Goal: Task Accomplishment & Management: Complete application form

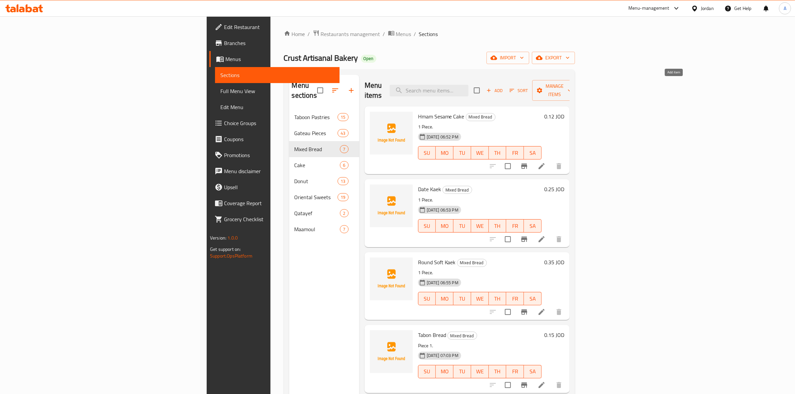
click at [503, 89] on span "Add" at bounding box center [494, 91] width 18 height 8
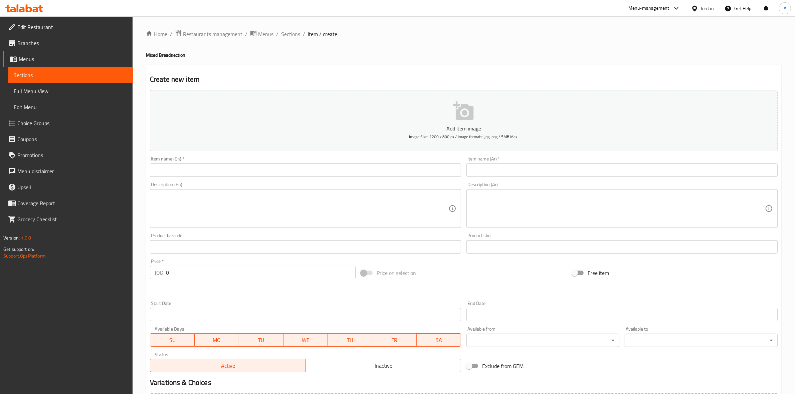
click at [261, 171] on input "text" at bounding box center [305, 170] width 311 height 13
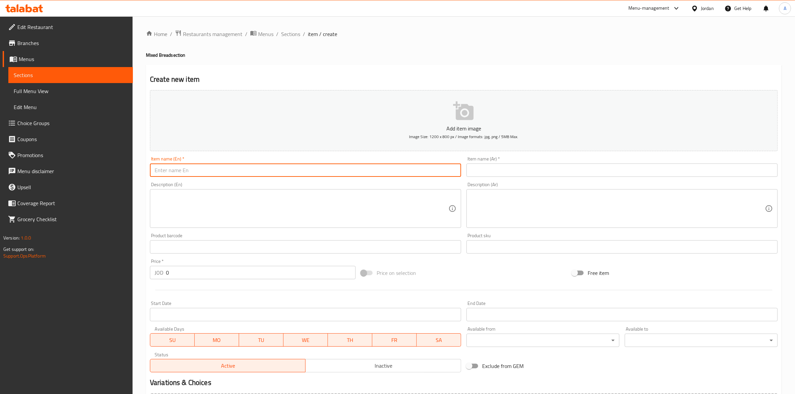
paste input "Regular Large Bread"
drag, startPoint x: 207, startPoint y: 172, endPoint x: 151, endPoint y: 172, distance: 55.7
click at [151, 172] on input "Regular Large Bread" at bounding box center [305, 170] width 311 height 13
type input "Regular Large Bread"
click at [545, 166] on input "text" at bounding box center [621, 170] width 311 height 13
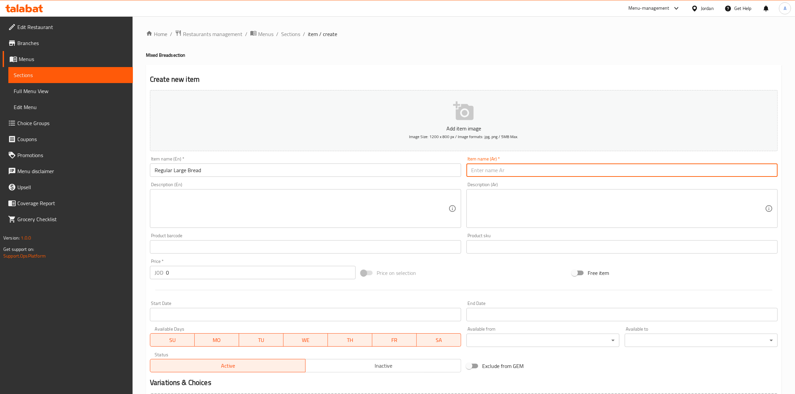
paste input "خبز كبير عادي"
type input "خبز كبير عادي"
click at [174, 196] on textarea at bounding box center [302, 209] width 294 height 32
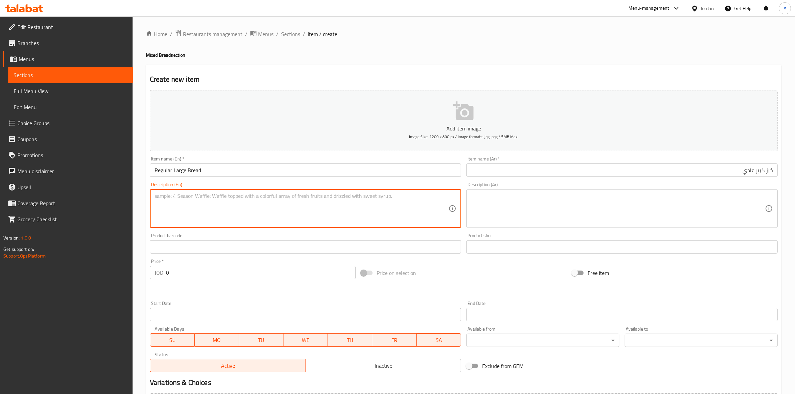
paste textarea "1 kg."
type textarea "1 kg."
click at [517, 209] on textarea at bounding box center [618, 209] width 294 height 32
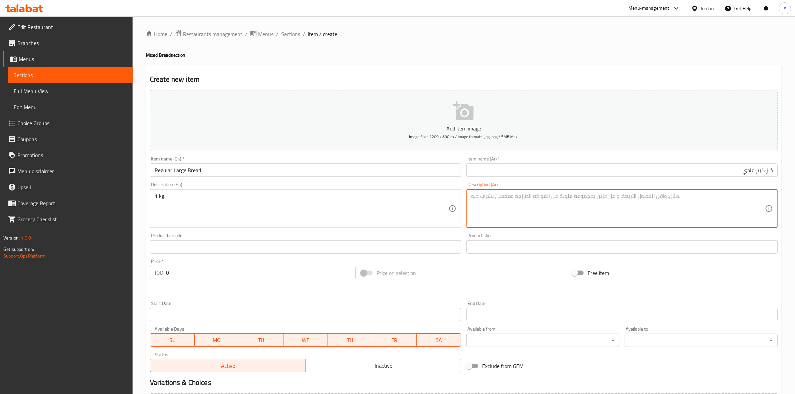
paste textarea "1 كجم"
type textarea "1 كجم"
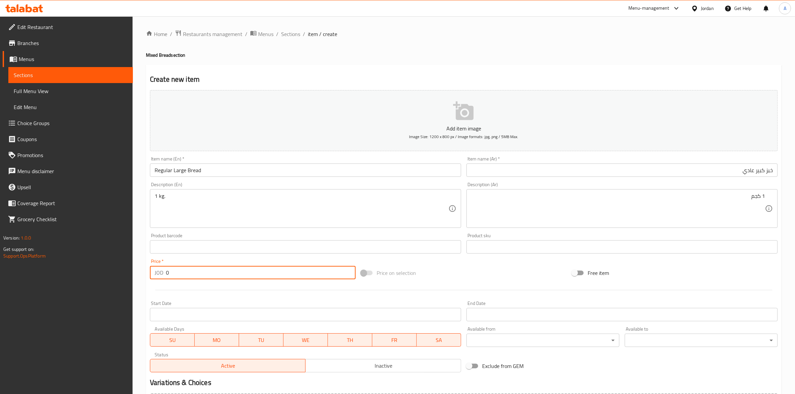
drag, startPoint x: 174, startPoint y: 274, endPoint x: 69, endPoint y: 274, distance: 104.5
click at [59, 274] on div "Edit Restaurant Branches Menus Sections Full Menu View Edit Menu Choice Groups …" at bounding box center [397, 243] width 795 height 455
paste input ".32"
type input "0.32"
click at [182, 291] on div at bounding box center [463, 290] width 633 height 16
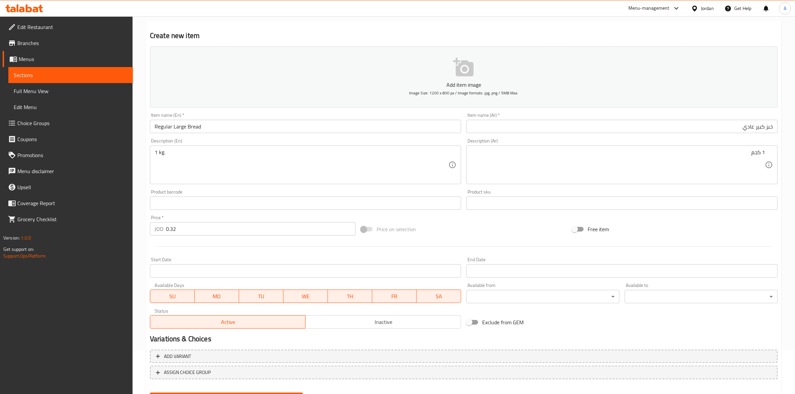
scroll to position [76, 0]
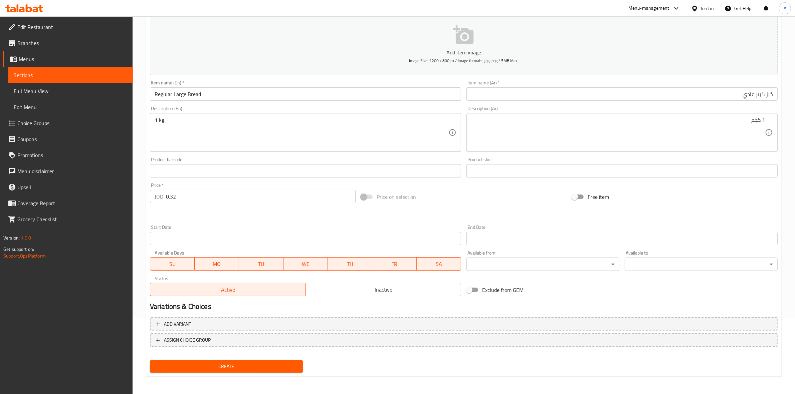
click at [237, 371] on button "Create" at bounding box center [226, 366] width 153 height 12
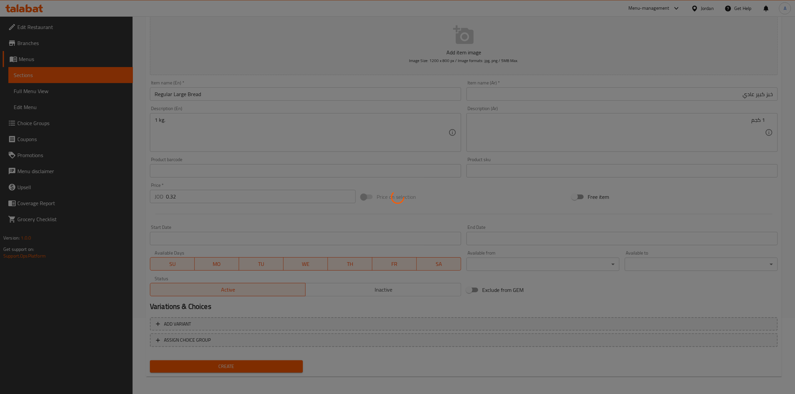
type input "0"
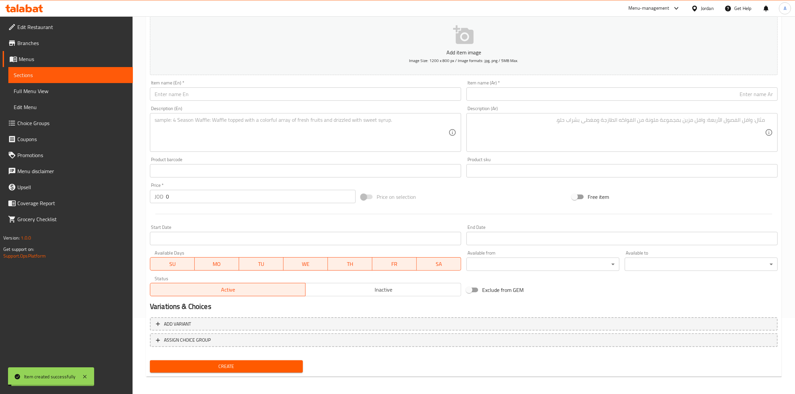
scroll to position [0, 0]
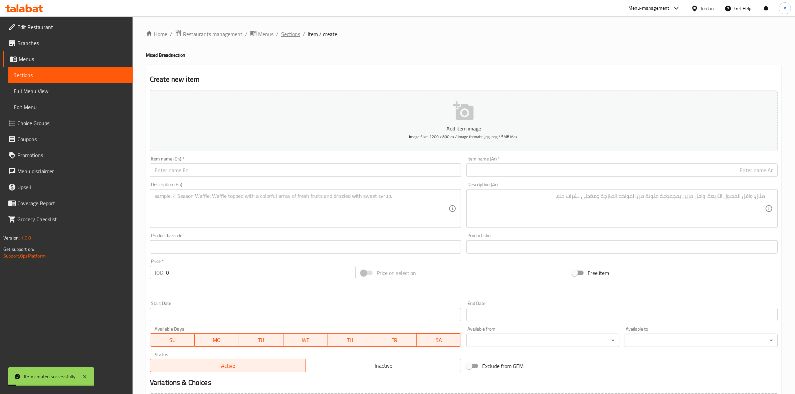
click at [286, 36] on span "Sections" at bounding box center [290, 34] width 19 height 8
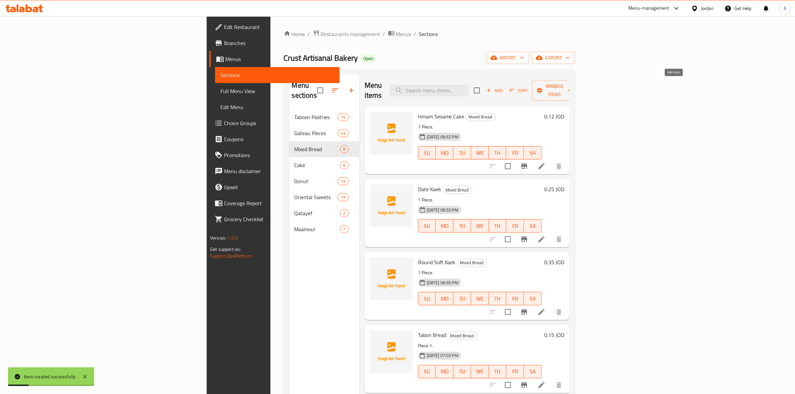
click at [492, 87] on icon "button" at bounding box center [489, 90] width 6 height 6
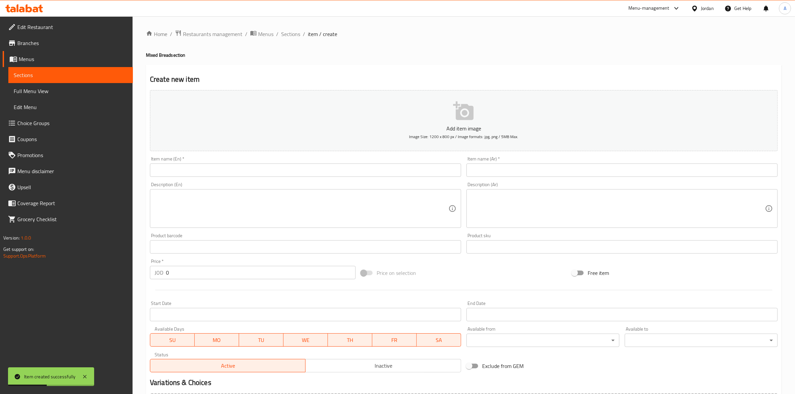
click at [295, 166] on input "text" at bounding box center [305, 170] width 311 height 13
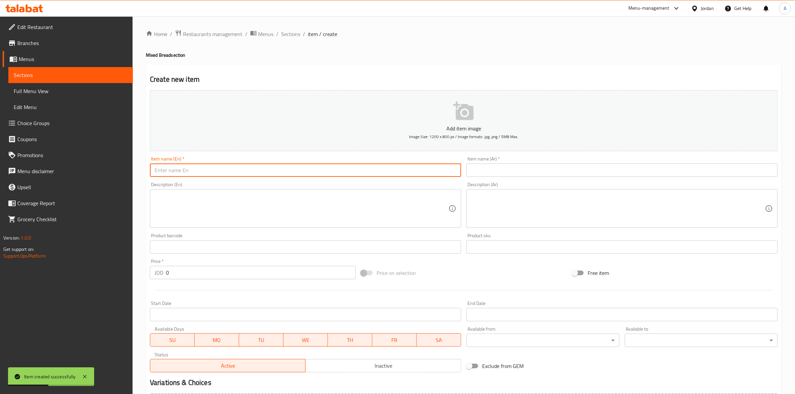
paste input "Brown Bread"
drag, startPoint x: 211, startPoint y: 172, endPoint x: 126, endPoint y: 174, distance: 84.8
click at [126, 174] on div "Edit Restaurant Branches Menus Sections Full Menu View Edit Menu Choice Groups …" at bounding box center [397, 243] width 795 height 455
type input "Brown Bread"
click at [528, 168] on input "text" at bounding box center [621, 170] width 311 height 13
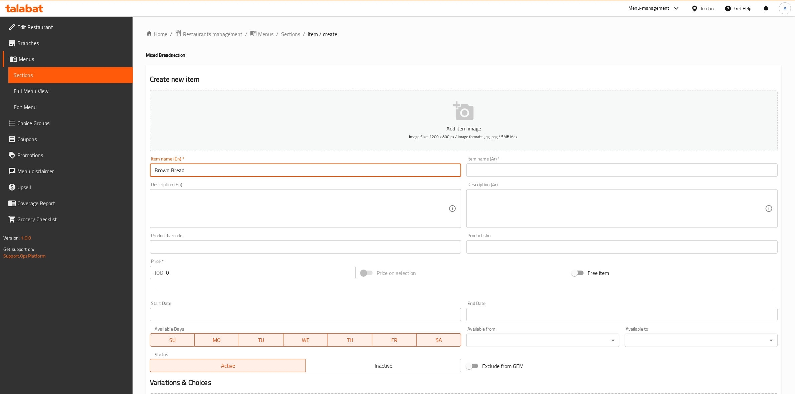
paste input "خبز أسمر"
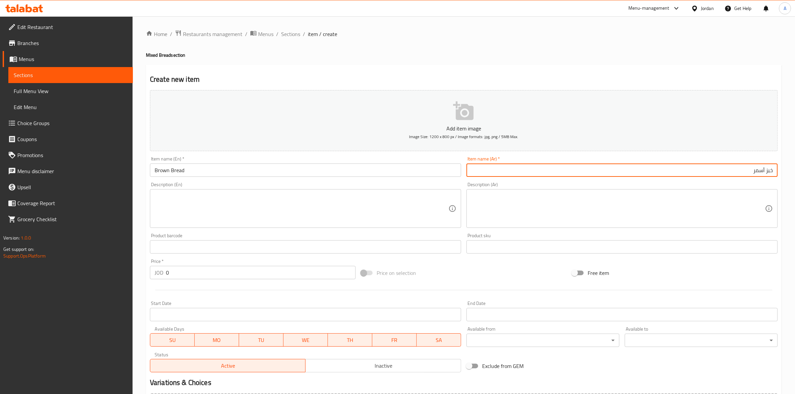
type input "خبز أسمر"
click at [512, 74] on h2 "Create new item" at bounding box center [464, 79] width 628 height 10
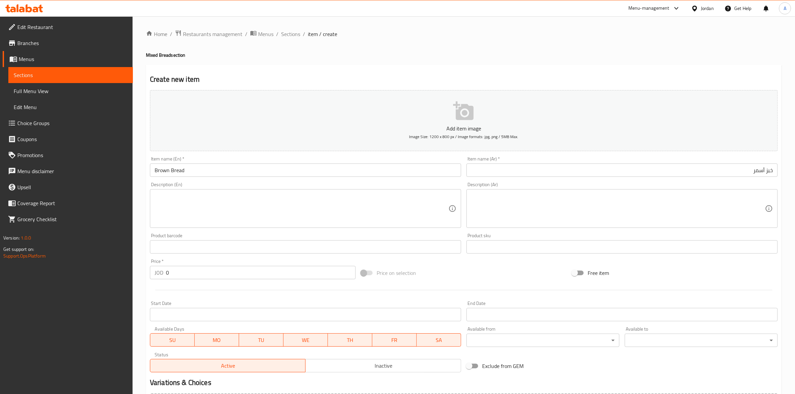
click at [166, 208] on textarea at bounding box center [302, 209] width 294 height 32
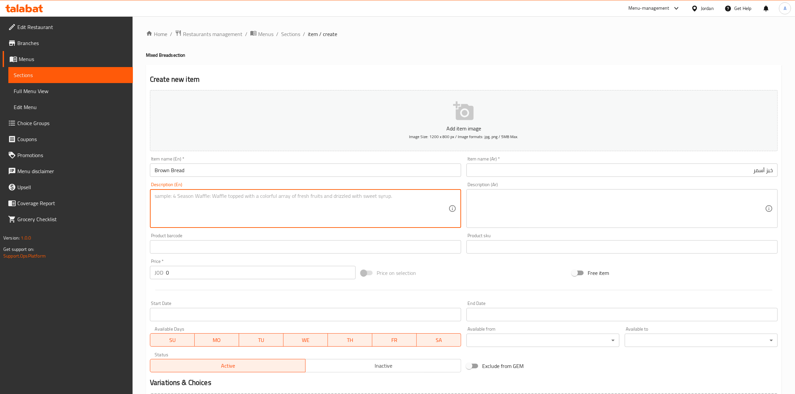
paste textarea "1 kg."
type textarea "1 kg."
click at [535, 206] on textarea at bounding box center [618, 209] width 294 height 32
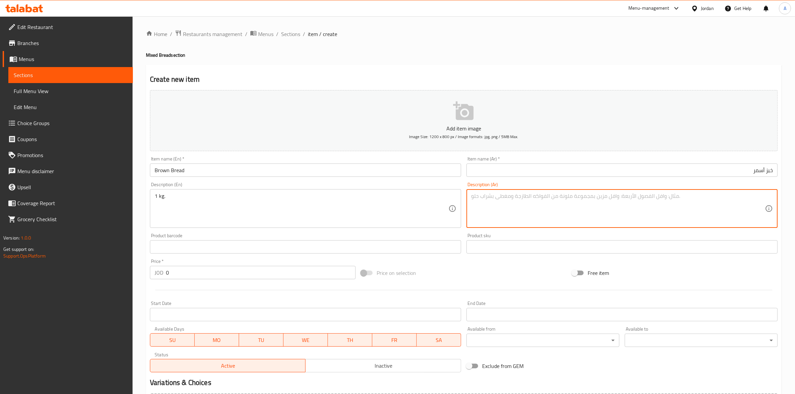
paste textarea "1 كجم"
type textarea "1 كجم"
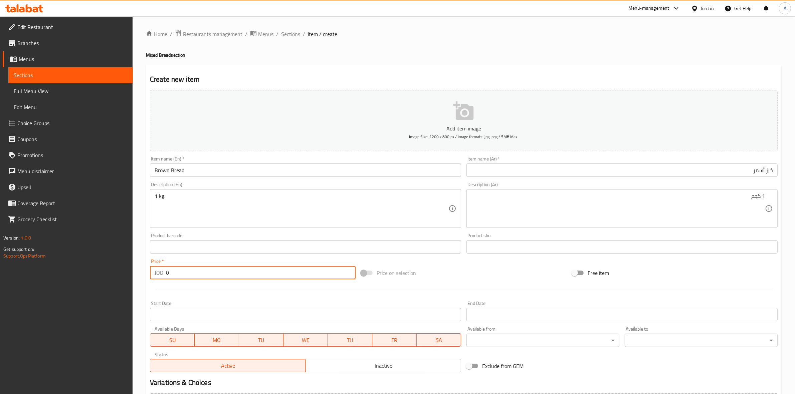
drag, startPoint x: 178, startPoint y: 274, endPoint x: 131, endPoint y: 272, distance: 46.7
click at [131, 272] on div "Edit Restaurant Branches Menus Sections Full Menu View Edit Menu Choice Groups …" at bounding box center [397, 243] width 795 height 455
paste input ".40"
type input "0.40"
click at [184, 293] on div at bounding box center [463, 290] width 633 height 16
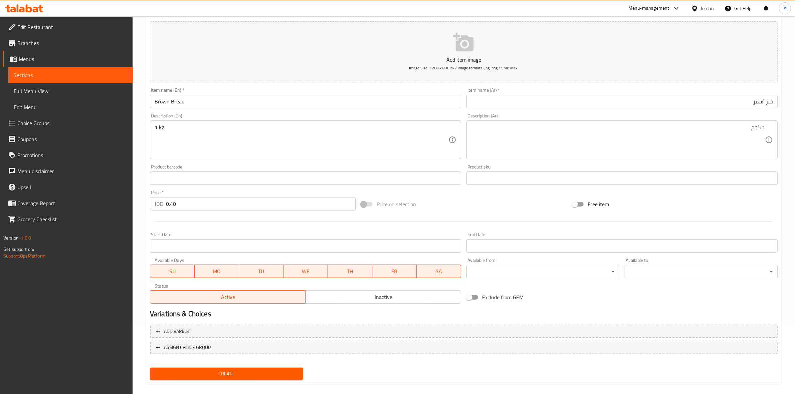
scroll to position [76, 0]
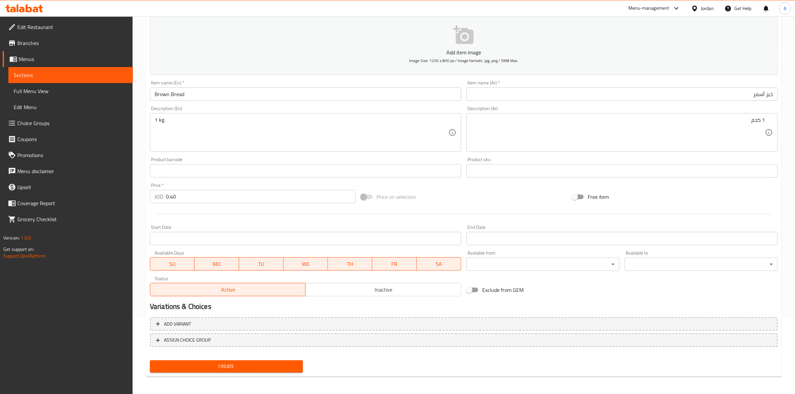
click at [231, 367] on span "Create" at bounding box center [226, 366] width 142 height 8
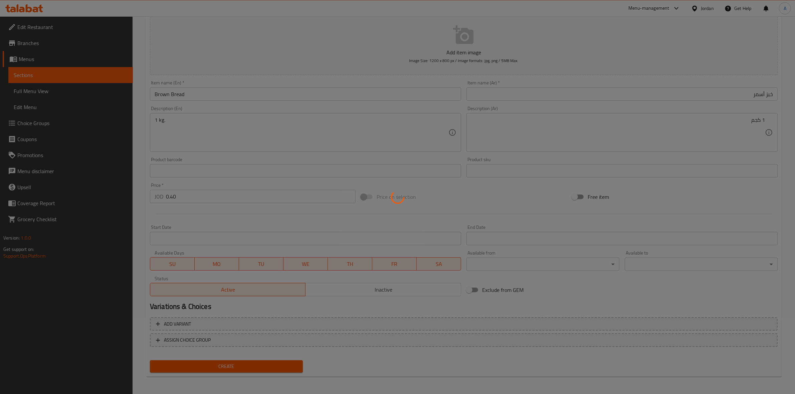
type input "0"
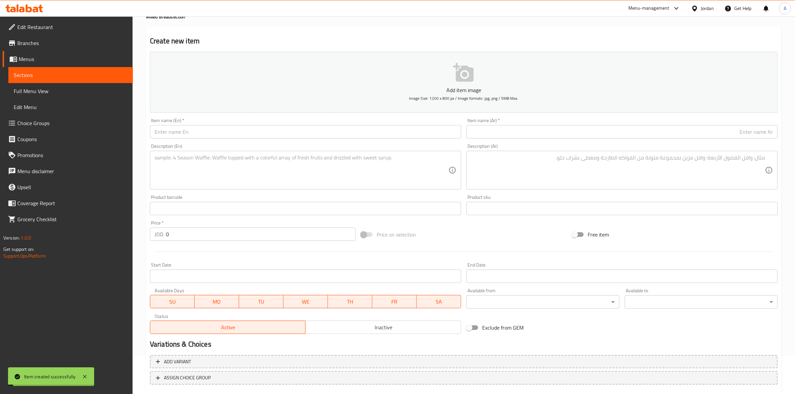
scroll to position [0, 0]
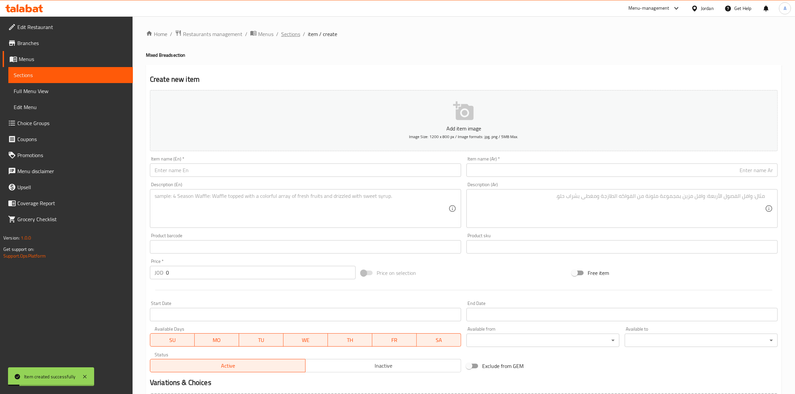
click at [296, 34] on span "Sections" at bounding box center [290, 34] width 19 height 8
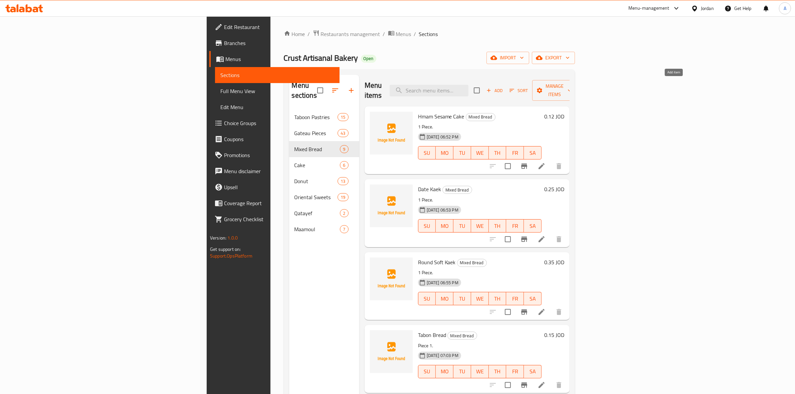
click at [492, 87] on icon "button" at bounding box center [489, 90] width 6 height 6
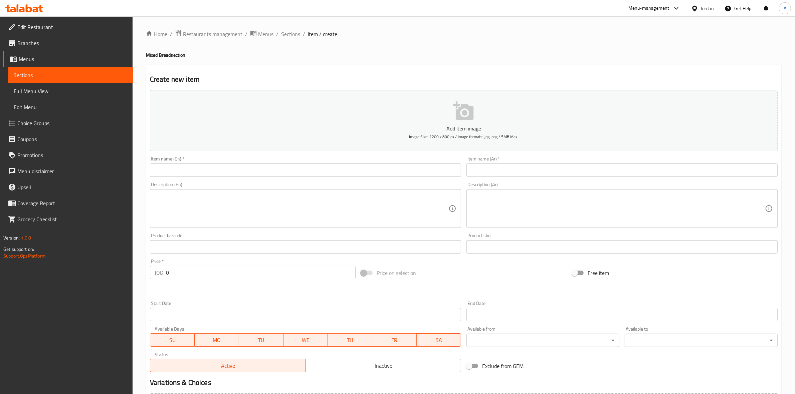
click at [258, 166] on input "text" at bounding box center [305, 170] width 311 height 13
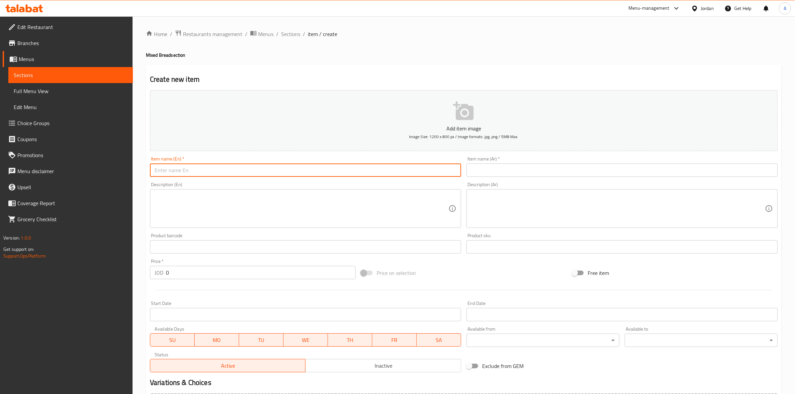
paste input "Pigeon Bread"
drag, startPoint x: 206, startPoint y: 173, endPoint x: 153, endPoint y: 167, distance: 53.3
click at [153, 167] on input "Pigeon Bread" at bounding box center [305, 170] width 311 height 13
type input "Pigeon Bread"
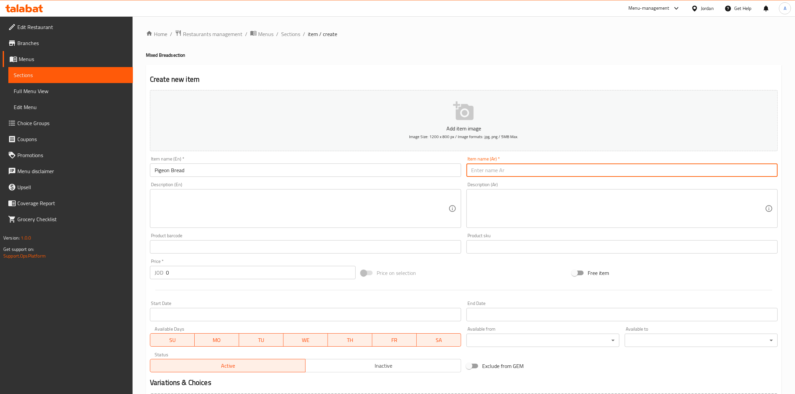
click at [513, 173] on input "text" at bounding box center [621, 170] width 311 height 13
paste input "خبز حمام"
type input "خبز حمام"
click at [455, 68] on div "Create new item Add item image Image Size: 1200 x 800 px / Image formats: jpg, …" at bounding box center [464, 259] width 636 height 389
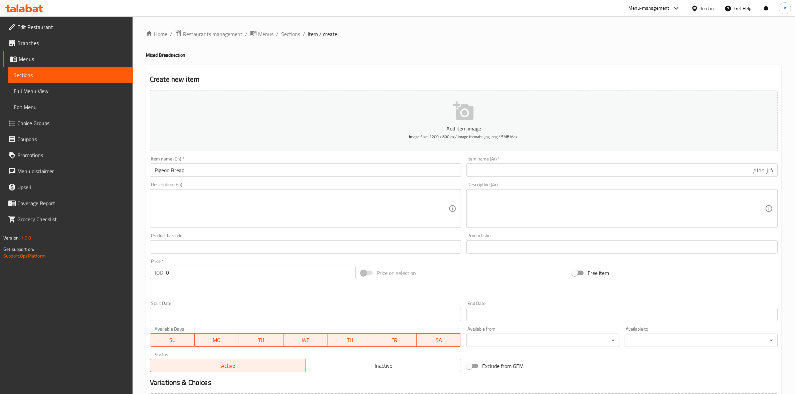
click at [209, 205] on textarea at bounding box center [302, 209] width 294 height 32
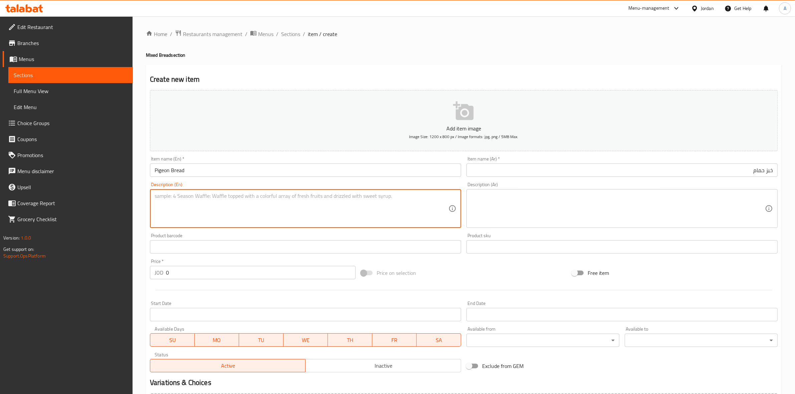
paste textarea "1 kg."
type textarea "1 kg."
click at [504, 196] on textarea at bounding box center [618, 209] width 294 height 32
paste textarea "1 كجم"
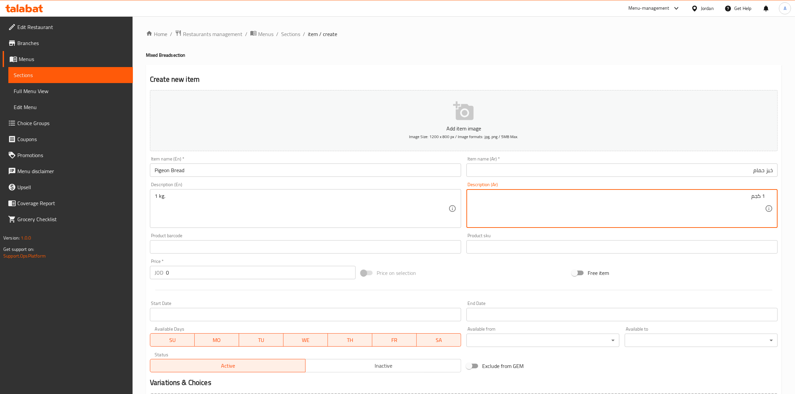
type textarea "1 كجم"
click at [458, 71] on div "Create new item Add item image Image Size: 1200 x 800 px / Image formats: jpg, …" at bounding box center [464, 259] width 636 height 389
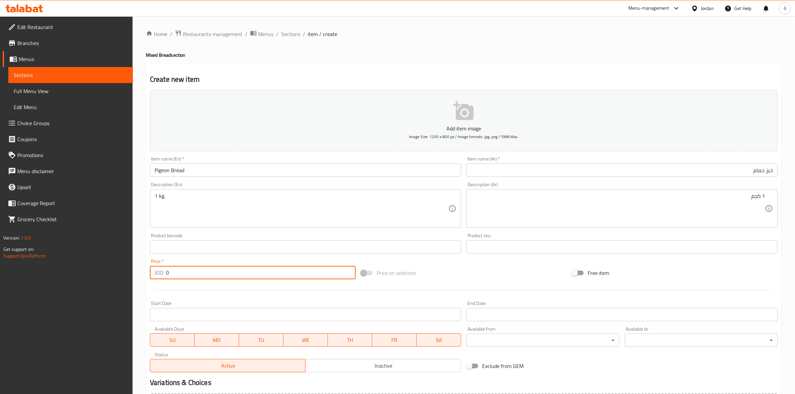
drag, startPoint x: 180, startPoint y: 275, endPoint x: 124, endPoint y: 266, distance: 56.8
click at [124, 266] on div "Edit Restaurant Branches Menus Sections Full Menu View Edit Menu Choice Groups …" at bounding box center [397, 243] width 795 height 455
paste input ".6"
type input "0.6"
click at [194, 294] on div at bounding box center [463, 290] width 633 height 16
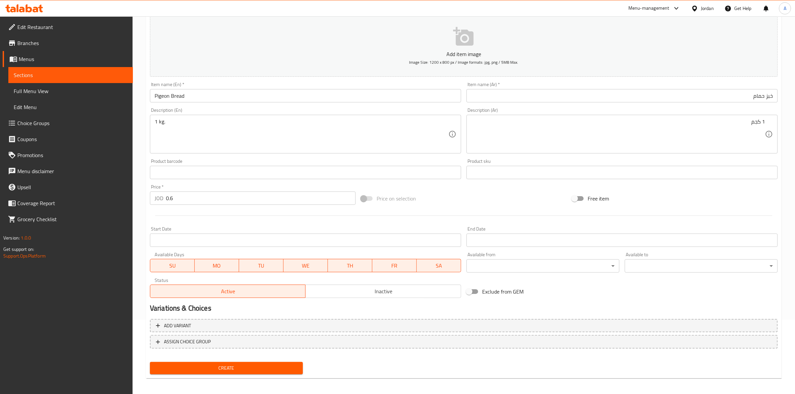
scroll to position [76, 0]
click at [225, 366] on span "Create" at bounding box center [226, 366] width 142 height 8
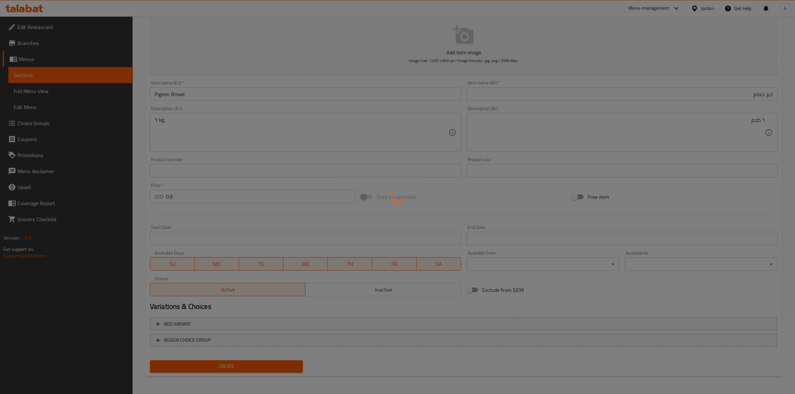
type input "0"
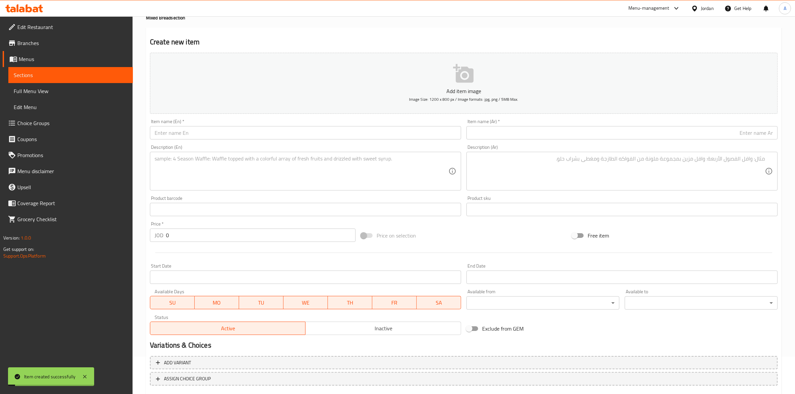
scroll to position [0, 0]
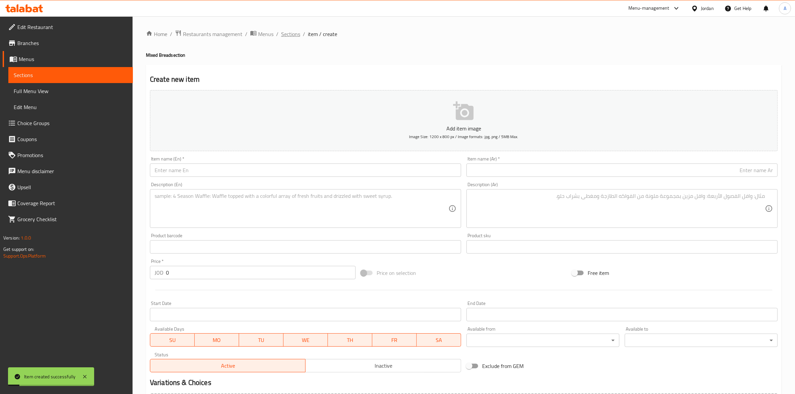
click at [291, 32] on span "Sections" at bounding box center [290, 34] width 19 height 8
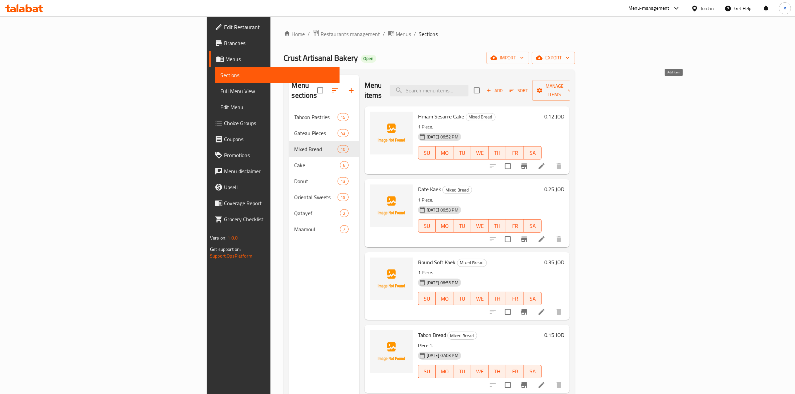
click at [492, 87] on icon "button" at bounding box center [489, 90] width 6 height 6
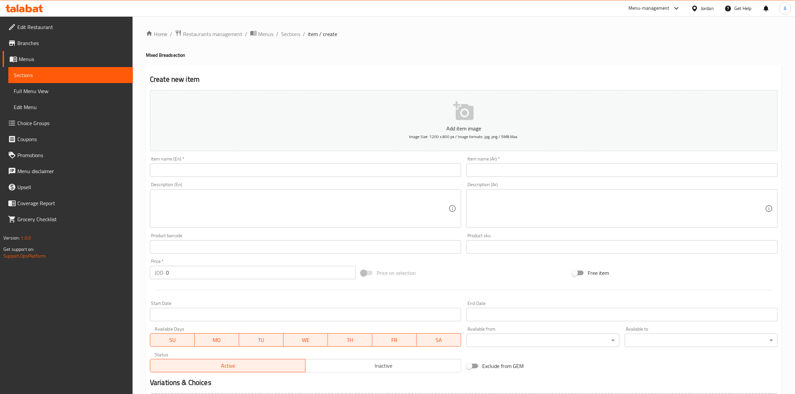
click at [232, 166] on input "text" at bounding box center [305, 170] width 311 height 13
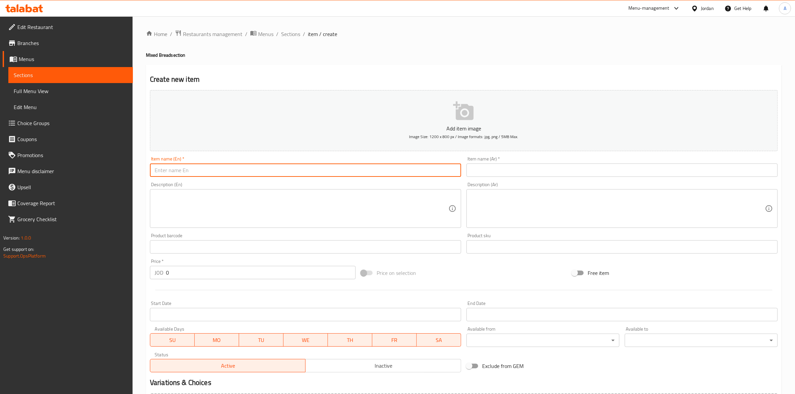
paste input "Burger Bread"
type input "Burger Bread"
click at [502, 175] on input "text" at bounding box center [621, 170] width 311 height 13
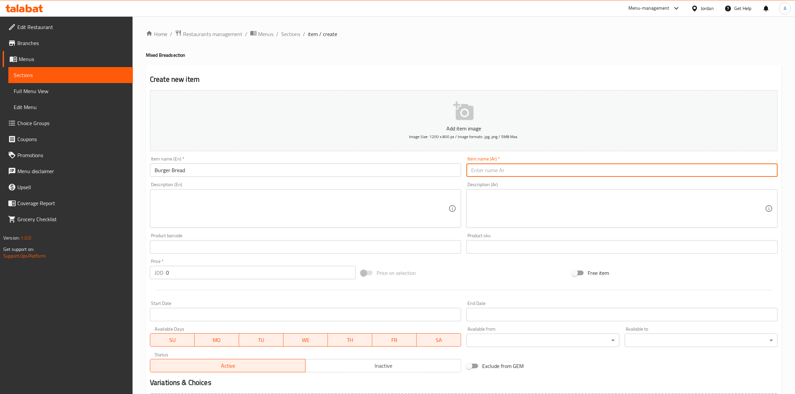
paste input "خبز برجر"
type input "خبز برجر"
click at [489, 54] on h4 "Mixed Bread section" at bounding box center [464, 55] width 636 height 7
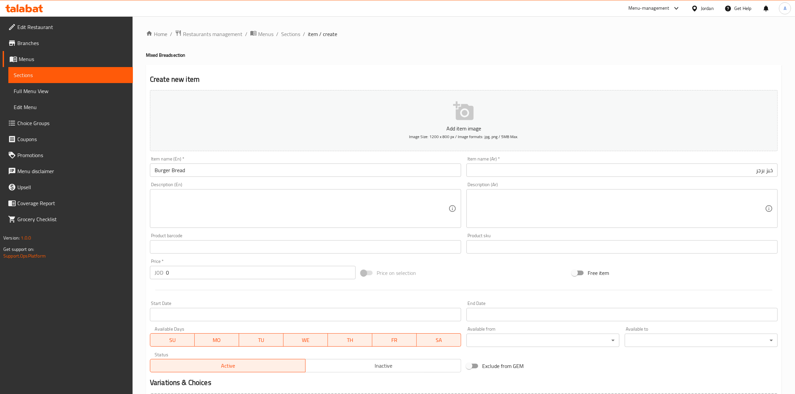
click at [214, 198] on textarea at bounding box center [302, 209] width 294 height 32
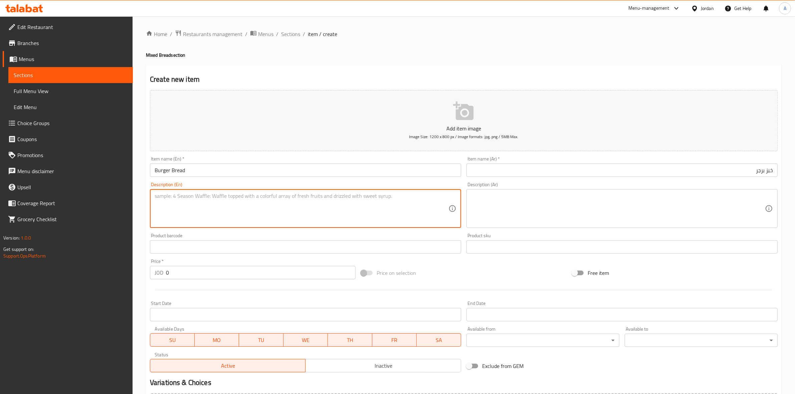
paste textarea "1 piece."
type textarea "1 piece."
click at [493, 205] on textarea at bounding box center [618, 209] width 294 height 32
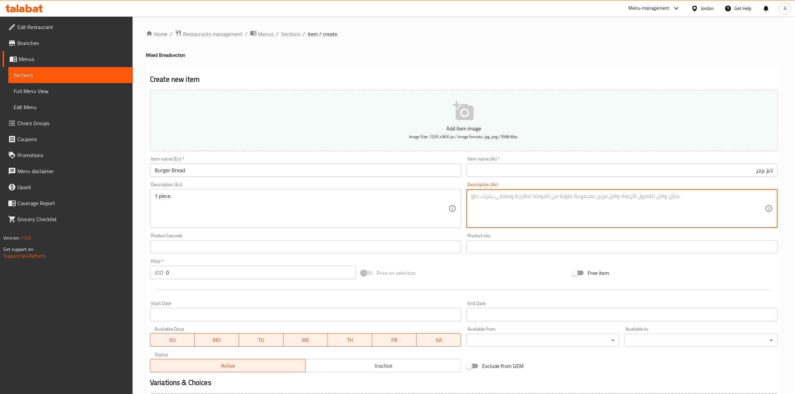
paste textarea "1 حبة"
type textarea "1 حبة"
click at [476, 280] on div "Price on selection" at bounding box center [463, 273] width 211 height 18
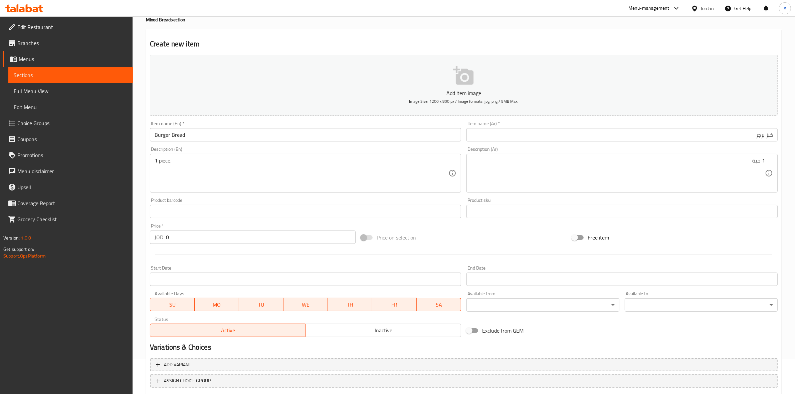
scroll to position [76, 0]
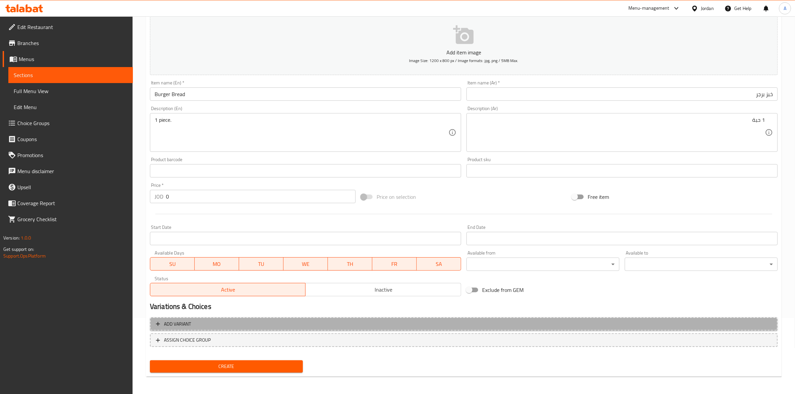
click at [160, 323] on icon "button" at bounding box center [158, 324] width 7 height 7
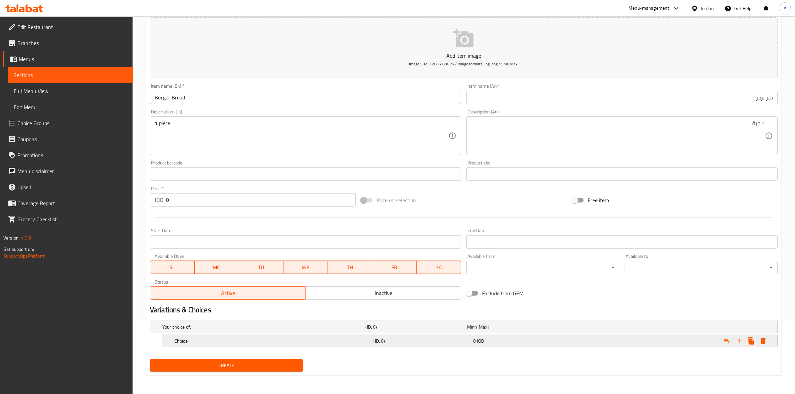
click at [365, 341] on h5 "Choice" at bounding box center [272, 341] width 197 height 7
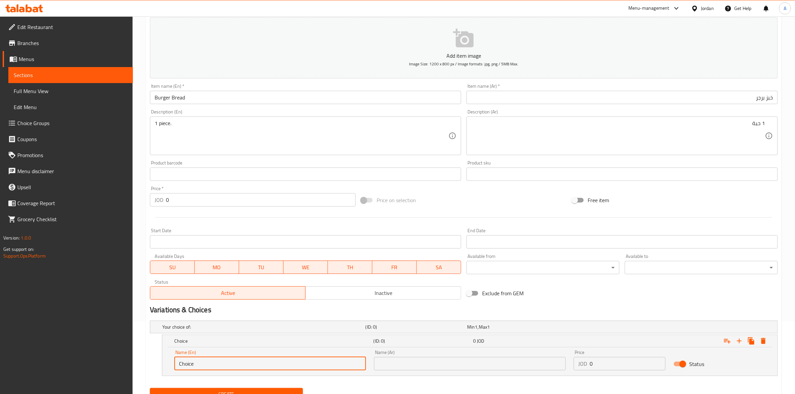
drag, startPoint x: 209, startPoint y: 365, endPoint x: 254, endPoint y: 359, distance: 45.4
click at [138, 364] on div "Home / Restaurants management / Menus / Sections / item / create Mixed Bread se…" at bounding box center [464, 184] width 662 height 480
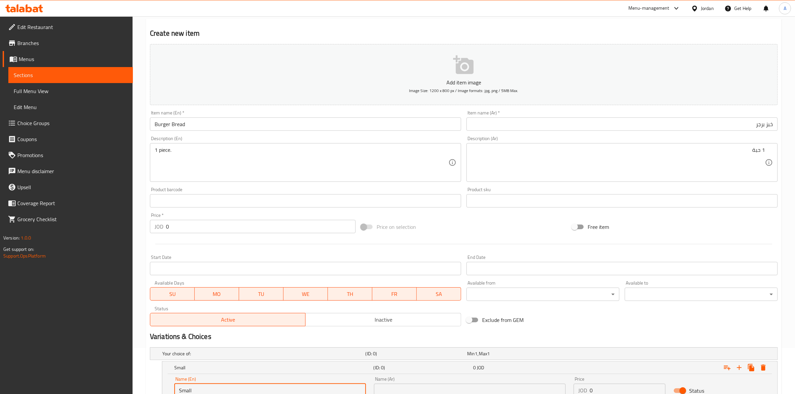
scroll to position [0, 0]
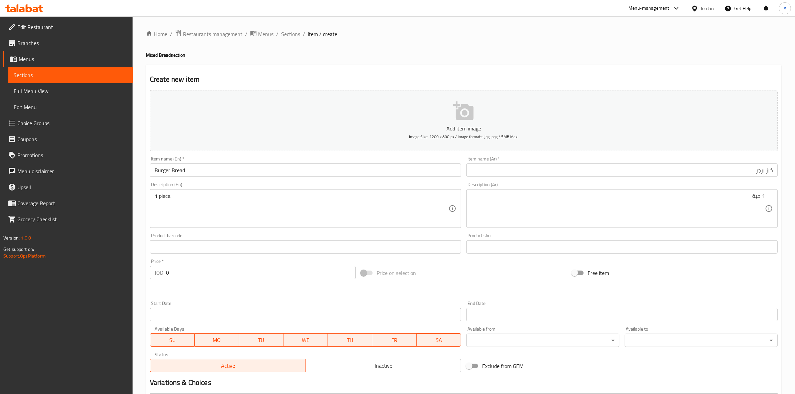
drag, startPoint x: 192, startPoint y: 172, endPoint x: 149, endPoint y: 162, distance: 44.5
click at [149, 162] on div "Item name (En)   * Burger Bread Item name (En) *" at bounding box center [305, 167] width 316 height 26
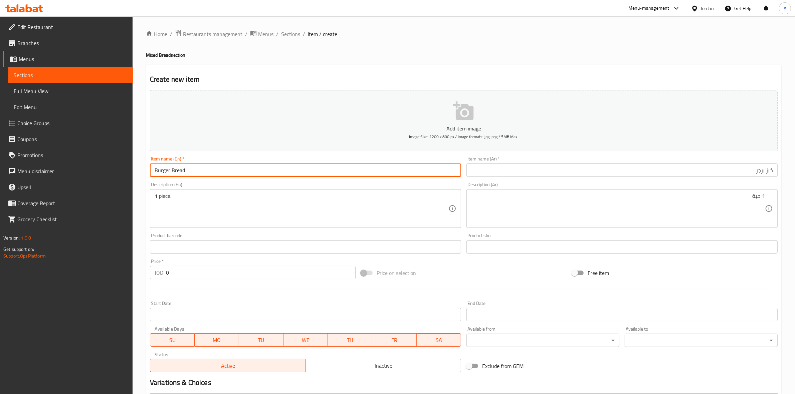
scroll to position [102, 0]
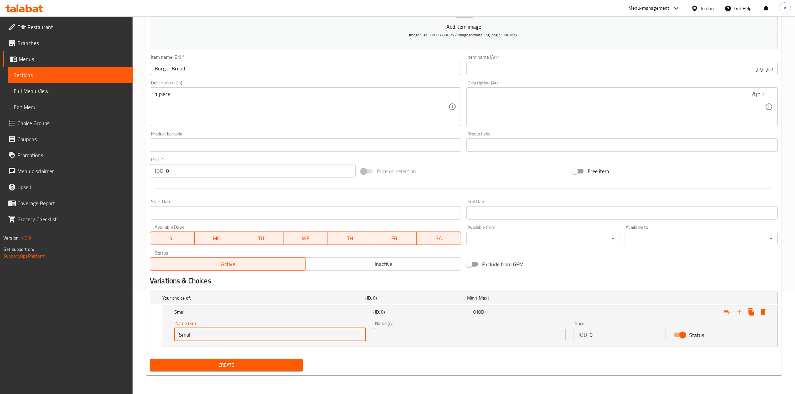
click at [221, 337] on input "Small" at bounding box center [270, 334] width 192 height 13
paste input "Burger Bread"
drag, startPoint x: 228, startPoint y: 336, endPoint x: 169, endPoint y: 336, distance: 58.7
click at [169, 336] on div "Name (En) Small Burger Bread Name (En) Name (Ar) Name (Ar) Price JOD 0 Price St…" at bounding box center [469, 332] width 615 height 28
type input "Small Burger Bread"
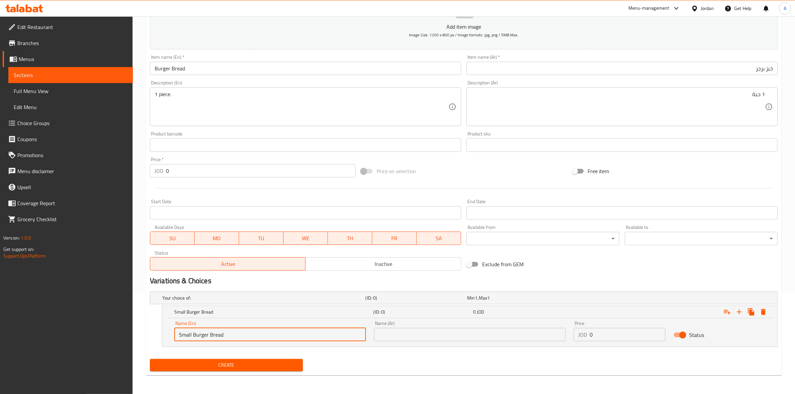
click at [438, 334] on input "text" at bounding box center [470, 334] width 192 height 13
paste input "خبز برجر صغير"
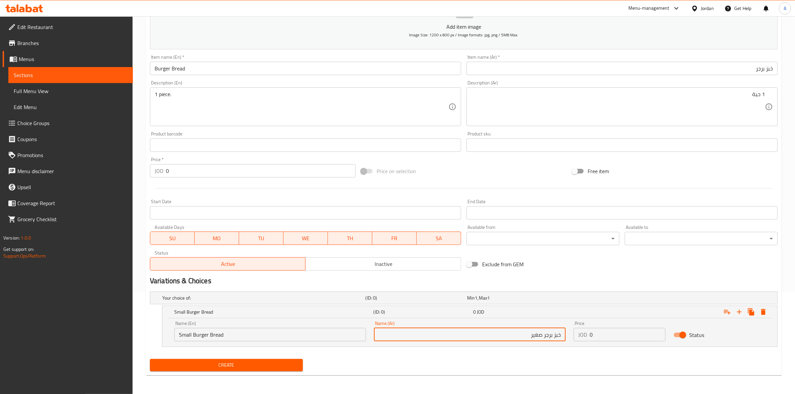
type input "خبز برجر صغير"
drag, startPoint x: 616, startPoint y: 334, endPoint x: 531, endPoint y: 321, distance: 85.3
click at [527, 323] on div "Name (En) Small Burger Bread Name (En) Name (Ar) خبز برجر صغير Name (Ar) Price …" at bounding box center [469, 331] width 599 height 28
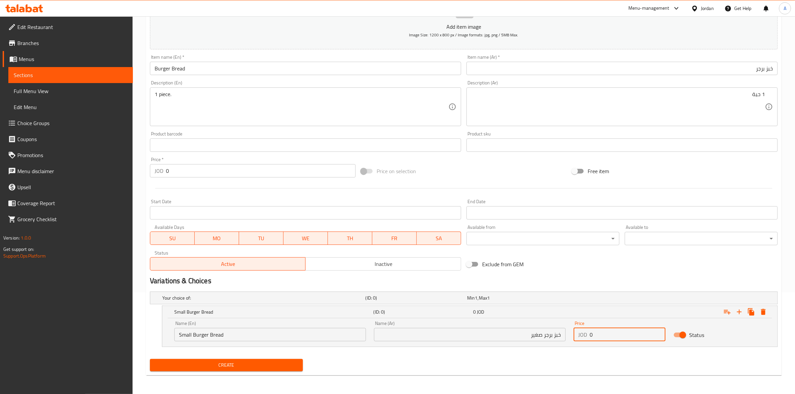
paste input ".08"
type input "0.08"
click at [615, 356] on div "Create" at bounding box center [463, 365] width 633 height 18
click at [740, 313] on icon "Expand" at bounding box center [739, 312] width 8 height 8
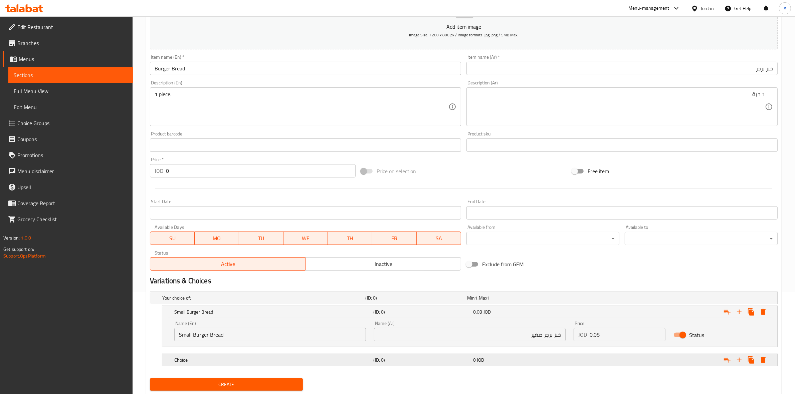
click at [230, 363] on h5 "Choice" at bounding box center [272, 360] width 197 height 7
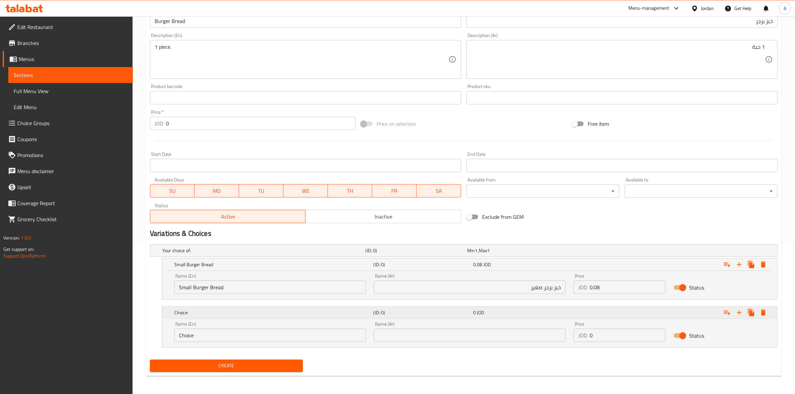
scroll to position [150, 0]
drag, startPoint x: 201, startPoint y: 334, endPoint x: 108, endPoint y: 334, distance: 92.8
click at [108, 334] on div "Edit Restaurant Branches Menus Sections Full Menu View Edit Menu Choice Groups …" at bounding box center [397, 131] width 795 height 528
drag, startPoint x: 248, startPoint y: 284, endPoint x: 194, endPoint y: 287, distance: 54.2
click at [194, 287] on input "Small Burger Bread" at bounding box center [270, 286] width 192 height 13
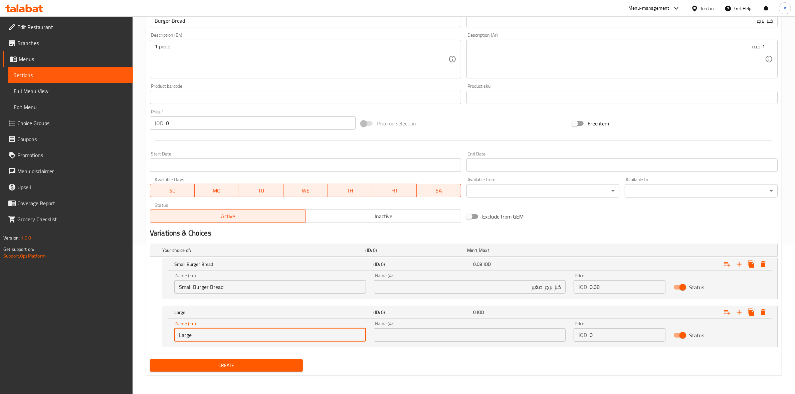
click at [215, 333] on input "Large" at bounding box center [270, 334] width 192 height 13
paste input "Burger Bread"
drag, startPoint x: 228, startPoint y: 335, endPoint x: 175, endPoint y: 336, distance: 52.7
click at [175, 336] on input "Large Burger Bread" at bounding box center [270, 334] width 192 height 13
type input "Large Burger Bread"
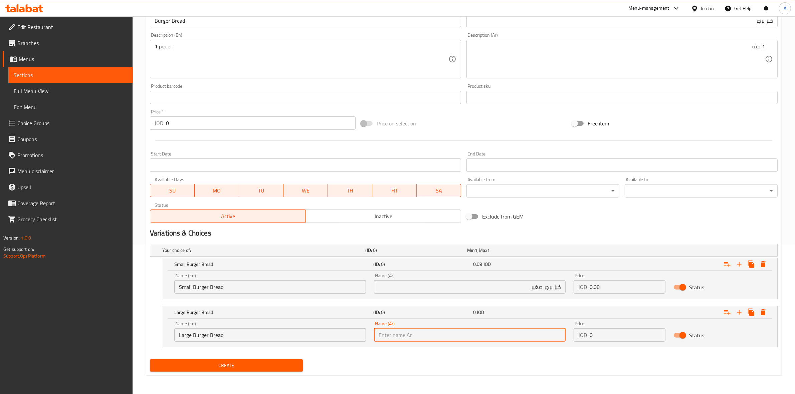
click at [460, 331] on input "text" at bounding box center [470, 334] width 192 height 13
paste input "خبز برجر كبير"
type input "خبز برجر كبير"
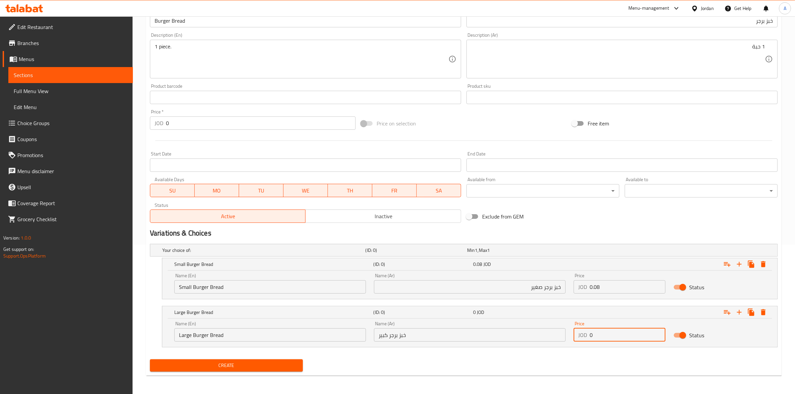
click at [606, 336] on input "0" at bounding box center [627, 334] width 76 height 13
type input "0.10"
click at [548, 370] on div "Create" at bounding box center [463, 366] width 633 height 18
click at [248, 362] on span "Create" at bounding box center [226, 365] width 142 height 8
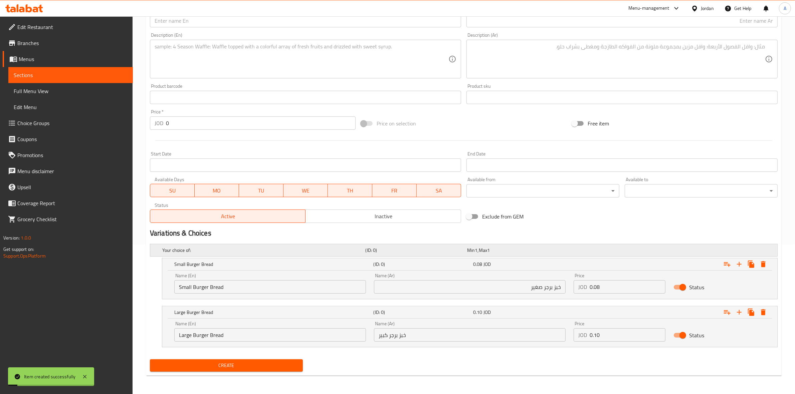
click at [369, 249] on h5 "(ID: 0)" at bounding box center [414, 250] width 99 height 7
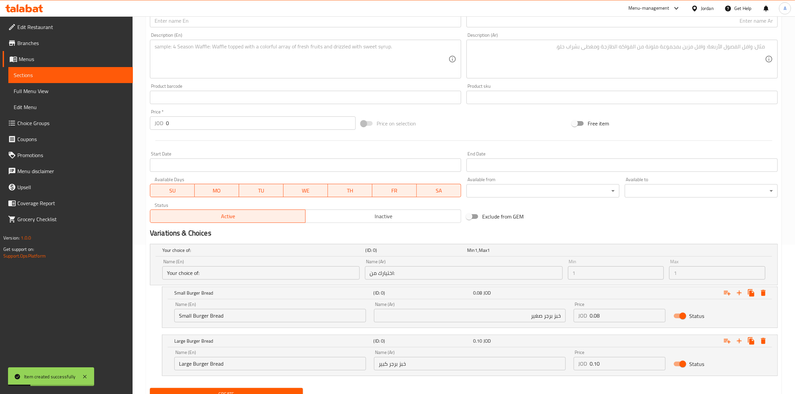
click at [407, 270] on input "اختيارك من:" at bounding box center [463, 272] width 197 height 13
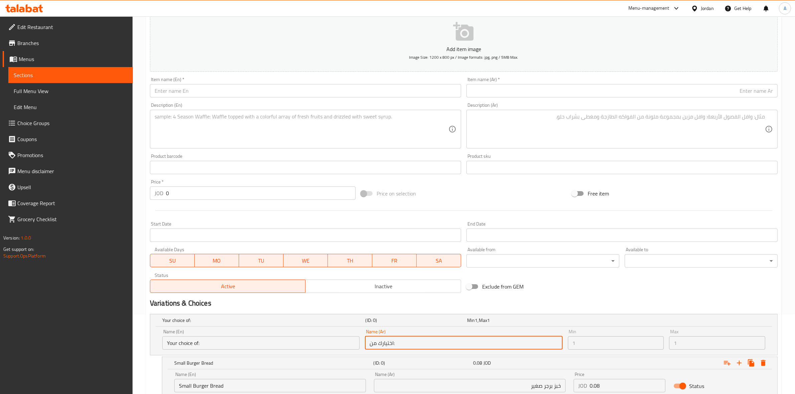
scroll to position [0, 0]
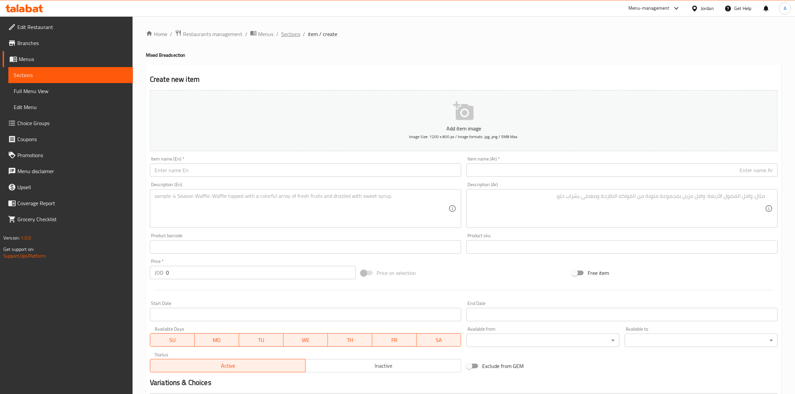
click at [286, 37] on span "Sections" at bounding box center [290, 34] width 19 height 8
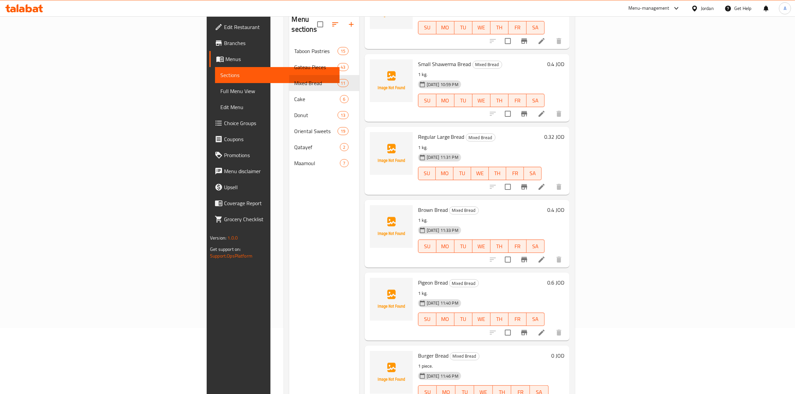
scroll to position [94, 0]
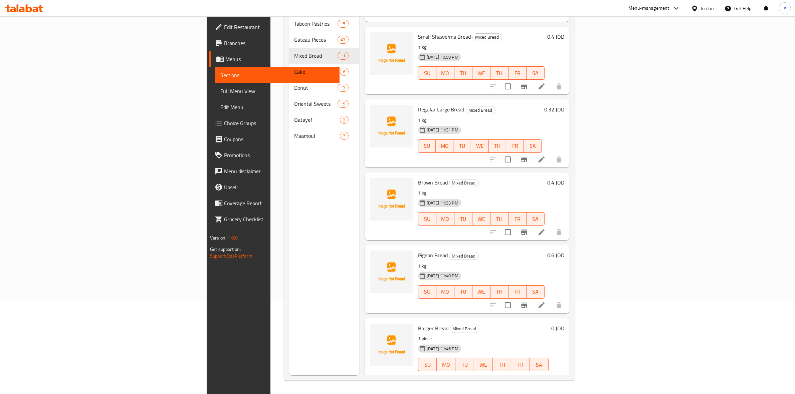
click at [563, 374] on icon "show more" at bounding box center [559, 378] width 8 height 8
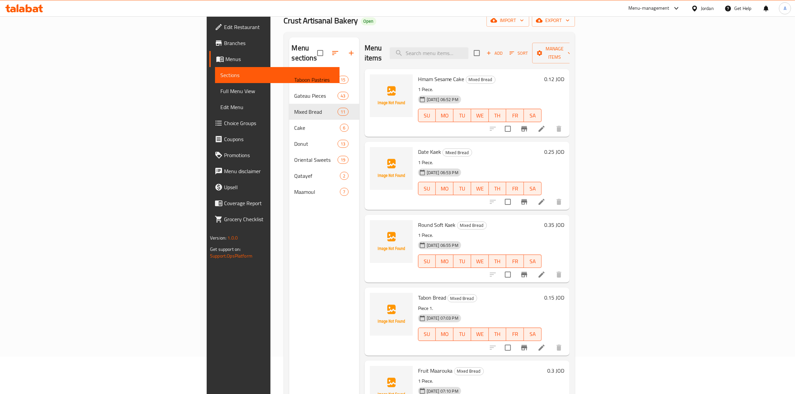
scroll to position [0, 0]
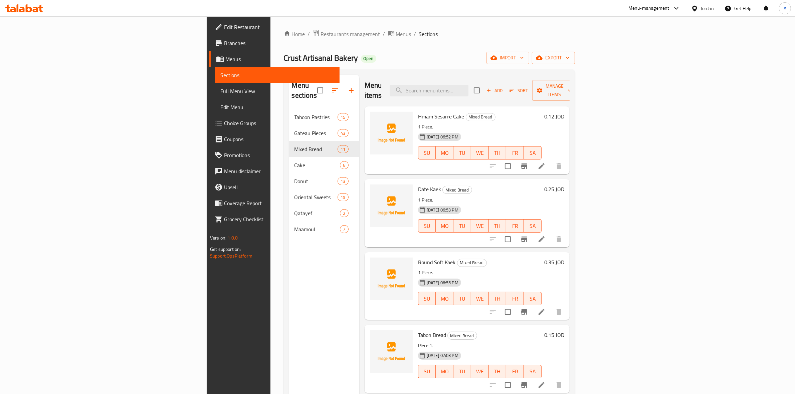
click at [503, 87] on span "Add" at bounding box center [494, 91] width 18 height 8
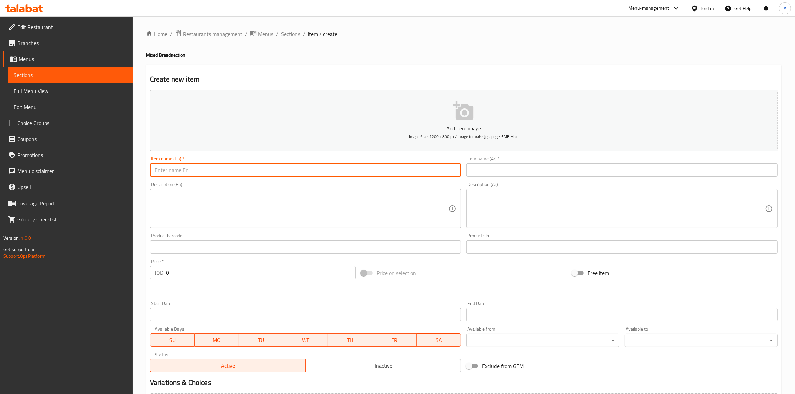
click at [201, 176] on input "text" at bounding box center [305, 170] width 311 height 13
paste input "French Bread"
drag, startPoint x: 199, startPoint y: 173, endPoint x: 134, endPoint y: 173, distance: 64.8
click at [134, 173] on div "Home / Restaurants management / Menus / Sections / item / create Mixed Bread se…" at bounding box center [464, 243] width 662 height 455
type input "French Bread"
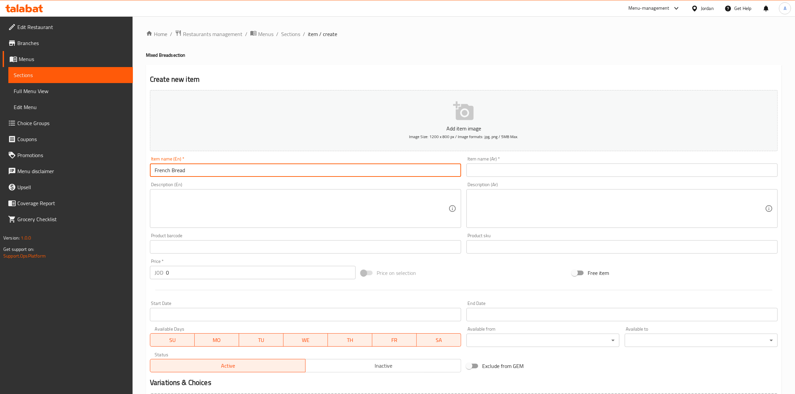
click at [495, 169] on input "text" at bounding box center [621, 170] width 311 height 13
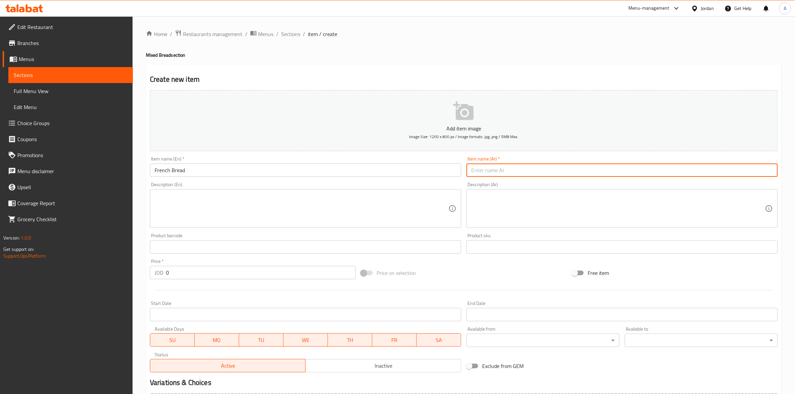
paste input "خبز فرنسي"
type input "خبز فرنسي"
drag, startPoint x: 156, startPoint y: 273, endPoint x: 149, endPoint y: 271, distance: 7.3
click at [149, 271] on div "Price   * JOD 0 Price *" at bounding box center [252, 269] width 211 height 26
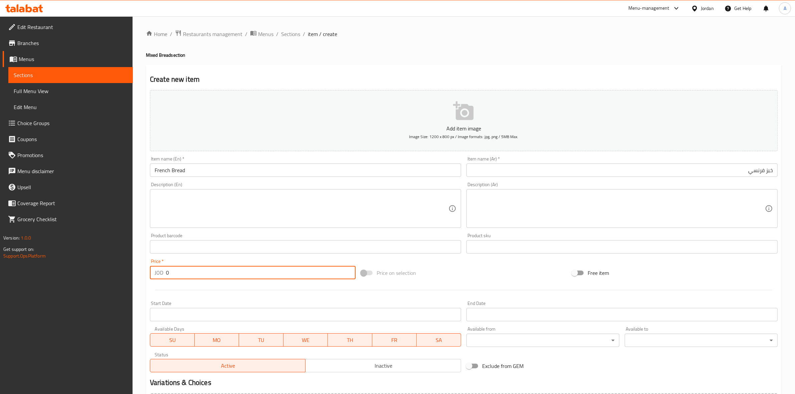
paste input "number"
click at [189, 284] on div "Add item image Image Size: 1200 x 800 px / Image formats: jpg, png / 5MB Max. I…" at bounding box center [463, 231] width 633 height 288
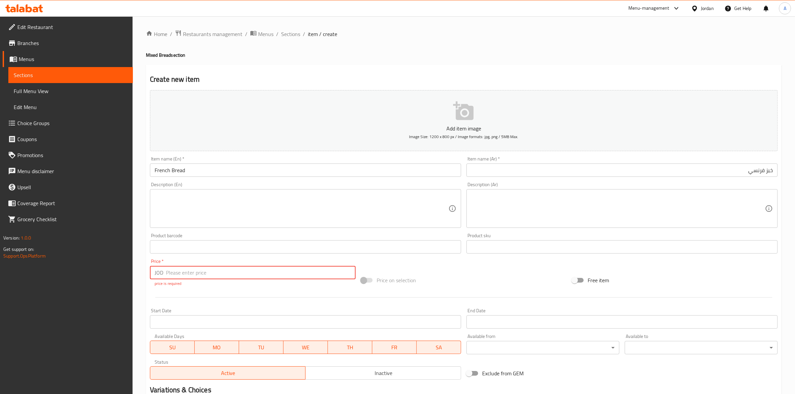
drag, startPoint x: 171, startPoint y: 271, endPoint x: 155, endPoint y: 271, distance: 16.0
click at [155, 271] on div "JOD Price *" at bounding box center [253, 272] width 206 height 13
click at [171, 198] on textarea at bounding box center [302, 209] width 294 height 32
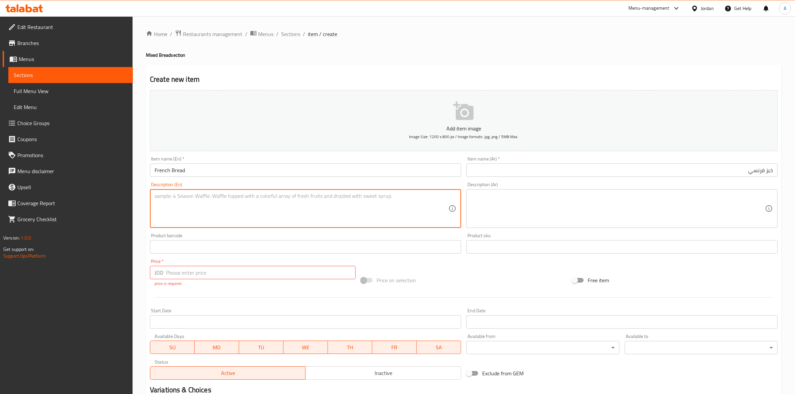
paste textarea "1 piece."
type textarea "1 piece."
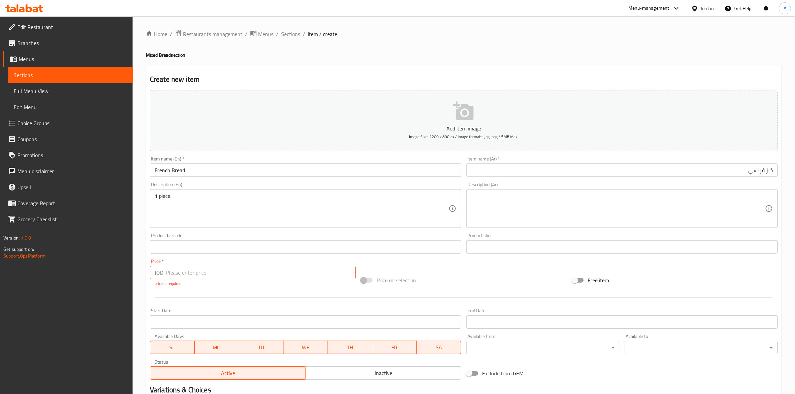
click at [139, 236] on div "Home / Restaurants management / Menus / Sections / item / create Mixed Bread se…" at bounding box center [464, 247] width 662 height 463
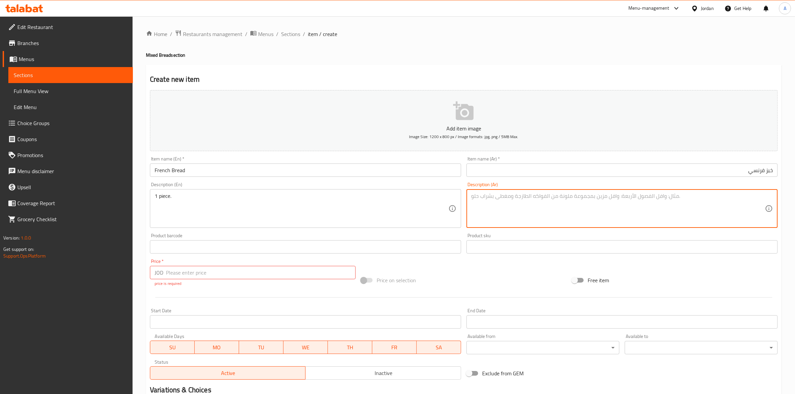
click at [508, 210] on textarea at bounding box center [618, 209] width 294 height 32
paste textarea "1 حبة"
type textarea "1 حبة"
click at [467, 42] on div "Home / Restaurants management / Menus / Sections / item / create Mixed Bread se…" at bounding box center [464, 248] width 636 height 436
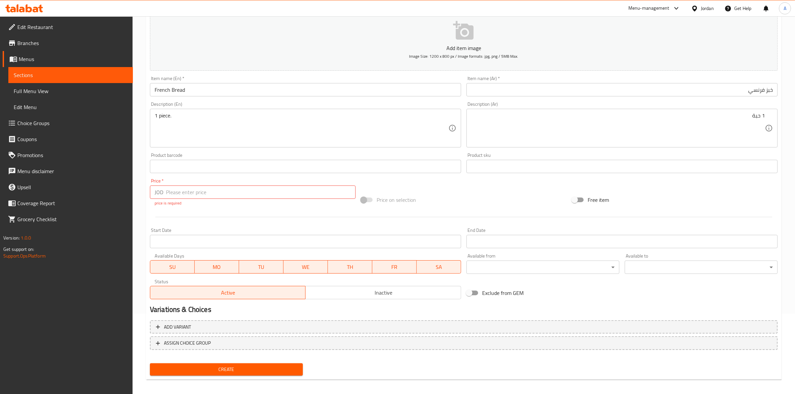
scroll to position [84, 0]
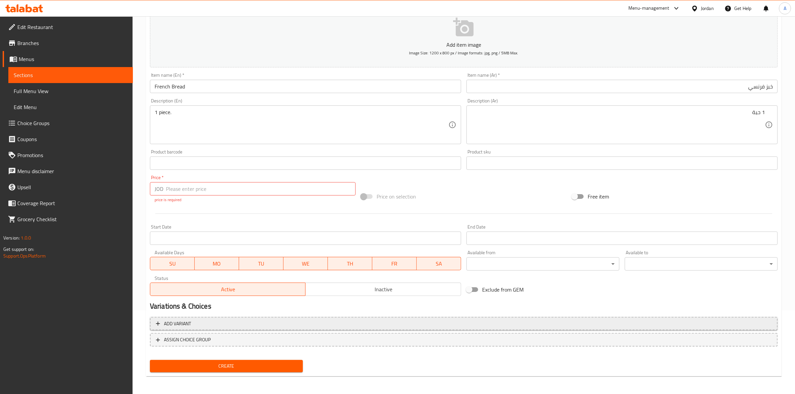
click at [157, 325] on icon "button" at bounding box center [158, 323] width 7 height 7
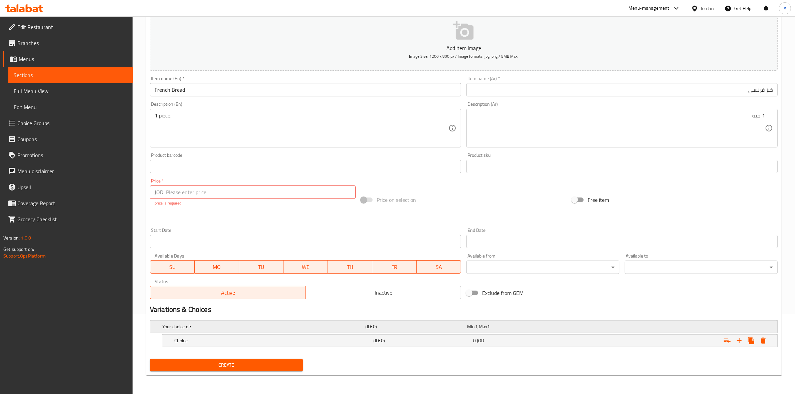
scroll to position [80, 0]
click at [738, 341] on icon "Expand" at bounding box center [739, 340] width 5 height 5
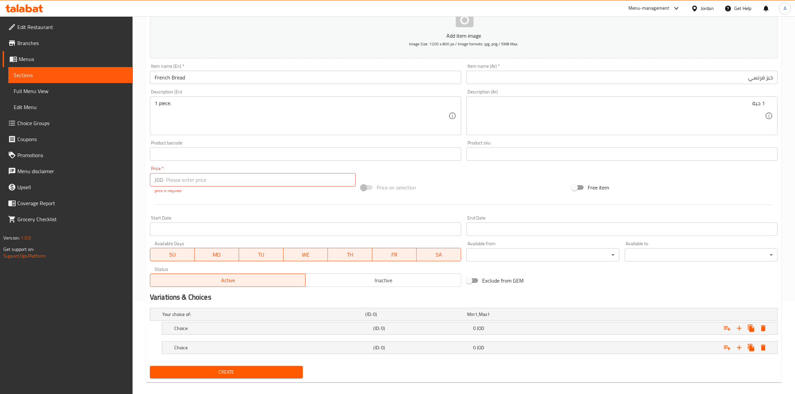
scroll to position [100, 0]
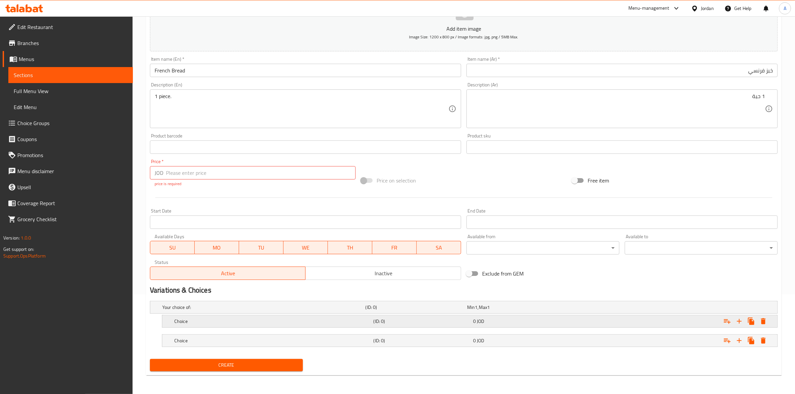
click at [194, 320] on h5 "Choice" at bounding box center [272, 321] width 197 height 7
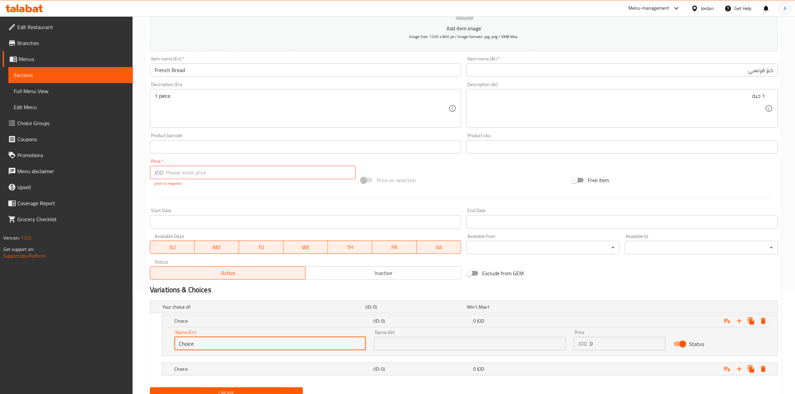
drag, startPoint x: 204, startPoint y: 346, endPoint x: 105, endPoint y: 319, distance: 102.4
click at [105, 319] on div "Edit Restaurant Branches Menus Sections Full Menu View Edit Menu Choice Groups …" at bounding box center [397, 169] width 795 height 506
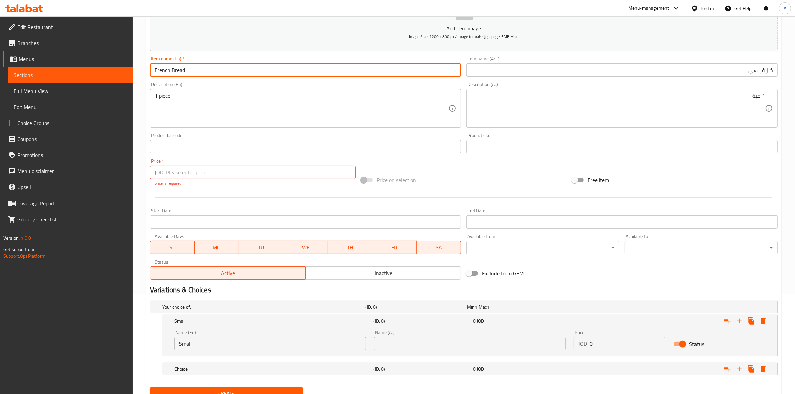
drag, startPoint x: 190, startPoint y: 66, endPoint x: 134, endPoint y: 60, distance: 57.1
click at [131, 59] on div "Edit Restaurant Branches Menus Sections Full Menu View Edit Menu Choice Groups …" at bounding box center [397, 169] width 795 height 506
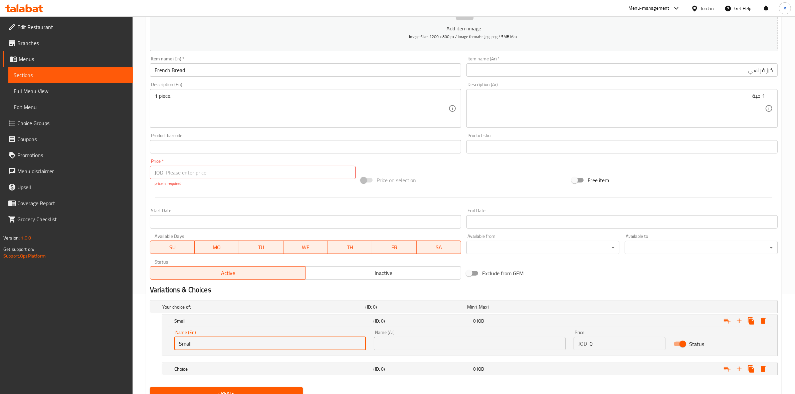
click at [213, 341] on input "Small" at bounding box center [270, 343] width 192 height 13
paste input "French Bread"
type input "Small French Bread"
click at [146, 351] on div "Create new item Add item image Image Size: 1200 x 800 px / Image formats: jpg, …" at bounding box center [464, 184] width 636 height 439
drag, startPoint x: 228, startPoint y: 345, endPoint x: 102, endPoint y: 314, distance: 129.7
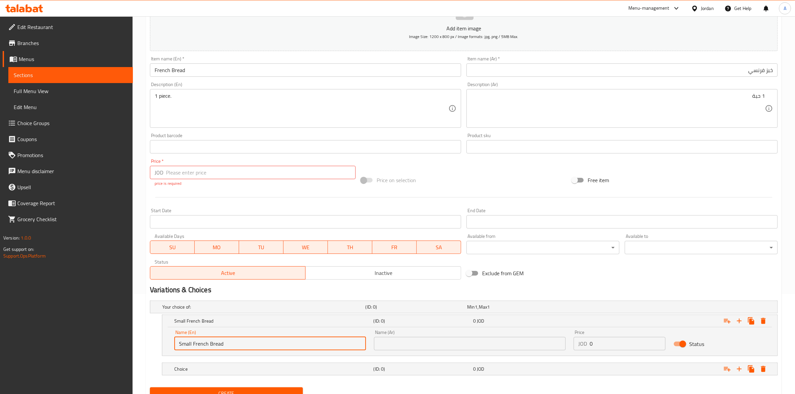
click at [94, 316] on div "Edit Restaurant Branches Menus Sections Full Menu View Edit Menu Choice Groups …" at bounding box center [397, 169] width 795 height 506
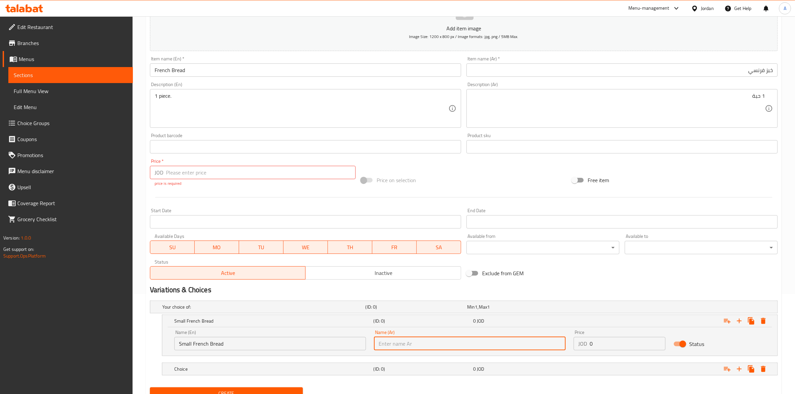
click at [461, 346] on input "text" at bounding box center [470, 343] width 192 height 13
paste input "خبز فرنسي صغير"
type input "خبز فرنسي صغير"
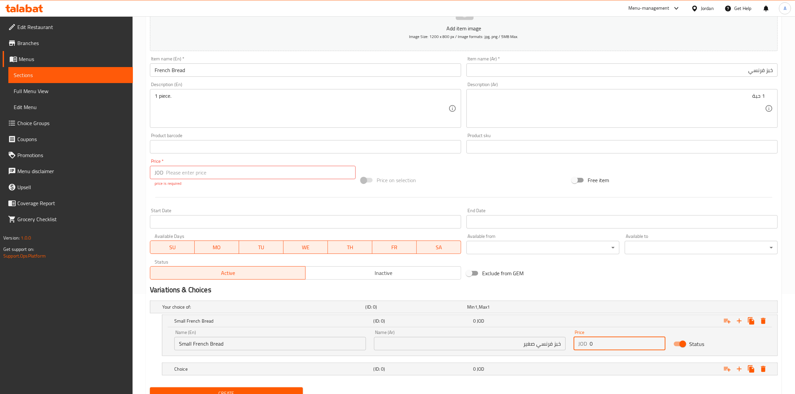
drag, startPoint x: 596, startPoint y: 345, endPoint x: 580, endPoint y: 344, distance: 16.0
click at [580, 344] on div "JOD 0 Price" at bounding box center [619, 343] width 92 height 13
paste input ".05"
type input "0.05"
click at [139, 334] on div "Home / Restaurants management / Menus / Sections / item / create Mixed Bread se…" at bounding box center [464, 169] width 662 height 506
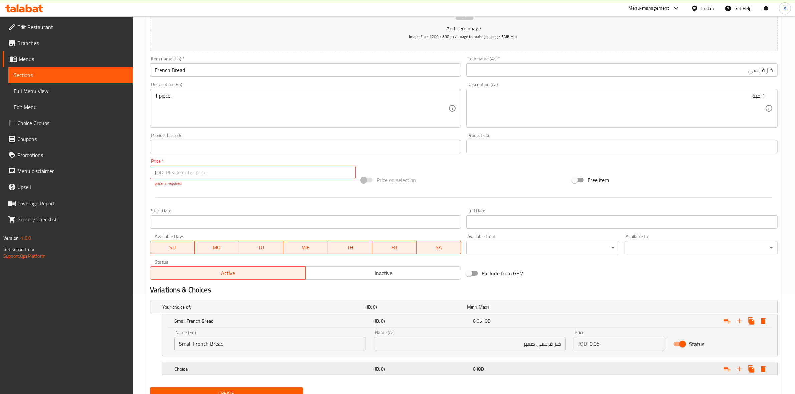
click at [214, 365] on div "Choice" at bounding box center [272, 368] width 199 height 9
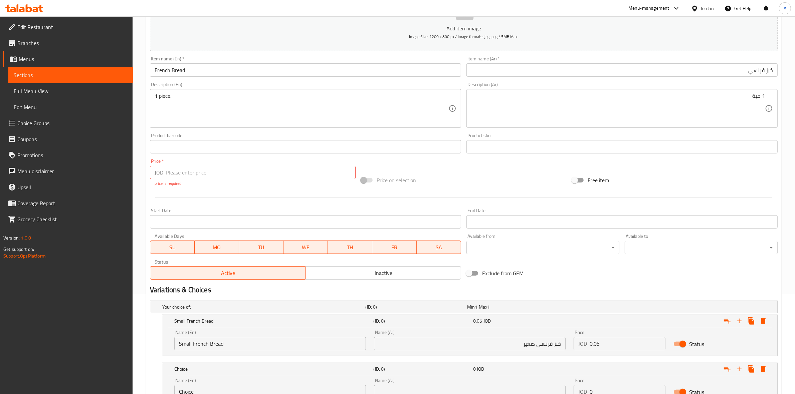
scroll to position [157, 0]
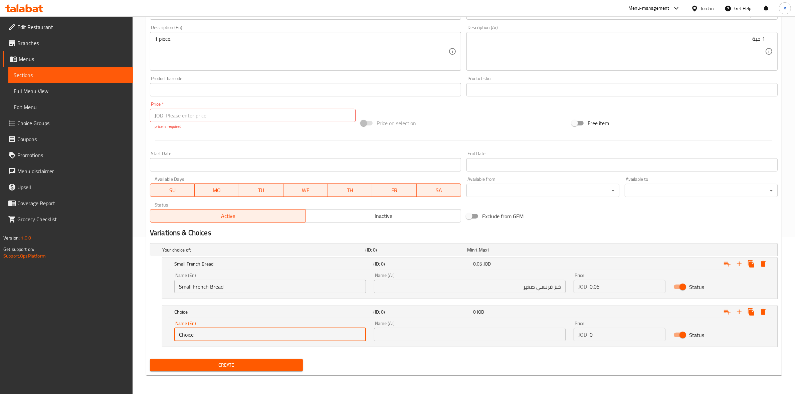
drag, startPoint x: 197, startPoint y: 334, endPoint x: 150, endPoint y: 327, distance: 47.6
click at [150, 327] on div "Choice (ID: 0) 0 JOD Name (En) Choice Name (En) Name (Ar) Name (Ar) Price JOD 0…" at bounding box center [464, 326] width 628 height 41
click at [151, 326] on div "Large (ID: 0) 0 JOD Name (En) Large Name (En) Name (Ar) Name (Ar) Price JOD 0 P…" at bounding box center [464, 326] width 628 height 41
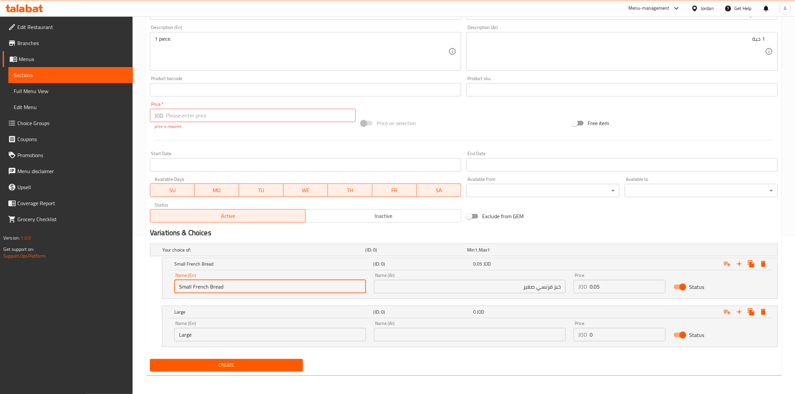
drag, startPoint x: 226, startPoint y: 287, endPoint x: 194, endPoint y: 290, distance: 32.8
click at [194, 290] on input "Small French Bread" at bounding box center [270, 286] width 192 height 13
click at [219, 337] on input "Large" at bounding box center [270, 334] width 192 height 13
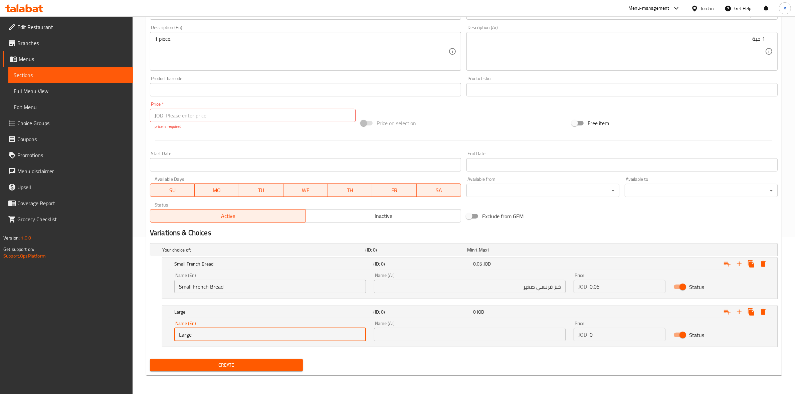
paste input "French Bread"
click at [191, 337] on input "LargeFrench Bread" at bounding box center [270, 334] width 192 height 13
type input "Large French Bread"
click at [216, 346] on div "Name (En) Large French Bread Name (En) Name (Ar) Name (Ar) Price JOD 0 Price St…" at bounding box center [469, 332] width 615 height 28
click at [460, 335] on input "text" at bounding box center [470, 334] width 192 height 13
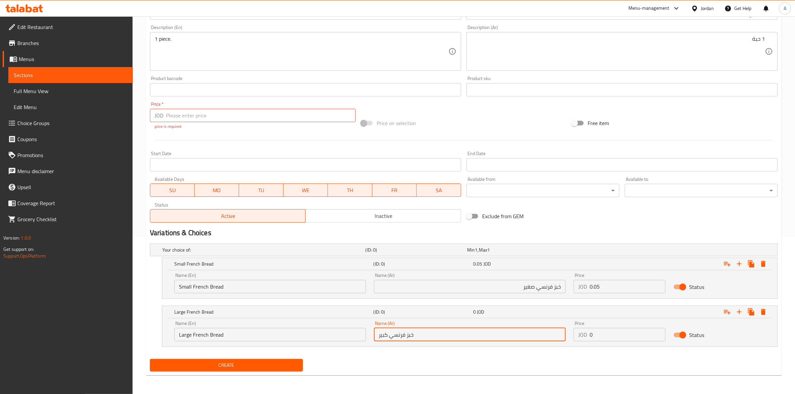
type input "خبز فرنسي كبير"
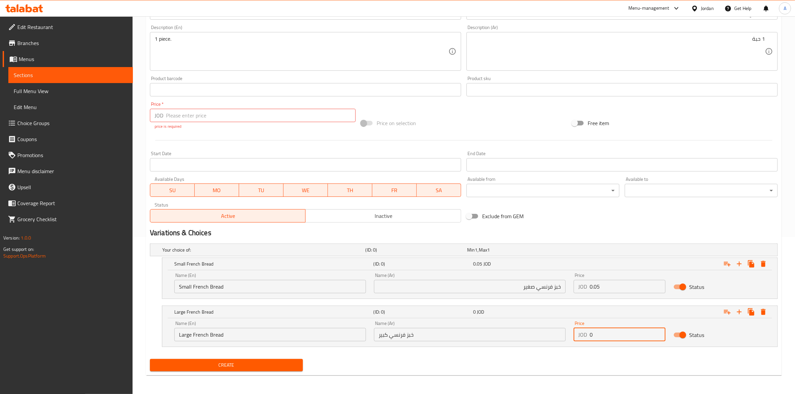
click at [618, 336] on input "0" at bounding box center [627, 334] width 76 height 13
type input "0.10"
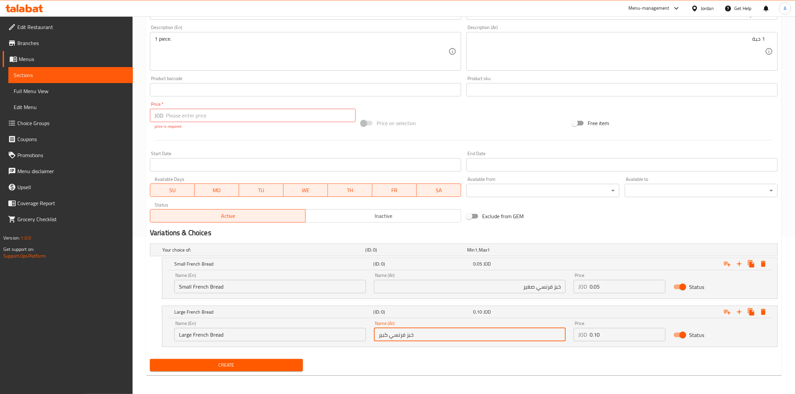
click at [434, 337] on input "خبز فرنسي كبير" at bounding box center [470, 334] width 192 height 13
click at [264, 366] on span "Create" at bounding box center [226, 365] width 142 height 8
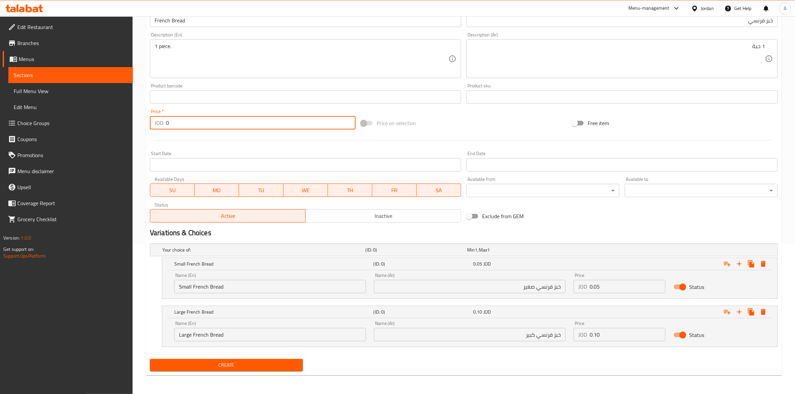
scroll to position [150, 0]
type input "0"
click at [224, 149] on div "Start Date Start Date" at bounding box center [305, 162] width 316 height 26
click at [236, 372] on div "Create" at bounding box center [226, 366] width 158 height 18
click at [236, 364] on span "Create" at bounding box center [226, 365] width 142 height 8
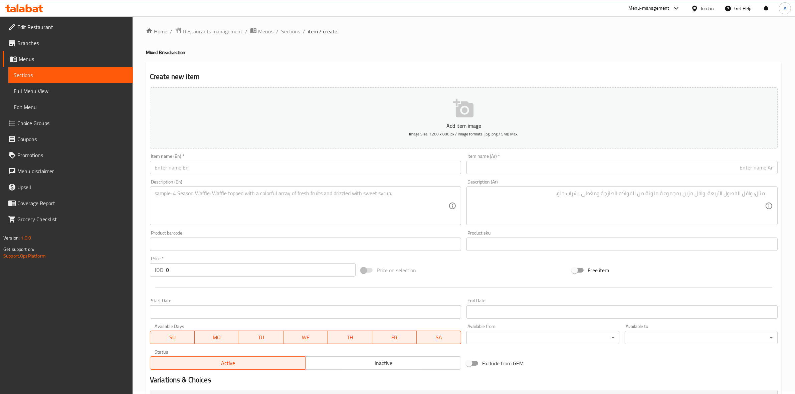
scroll to position [0, 0]
click at [293, 34] on span "Sections" at bounding box center [290, 34] width 19 height 8
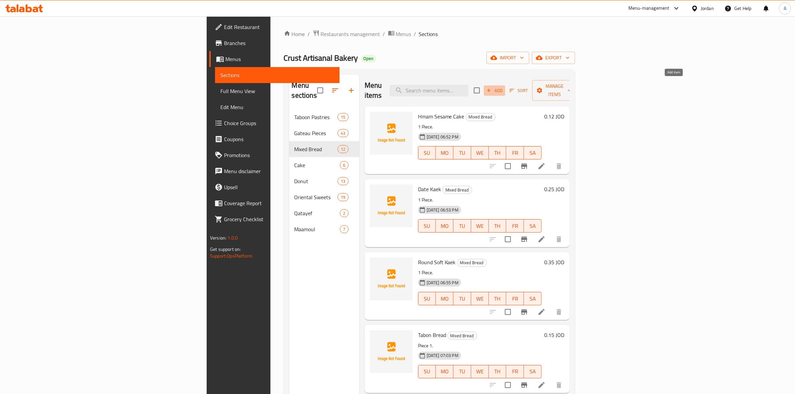
click at [503, 87] on span "Add" at bounding box center [494, 91] width 18 height 8
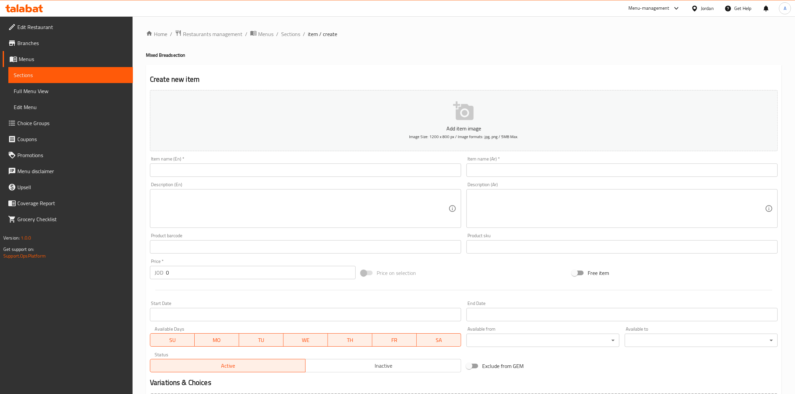
click at [188, 170] on input "text" at bounding box center [305, 170] width 311 height 13
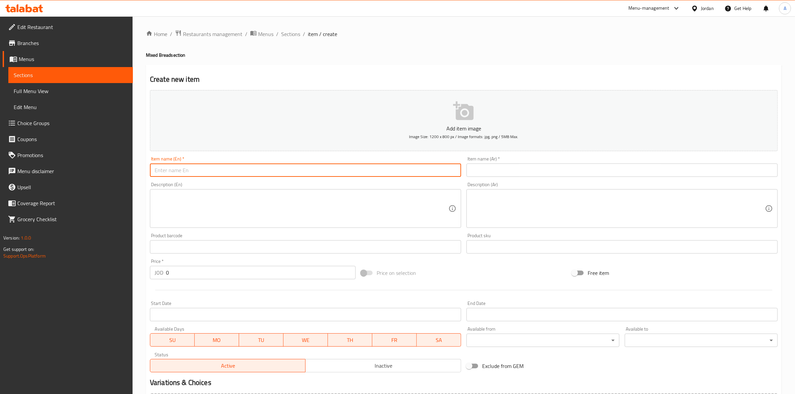
paste input "Bran Bread"
drag, startPoint x: 151, startPoint y: 167, endPoint x: 245, endPoint y: 153, distance: 95.2
click at [99, 156] on div "Edit Restaurant Branches Menus Sections Full Menu View Edit Menu Choice Groups …" at bounding box center [397, 243] width 795 height 455
type input "Bran Bread"
click at [511, 169] on input "text" at bounding box center [621, 170] width 311 height 13
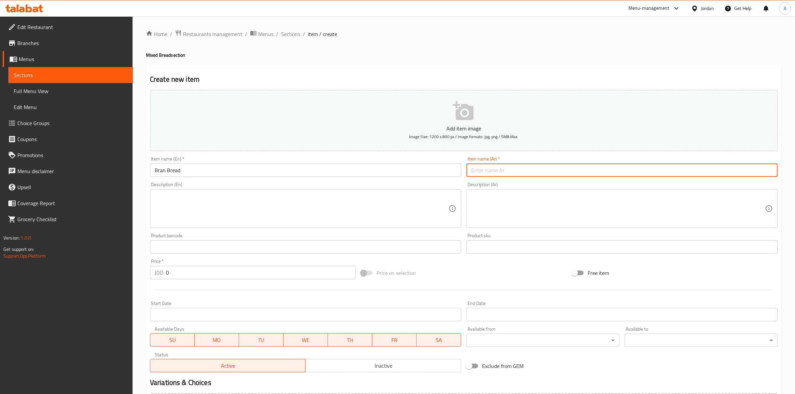
paste input "خبز النخالة"
click at [763, 174] on input "خبز النخالة" at bounding box center [621, 170] width 311 height 13
click at [760, 172] on input "خبز النخالة" at bounding box center [621, 170] width 311 height 13
click at [762, 172] on input "خبز النخالة" at bounding box center [621, 170] width 311 height 13
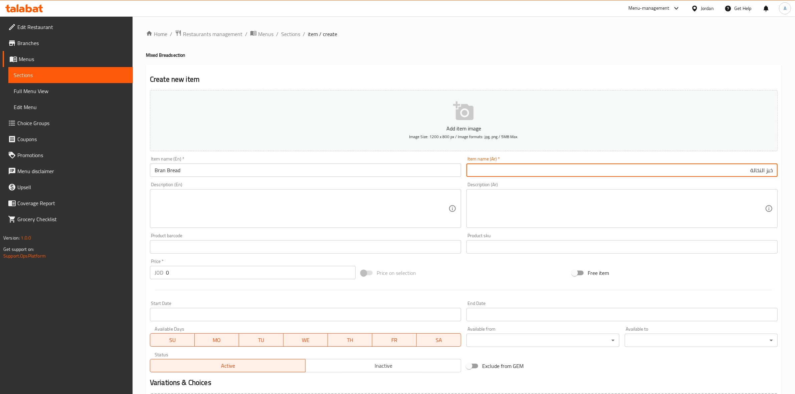
click at [762, 172] on input "خبز النخالة" at bounding box center [621, 170] width 311 height 13
drag, startPoint x: 761, startPoint y: 172, endPoint x: 765, endPoint y: 173, distance: 3.4
click at [765, 173] on input "خبز النخالة" at bounding box center [621, 170] width 311 height 13
type input "خبز نخالة"
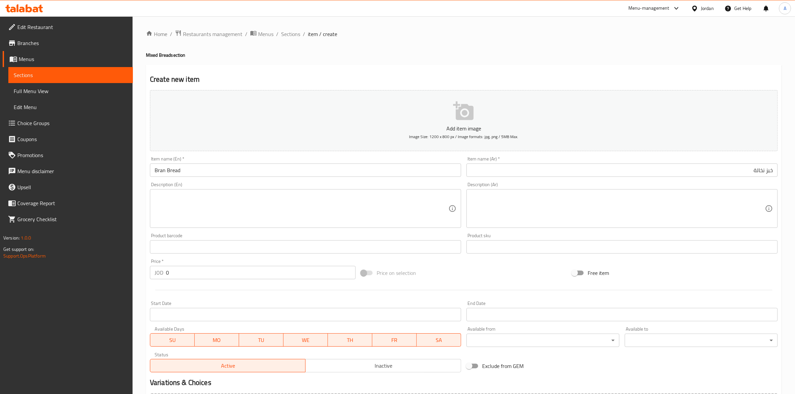
click at [651, 40] on div "Home / Restaurants management / Menus / Sections / item / create Mixed Bread se…" at bounding box center [464, 244] width 636 height 429
click at [183, 203] on textarea at bounding box center [302, 209] width 294 height 32
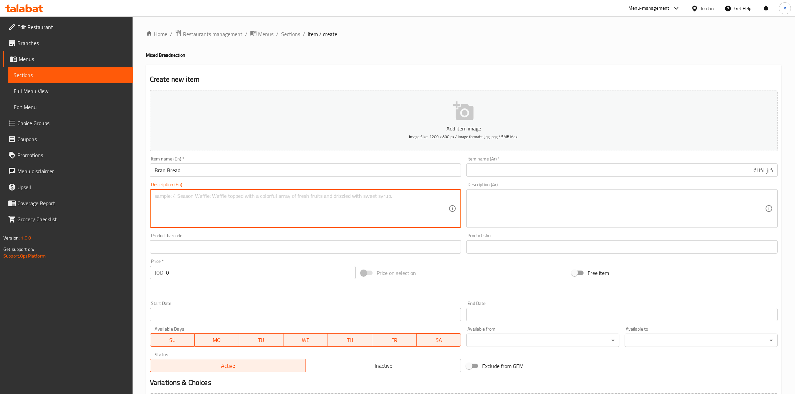
paste textarea "1 piece."
type textarea "1 piece."
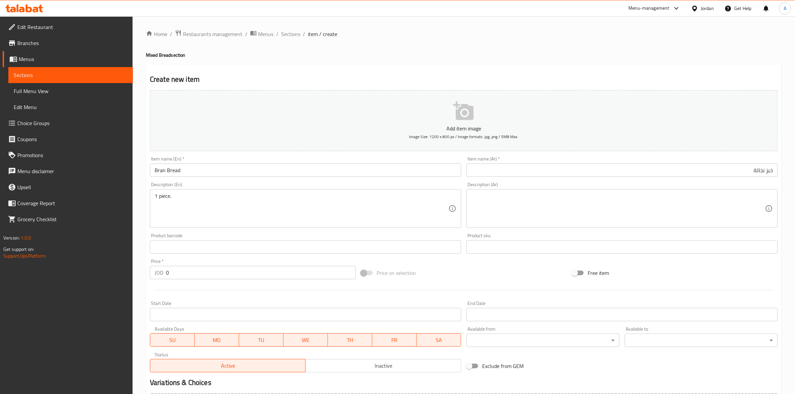
drag, startPoint x: 501, startPoint y: 348, endPoint x: 489, endPoint y: 199, distance: 149.3
click at [489, 199] on textarea at bounding box center [618, 209] width 294 height 32
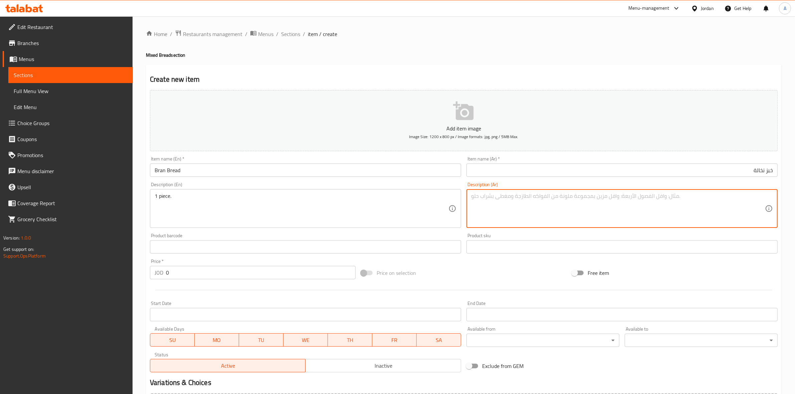
paste textarea "1 حبة"
type textarea "1 حبة"
click at [489, 75] on h2 "Create new item" at bounding box center [464, 79] width 628 height 10
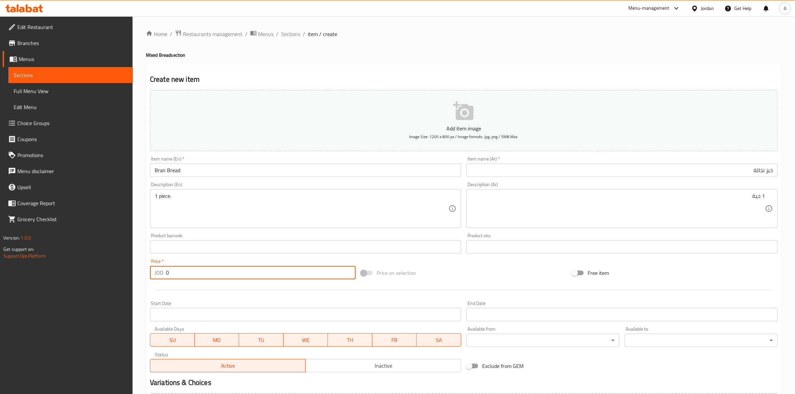
drag, startPoint x: 175, startPoint y: 275, endPoint x: 106, endPoint y: 274, distance: 69.4
click at [97, 275] on div "Edit Restaurant Branches Menus Sections Full Menu View Edit Menu Choice Groups …" at bounding box center [397, 243] width 795 height 455
paste input ".05"
type input "0.05"
click at [166, 293] on div at bounding box center [463, 290] width 633 height 16
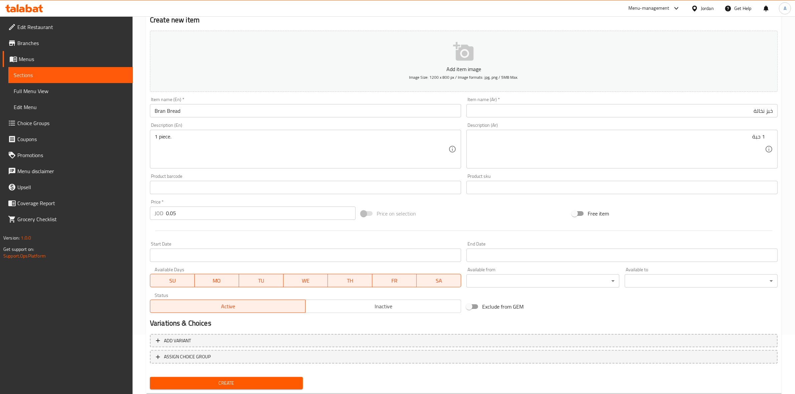
scroll to position [76, 0]
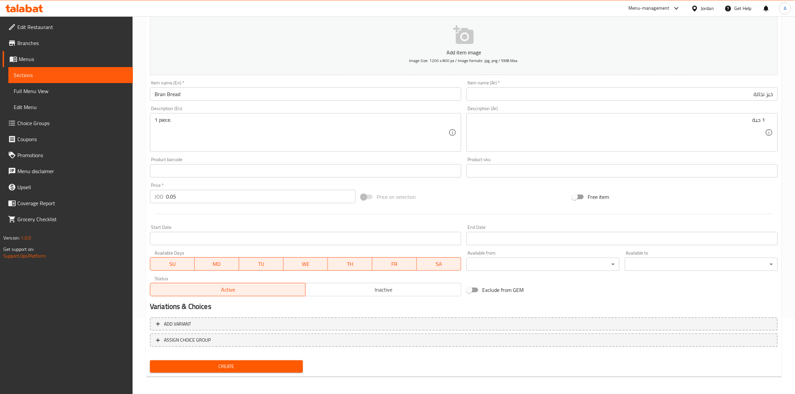
click at [234, 368] on span "Create" at bounding box center [226, 366] width 142 height 8
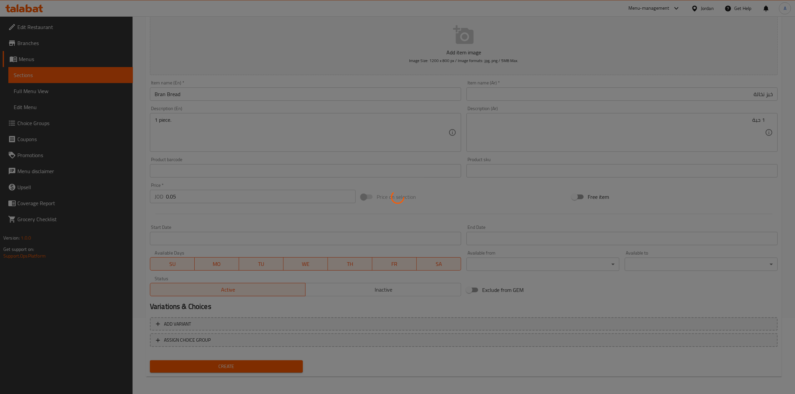
type input "0"
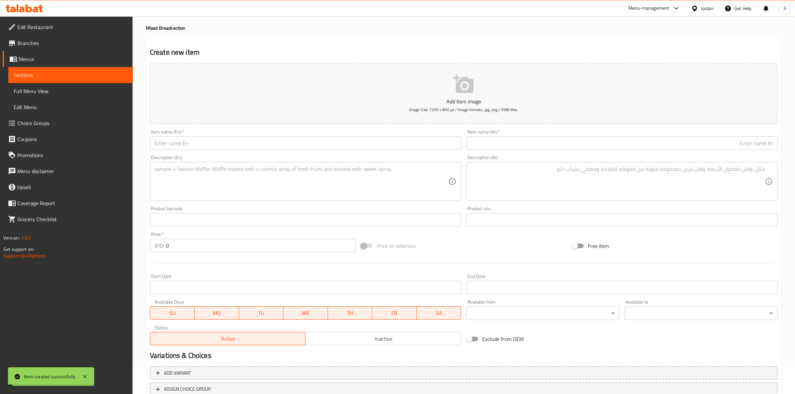
scroll to position [0, 0]
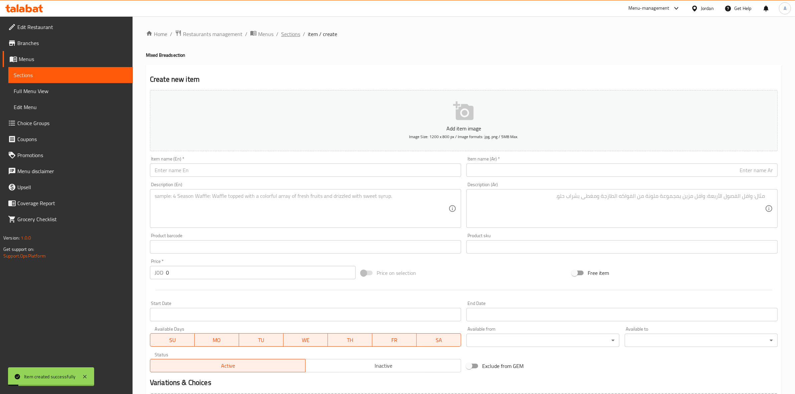
click at [287, 30] on span "Sections" at bounding box center [290, 34] width 19 height 8
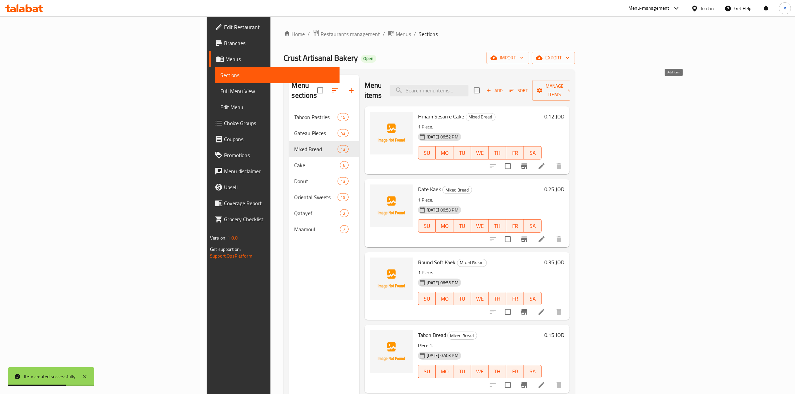
click at [503, 88] on span "Add" at bounding box center [494, 91] width 18 height 8
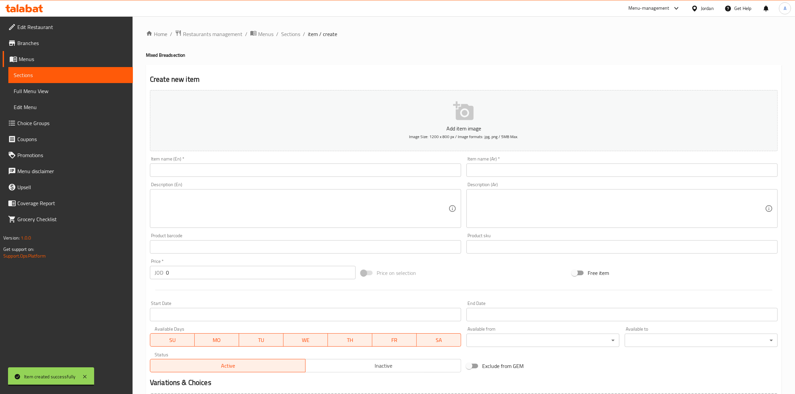
click at [503, 172] on input "text" at bounding box center [621, 170] width 311 height 13
paste input "خبز توست صغير اسمر"
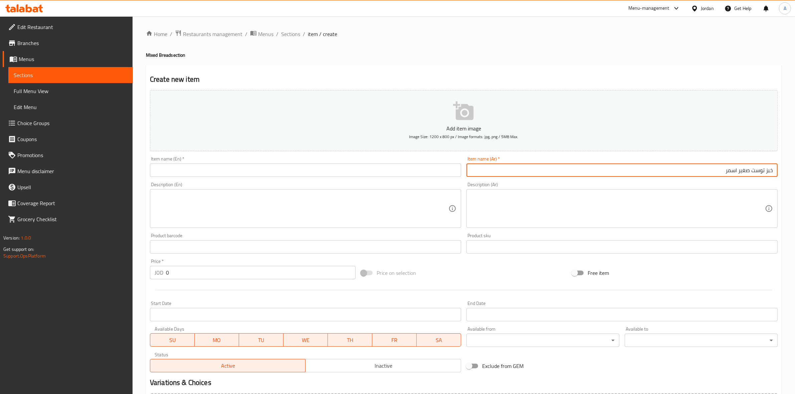
drag, startPoint x: 750, startPoint y: 171, endPoint x: 738, endPoint y: 175, distance: 12.3
click at [738, 175] on input "خبز توست صغير اسمر" at bounding box center [621, 170] width 311 height 13
type input "خبز توست اسمر"
click at [621, 83] on h2 "Create new item" at bounding box center [464, 79] width 628 height 10
drag, startPoint x: 728, startPoint y: 174, endPoint x: 800, endPoint y: 166, distance: 72.6
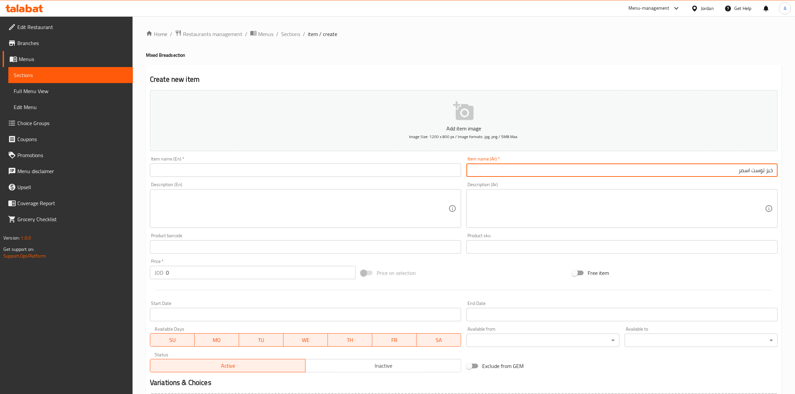
click at [794, 166] on html "​ Menu-management Jordan Get Help A Edit Restaurant Branches Menus Sections Ful…" at bounding box center [397, 197] width 795 height 394
click at [530, 50] on div "Home / Restaurants management / Menus / Sections / item / create Mixed Bread se…" at bounding box center [464, 244] width 636 height 429
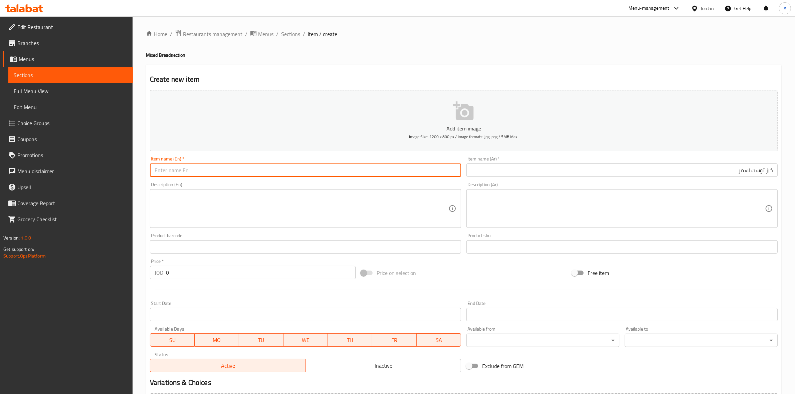
click at [232, 168] on input "text" at bounding box center [305, 170] width 311 height 13
paste input "Whole Wheat Toast"
type input "Whole Wheat Toast"
drag, startPoint x: 236, startPoint y: 171, endPoint x: 144, endPoint y: 171, distance: 92.8
click at [144, 171] on div "Home / Restaurants management / Menus / Sections / item / create Mixed Bread se…" at bounding box center [464, 243] width 662 height 455
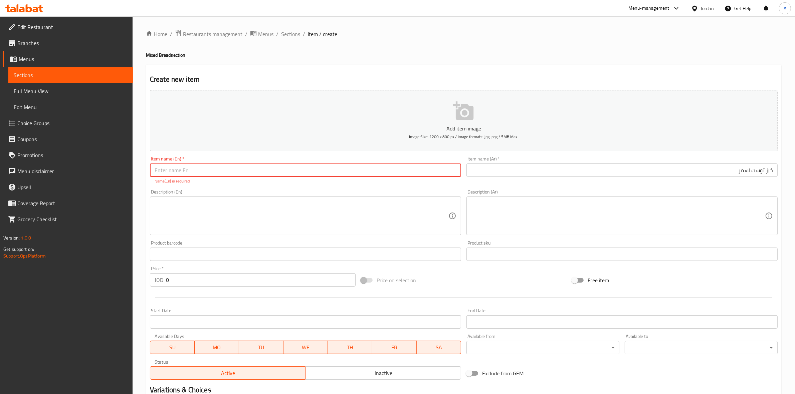
click at [309, 173] on input "text" at bounding box center [305, 170] width 311 height 13
type input "Toast Brown Bread"
click at [356, 81] on h2 "Create new item" at bounding box center [464, 79] width 628 height 10
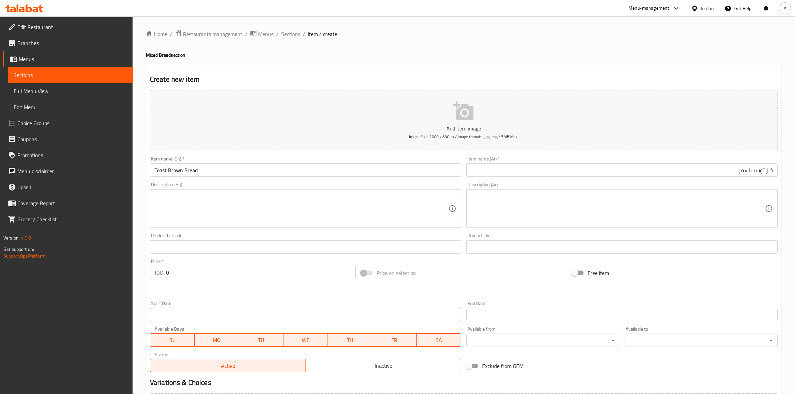
click at [156, 193] on textarea at bounding box center [302, 209] width 294 height 32
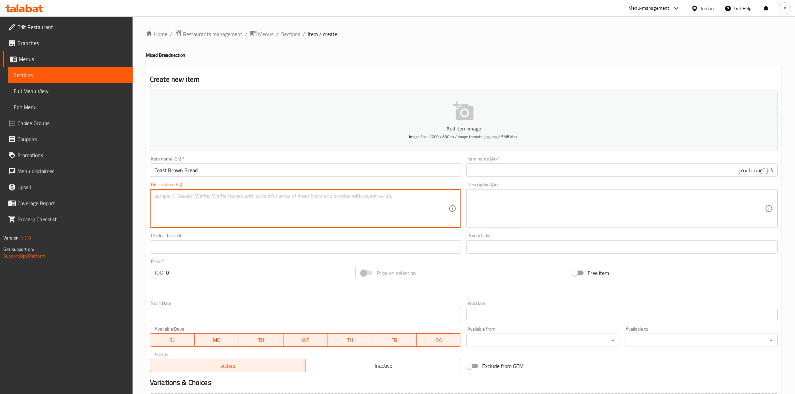
paste textarea "1 piece."
type textarea "1 piece."
click at [498, 196] on textarea at bounding box center [618, 209] width 294 height 32
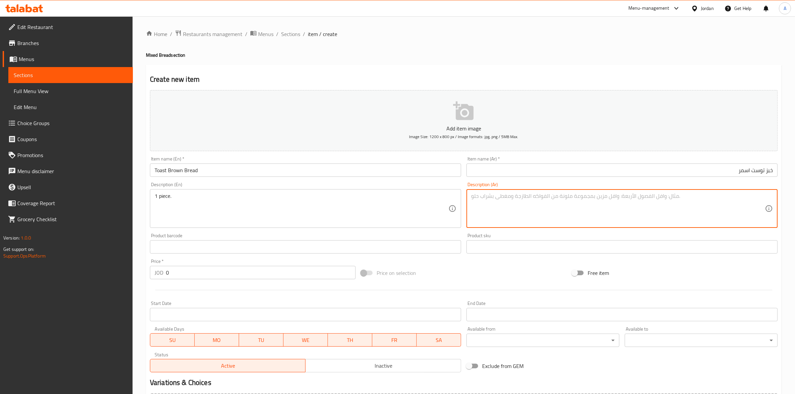
paste textarea "1 حبة"
type textarea "1 حبة"
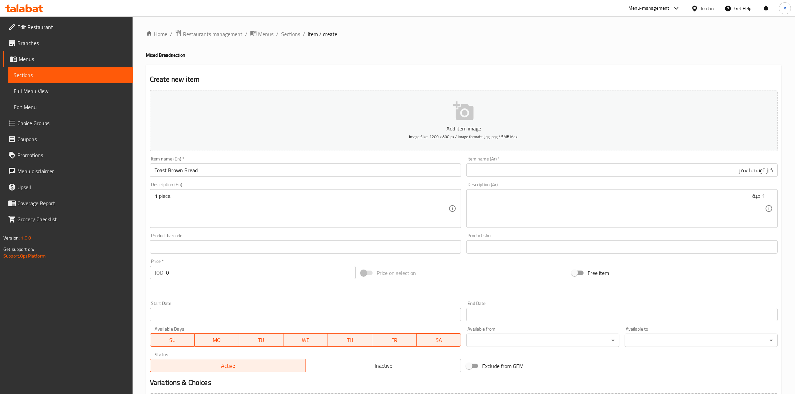
click at [144, 296] on div "Home / Restaurants management / Menus / Sections / item / create Mixed Bread se…" at bounding box center [464, 243] width 662 height 455
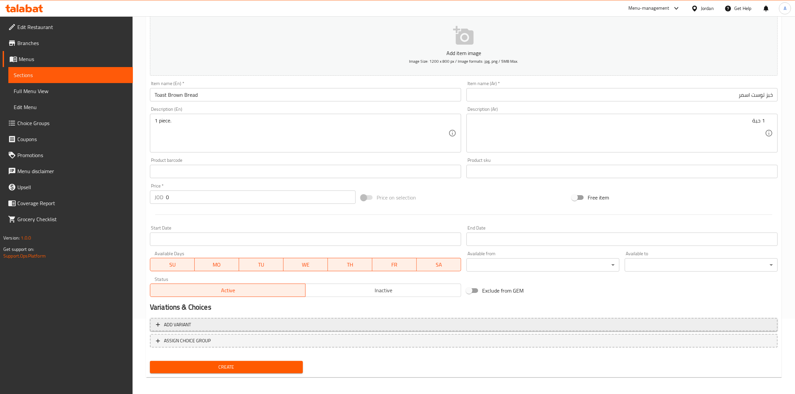
scroll to position [76, 0]
click at [189, 321] on span "Add variant" at bounding box center [177, 324] width 27 height 8
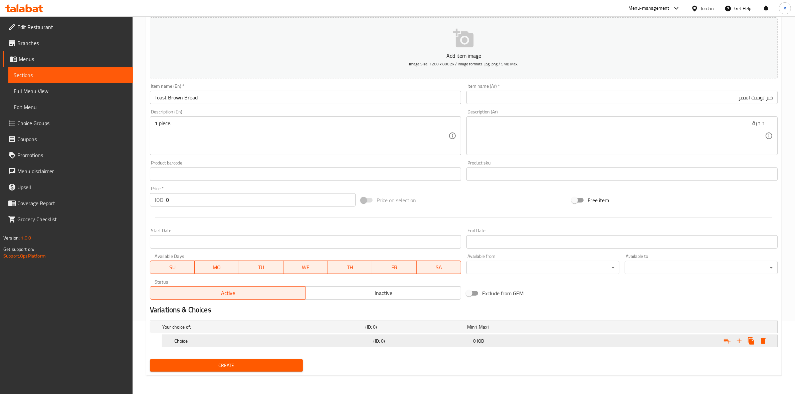
click at [552, 343] on div "0 JOD" at bounding box center [521, 341] width 97 height 7
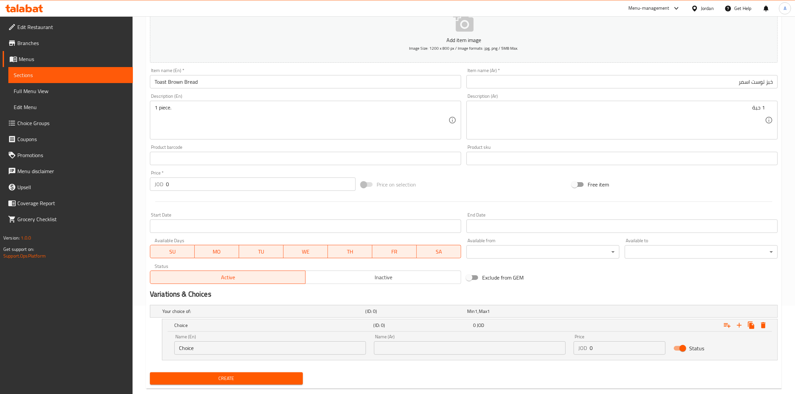
scroll to position [102, 0]
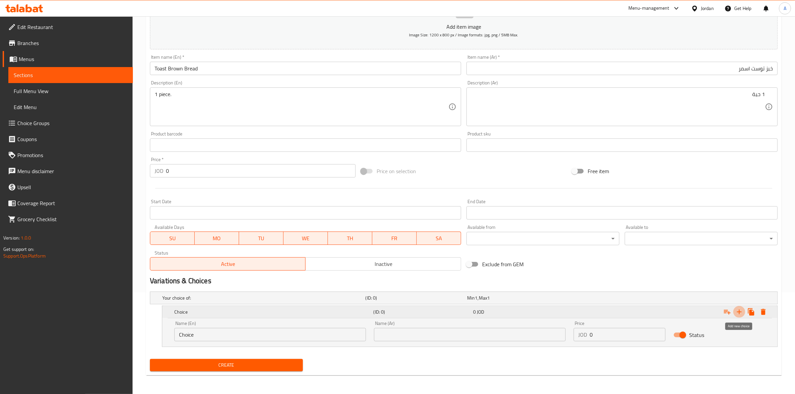
click at [735, 311] on icon "Expand" at bounding box center [739, 312] width 8 height 8
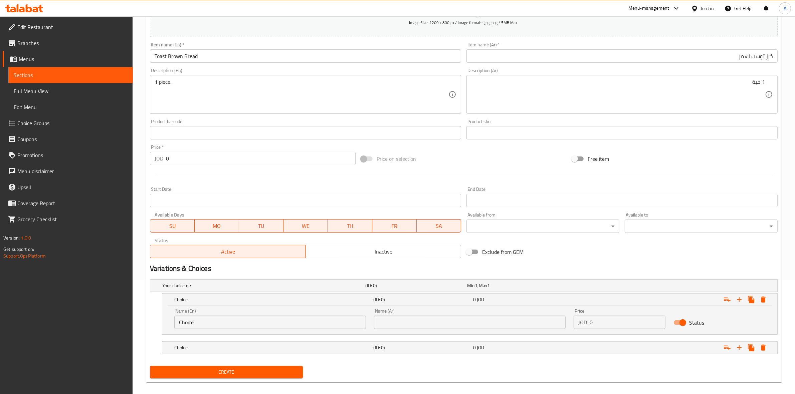
scroll to position [121, 0]
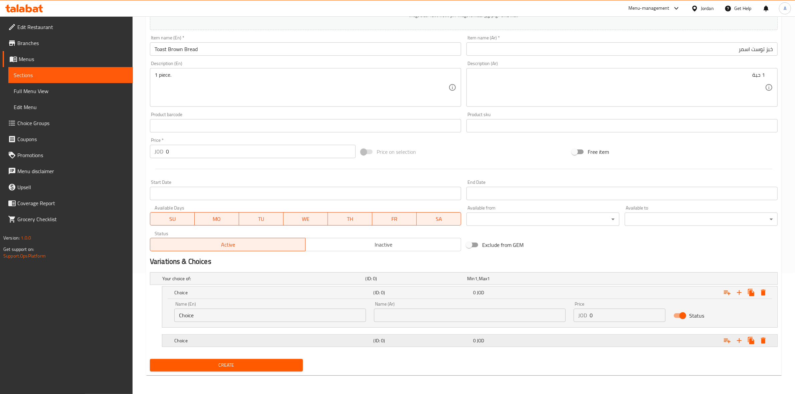
click at [219, 343] on h5 "Choice" at bounding box center [272, 340] width 197 height 7
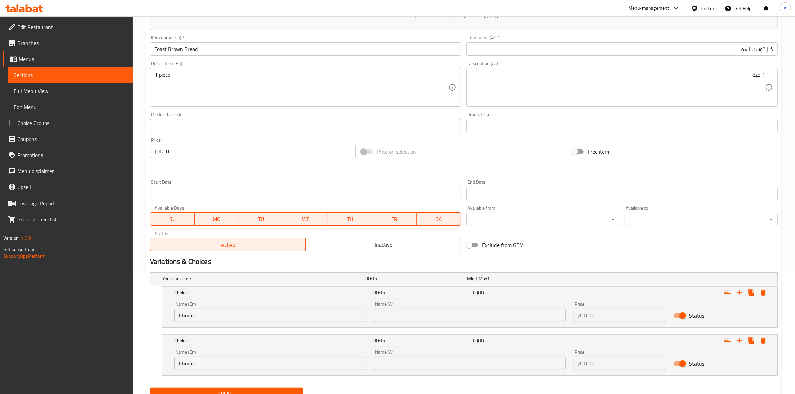
scroll to position [79, 0]
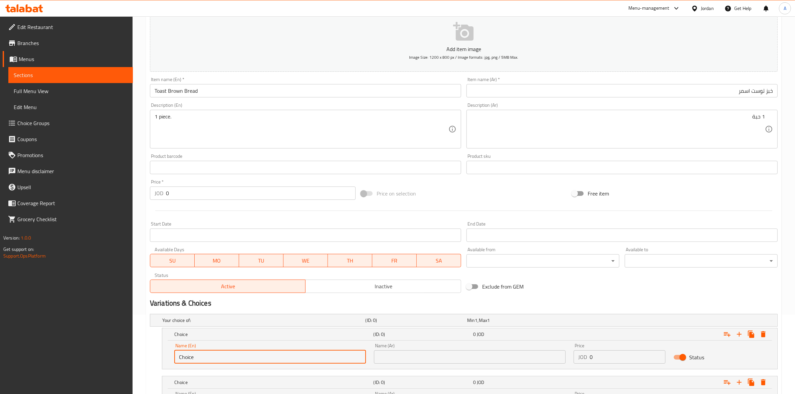
drag, startPoint x: 173, startPoint y: 354, endPoint x: 140, endPoint y: 354, distance: 33.4
click at [140, 354] on div "Home / Restaurants management / Menus / Sections / item / create Mixed Bread se…" at bounding box center [464, 201] width 662 height 528
click at [191, 92] on input "Toast Brown Bread" at bounding box center [305, 90] width 311 height 13
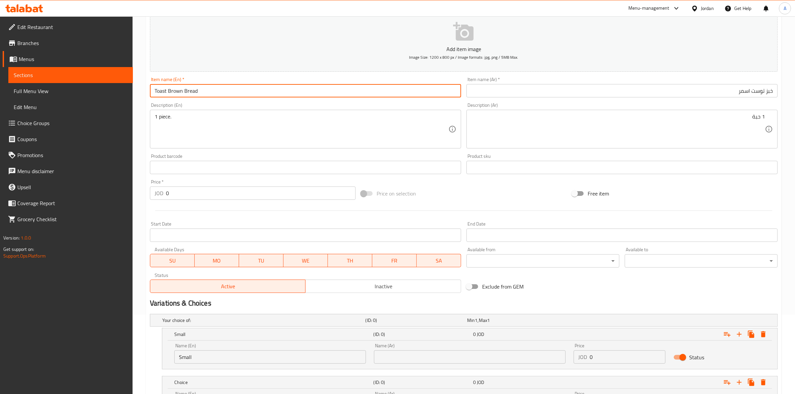
click at [191, 92] on input "Toast Brown Bread" at bounding box center [305, 90] width 311 height 13
click at [212, 361] on input "Small" at bounding box center [270, 356] width 192 height 13
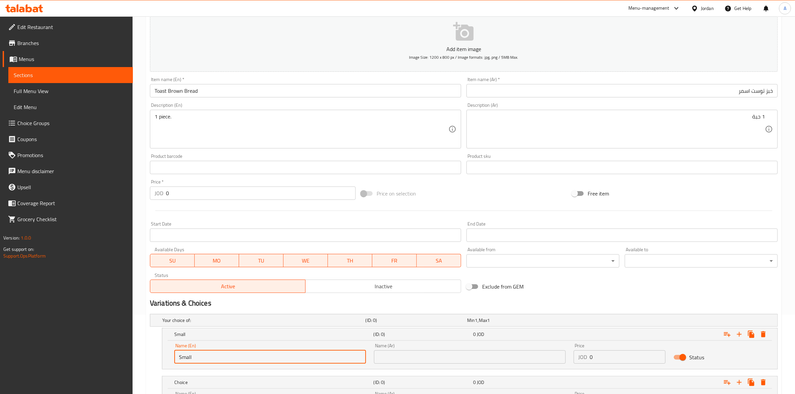
paste input "Toast Brown Bread"
type input "Small Toast Brown Bread"
click at [146, 364] on div "Create new item Add item image Image Size: 1200 x 800 px / Image formats: jpg, …" at bounding box center [464, 215] width 636 height 461
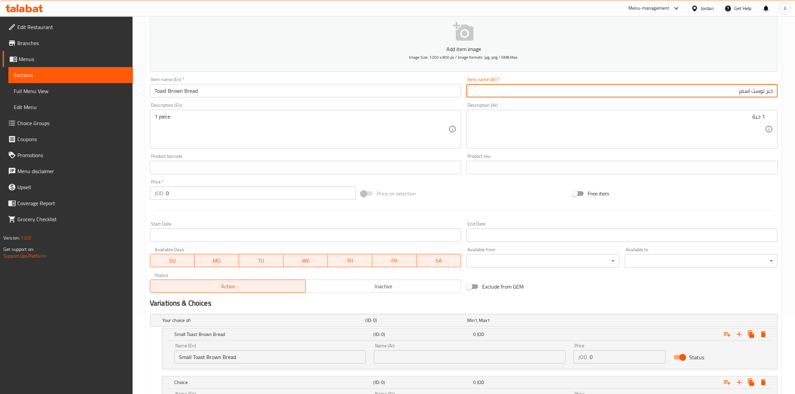
drag, startPoint x: 737, startPoint y: 91, endPoint x: 800, endPoint y: 87, distance: 63.9
click at [794, 87] on html "​ Menu-management Jordan Get Help A Edit Restaurant Branches Menus Sections Ful…" at bounding box center [397, 118] width 795 height 394
click at [521, 359] on input "text" at bounding box center [470, 356] width 192 height 13
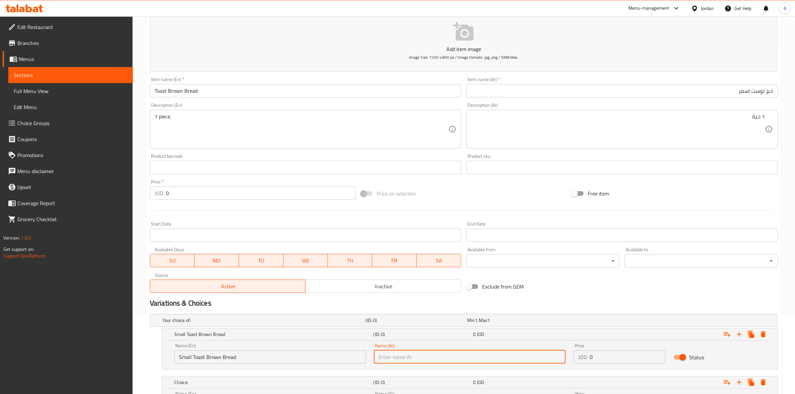
paste input "خبز توست اسمر"
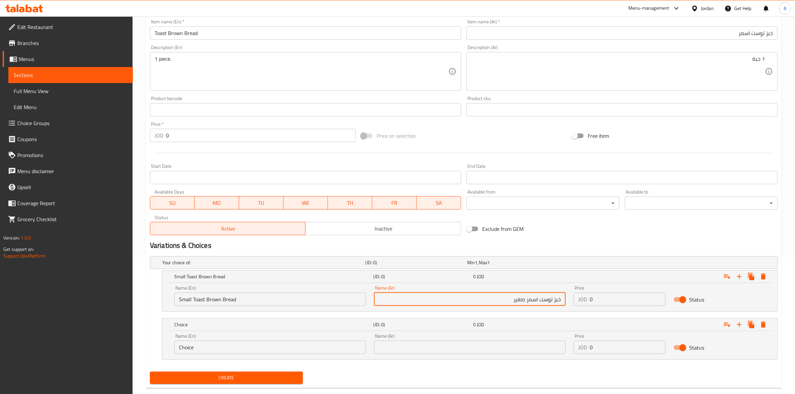
scroll to position [150, 0]
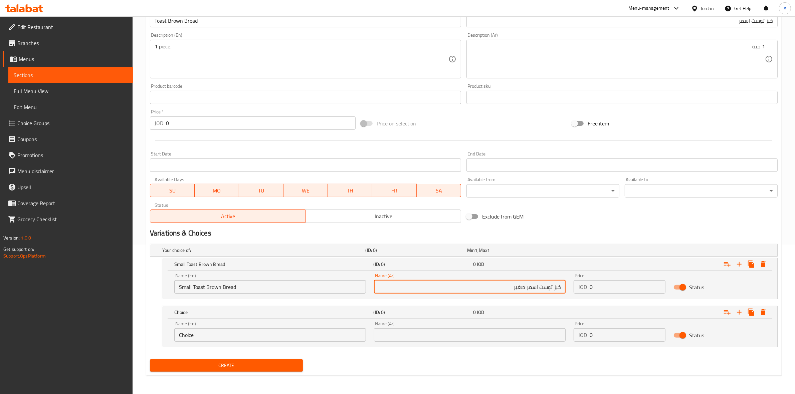
type input "خبز توست اسمر صغير"
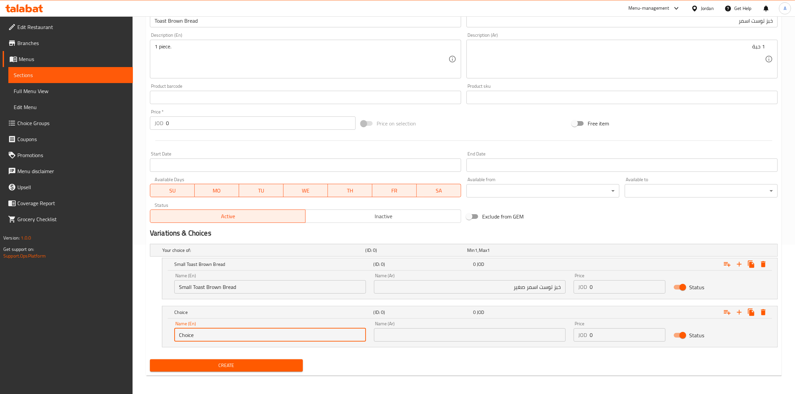
drag, startPoint x: 210, startPoint y: 337, endPoint x: 114, endPoint y: 329, distance: 96.1
click at [114, 329] on div "Edit Restaurant Branches Menus Sections Full Menu View Edit Menu Choice Groups …" at bounding box center [397, 131] width 795 height 528
type input "م"
click at [153, 314] on div "Large (ID: 0) 0 JOD Name (En) Large Name (En) Name (Ar) Name (Ar) Price JOD 0 P…" at bounding box center [464, 326] width 628 height 41
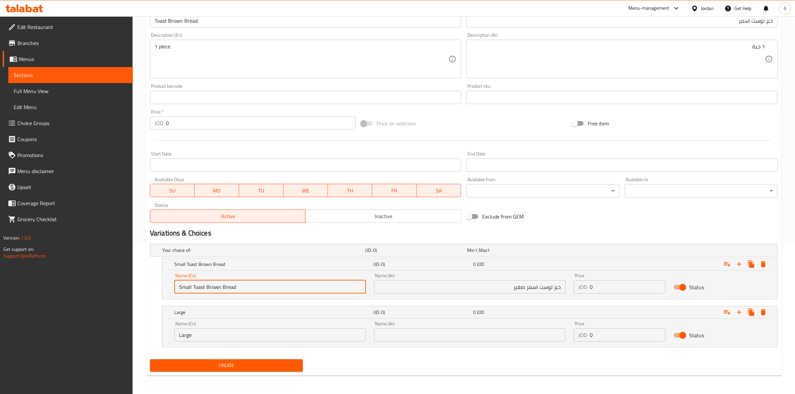
drag, startPoint x: 247, startPoint y: 286, endPoint x: 193, endPoint y: 290, distance: 54.5
click at [193, 290] on input "Small Toast Brown Bread" at bounding box center [270, 286] width 192 height 13
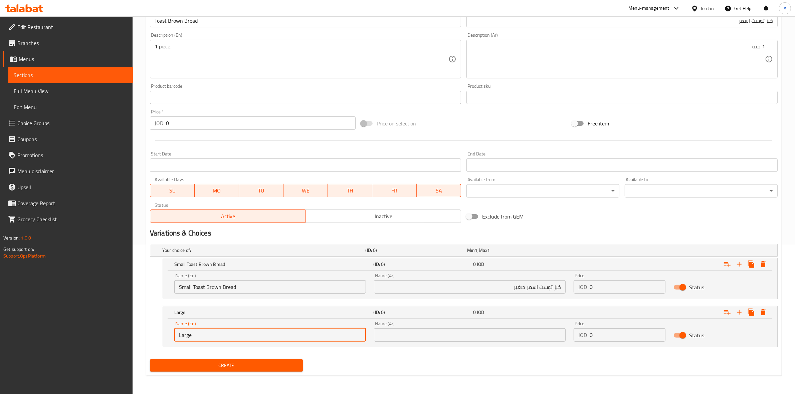
click at [215, 337] on input "Large" at bounding box center [270, 334] width 192 height 13
paste input "Toast Brown Bread"
type input "Large Toast Brown Bread"
click at [360, 364] on div "Create" at bounding box center [463, 366] width 633 height 18
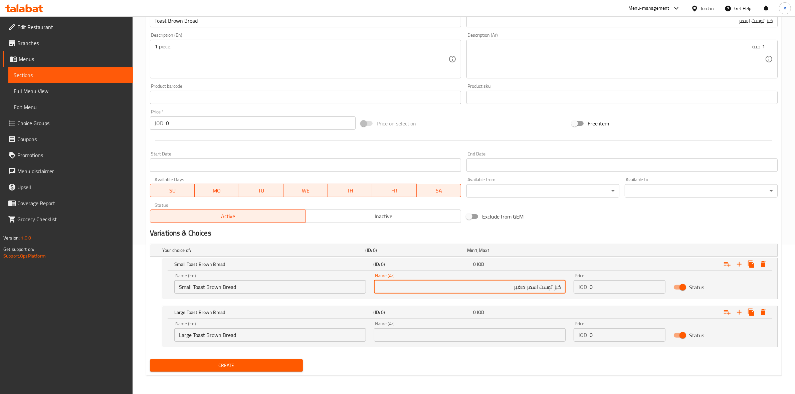
drag, startPoint x: 510, startPoint y: 284, endPoint x: 622, endPoint y: 288, distance: 112.9
click at [622, 288] on div "Name (En) Small Toast Brown Bread Name (En) Name (Ar) خبز توست اسمر صغير Name (…" at bounding box center [469, 283] width 599 height 28
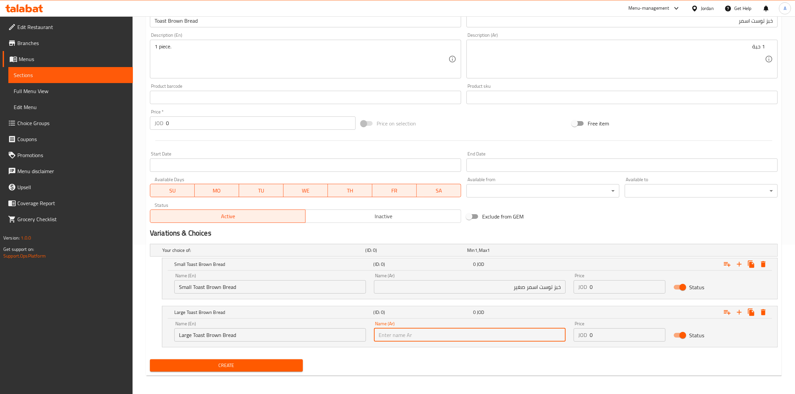
click at [508, 338] on input "text" at bounding box center [470, 334] width 192 height 13
paste input "خبز توست اسمر صغير"
type input "خبز توست اسمر كبير"
click at [498, 367] on div "Create" at bounding box center [463, 366] width 633 height 18
drag, startPoint x: 606, startPoint y: 288, endPoint x: 662, endPoint y: 316, distance: 62.0
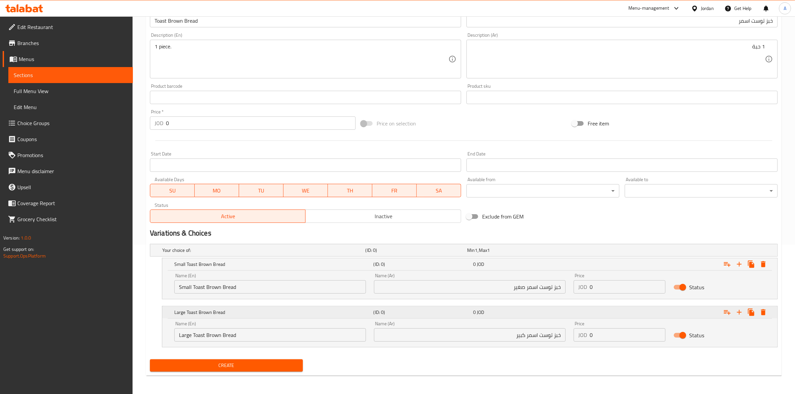
click at [492, 289] on div "Name (En) Small Toast Brown Bread Name (En) Name (Ar) خبز توست اسمر صغير Name (…" at bounding box center [469, 283] width 599 height 28
paste input ".5"
type input "0.5"
click at [608, 224] on div "Exclude from GEM" at bounding box center [569, 217] width 211 height 18
drag, startPoint x: 593, startPoint y: 333, endPoint x: 589, endPoint y: 334, distance: 3.9
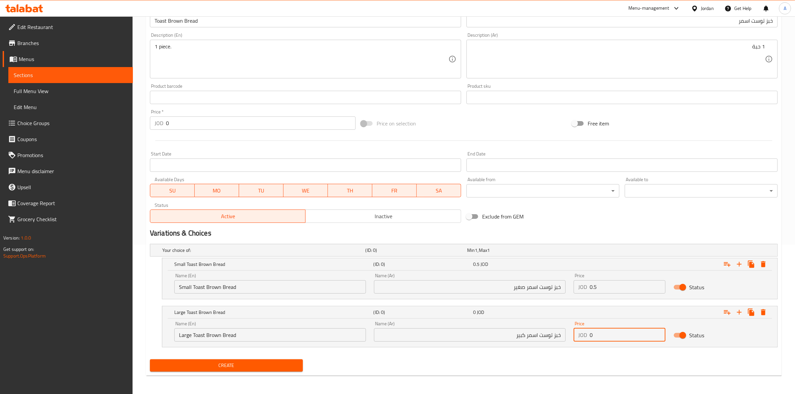
click at [588, 333] on div "JOD 0 Price" at bounding box center [619, 334] width 92 height 13
paste input ".75"
type input "0.75"
click at [600, 355] on div "Your choice of: (ID: 0) Min 1 , Max 1 Name (En) Your choice of: Name (En) Name …" at bounding box center [463, 298] width 633 height 115
click at [239, 363] on span "Create" at bounding box center [226, 365] width 142 height 8
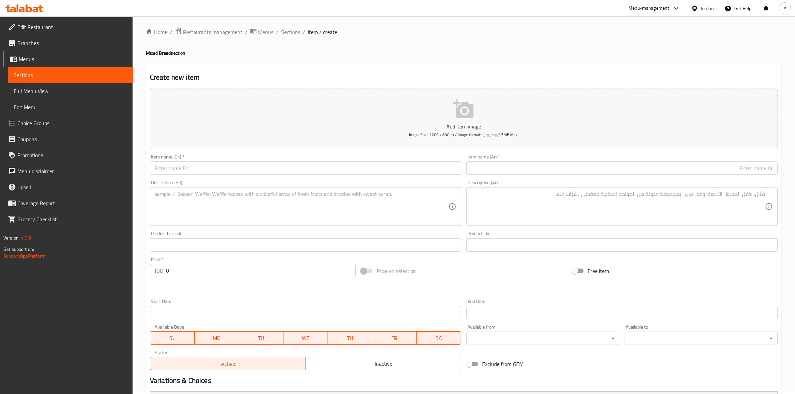
scroll to position [0, 0]
click at [288, 32] on span "Sections" at bounding box center [290, 34] width 19 height 8
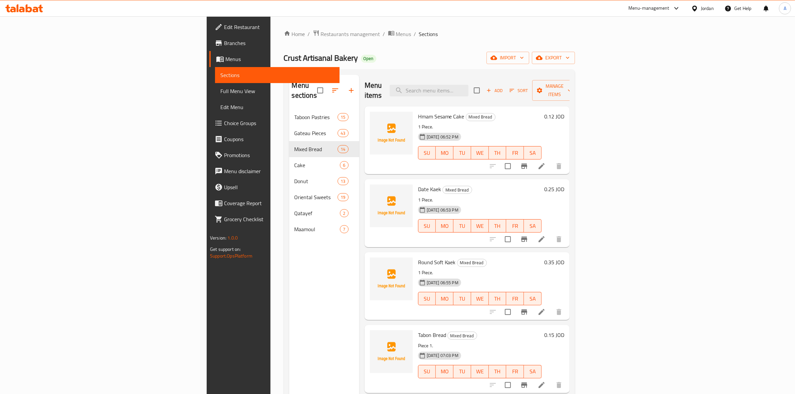
click at [503, 87] on span "Add" at bounding box center [494, 91] width 18 height 8
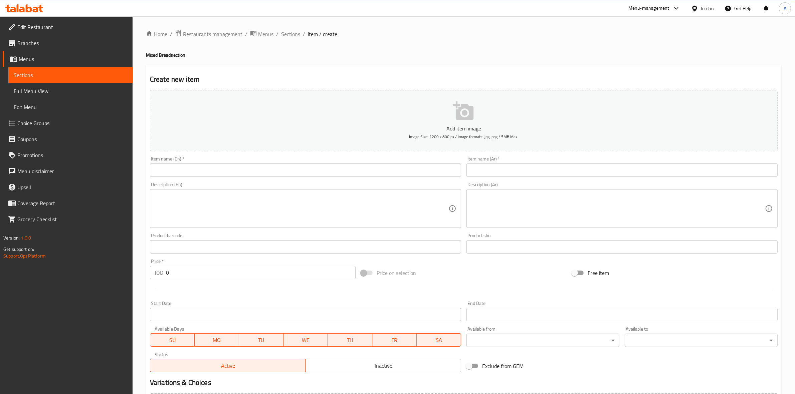
click at [511, 174] on input "text" at bounding box center [621, 170] width 311 height 13
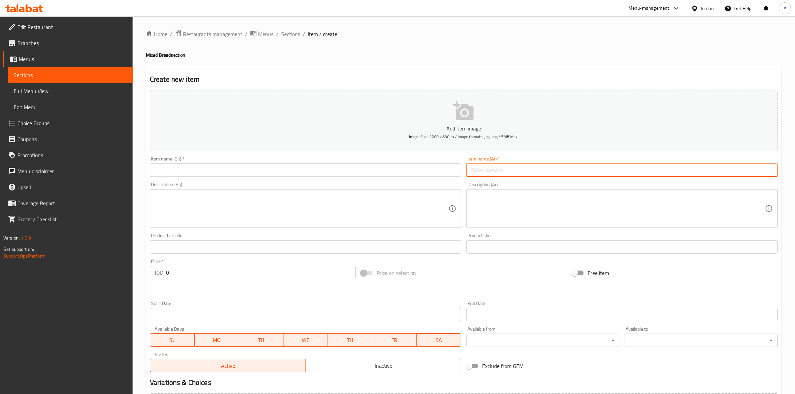
paste input "خبز توست صغير ابيض"
drag, startPoint x: 738, startPoint y: 171, endPoint x: 717, endPoint y: 174, distance: 20.9
click at [717, 174] on input "خبز توست صغير ابيض" at bounding box center [621, 170] width 311 height 13
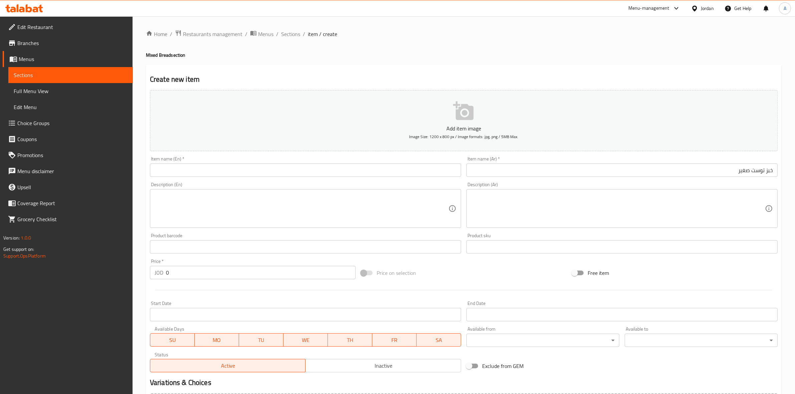
click at [574, 57] on h4 "Mixed Bread section" at bounding box center [464, 55] width 636 height 7
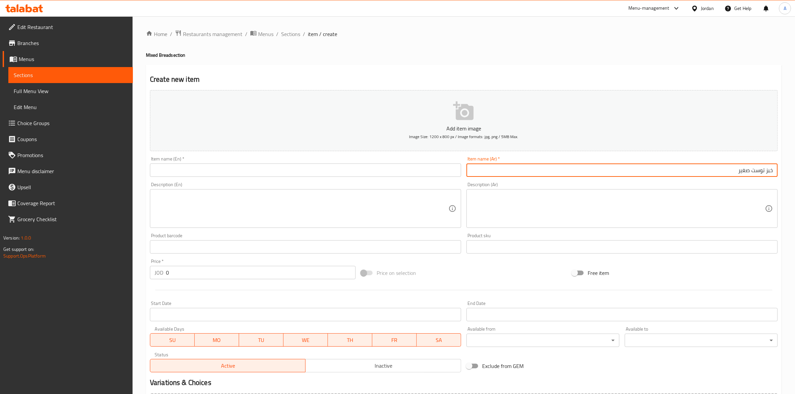
click at [731, 171] on input "خبز توست صغير" at bounding box center [621, 170] width 311 height 13
drag, startPoint x: 750, startPoint y: 172, endPoint x: 738, endPoint y: 173, distance: 12.1
click at [738, 173] on input "خبز توست صغير ابيض" at bounding box center [621, 170] width 311 height 13
type input "خبز توست ابيض"
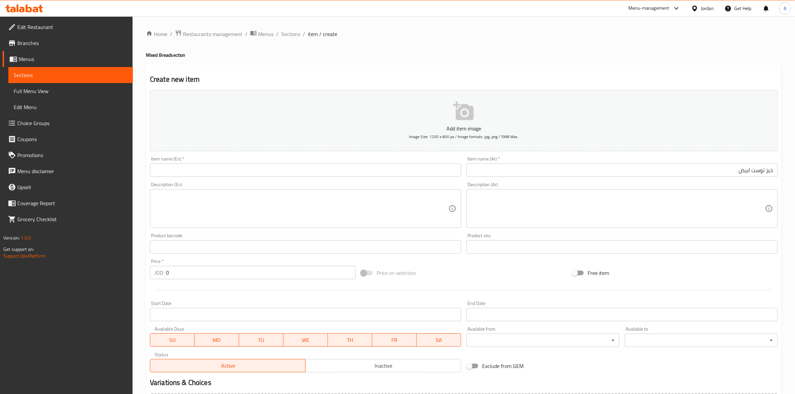
click at [670, 49] on div "Home / Restaurants management / Menus / Sections / item / create Mixed Bread se…" at bounding box center [464, 244] width 636 height 429
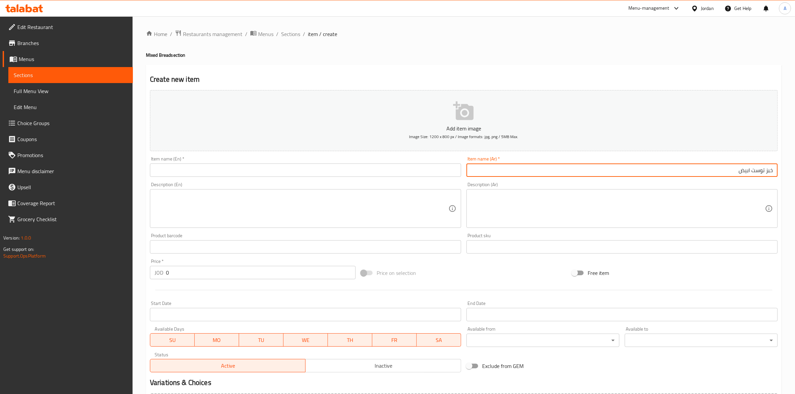
drag, startPoint x: 723, startPoint y: 173, endPoint x: 800, endPoint y: 172, distance: 77.8
click at [794, 172] on html "​ Menu-management Jordan Get Help A Edit Restaurant Branches Menus Sections Ful…" at bounding box center [397, 197] width 795 height 394
click at [160, 173] on input "text" at bounding box center [305, 170] width 311 height 13
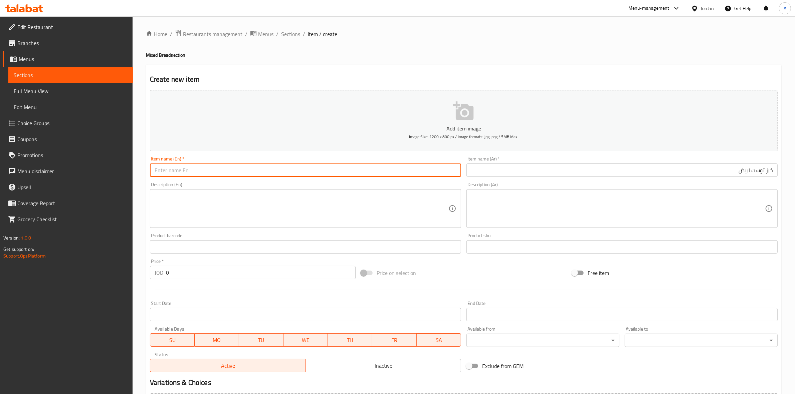
paste input "White Toast Bread"
type input "White Toast Bread"
click at [142, 186] on div "Home / Restaurants management / Menus / Sections / item / create Mixed Bread se…" at bounding box center [464, 243] width 662 height 455
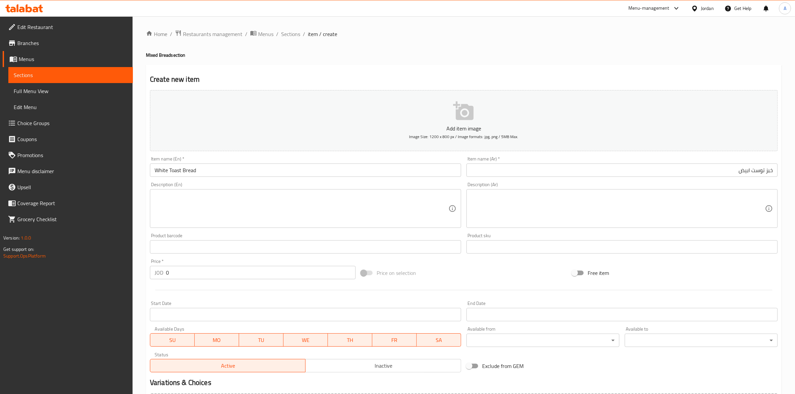
click at [171, 201] on textarea at bounding box center [302, 209] width 294 height 32
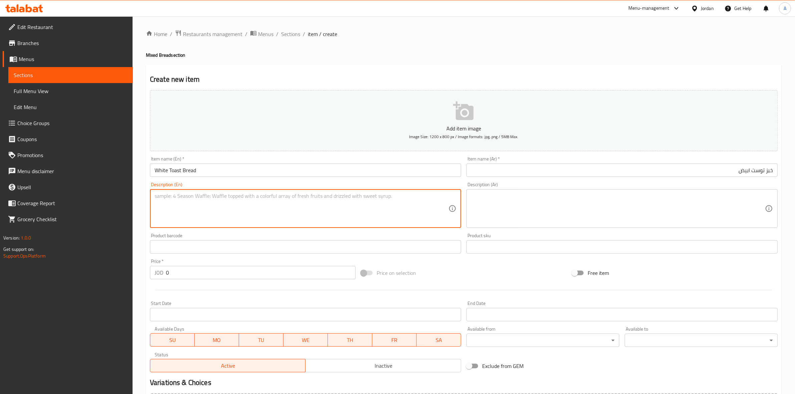
paste textarea "1 piece."
drag, startPoint x: 184, startPoint y: 199, endPoint x: 176, endPoint y: 199, distance: 8.0
click at [176, 199] on textarea "1 piece." at bounding box center [302, 209] width 294 height 32
type textarea "1 piece."
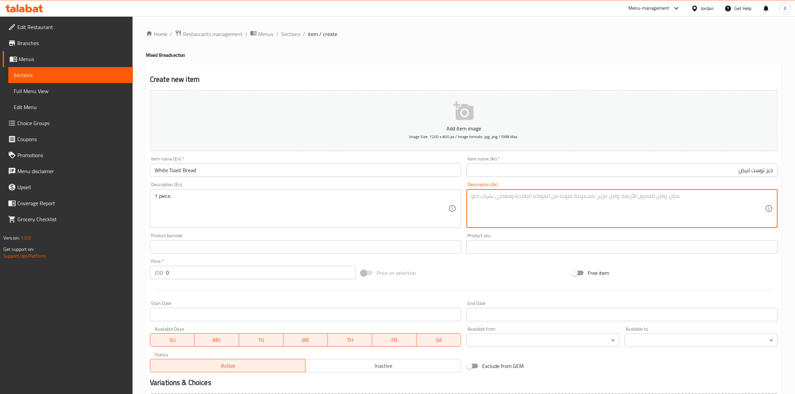
click at [525, 197] on textarea at bounding box center [618, 209] width 294 height 32
paste textarea "1 حبة"
type textarea "1 حبة"
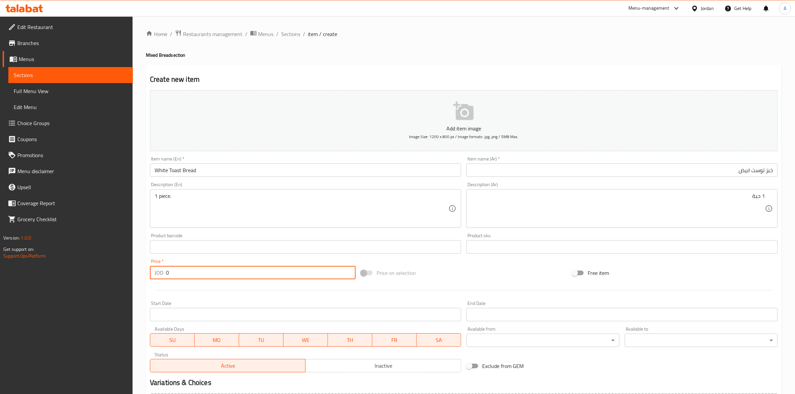
drag, startPoint x: 185, startPoint y: 272, endPoint x: 80, endPoint y: 269, distance: 104.2
click at [80, 269] on div "Edit Restaurant Branches Menus Sections Full Menu View Edit Menu Choice Groups …" at bounding box center [397, 243] width 795 height 455
paste input ".5"
type input "0.5"
click at [171, 293] on div at bounding box center [463, 290] width 633 height 16
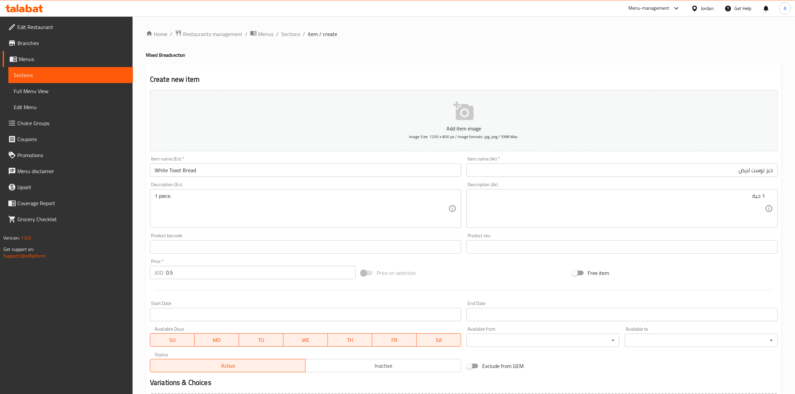
scroll to position [76, 0]
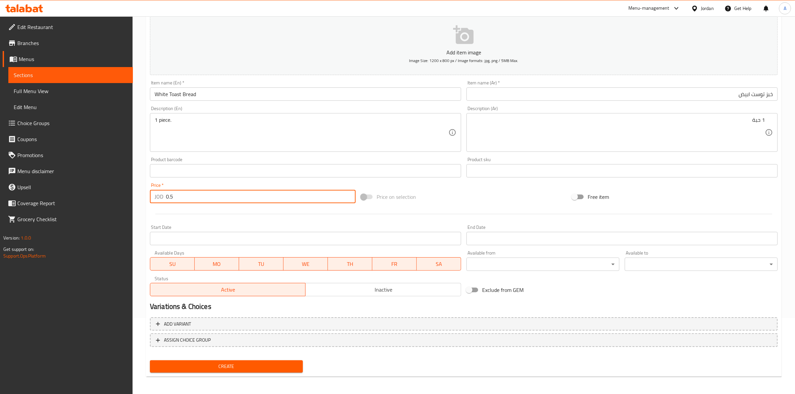
drag, startPoint x: 117, startPoint y: 199, endPoint x: 122, endPoint y: 227, distance: 29.1
click at [99, 199] on div "Edit Restaurant Branches Menus Sections Full Menu View Edit Menu Choice Groups …" at bounding box center [397, 167] width 795 height 455
click at [249, 224] on div "Add item image Image Size: 1200 x 800 px / Image formats: jpg, png / 5MB Max. I…" at bounding box center [463, 155] width 633 height 288
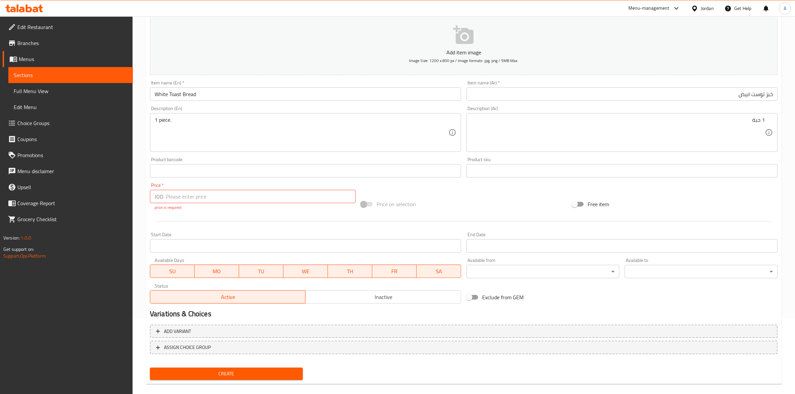
click at [183, 219] on div at bounding box center [463, 221] width 633 height 16
click at [178, 198] on input "number" at bounding box center [261, 196] width 190 height 13
type input "0"
click at [187, 222] on div "Add item image Image Size: 1200 x 800 px / Image formats: jpg, png / 5MB Max. I…" at bounding box center [463, 158] width 633 height 295
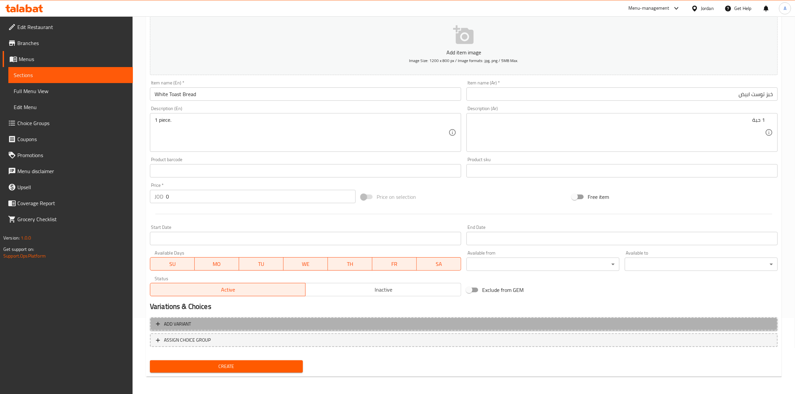
click at [160, 321] on icon "button" at bounding box center [158, 324] width 7 height 7
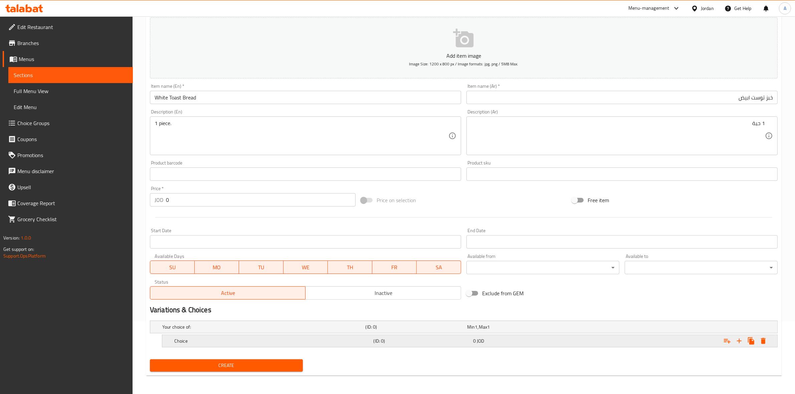
click at [231, 341] on h5 "Choice" at bounding box center [272, 341] width 197 height 7
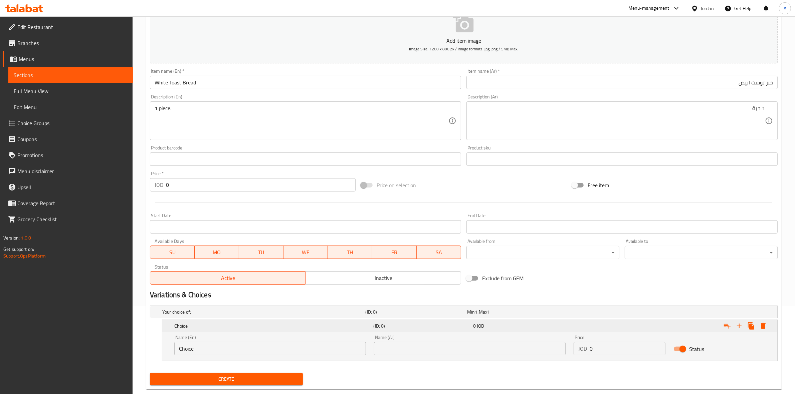
scroll to position [102, 0]
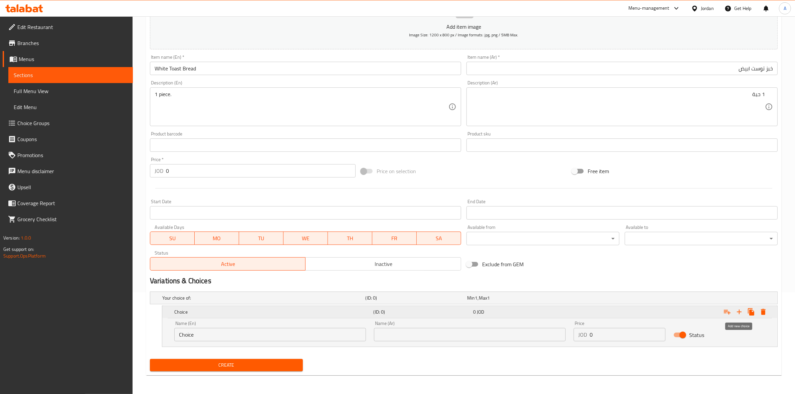
click at [741, 311] on icon "Expand" at bounding box center [739, 312] width 8 height 8
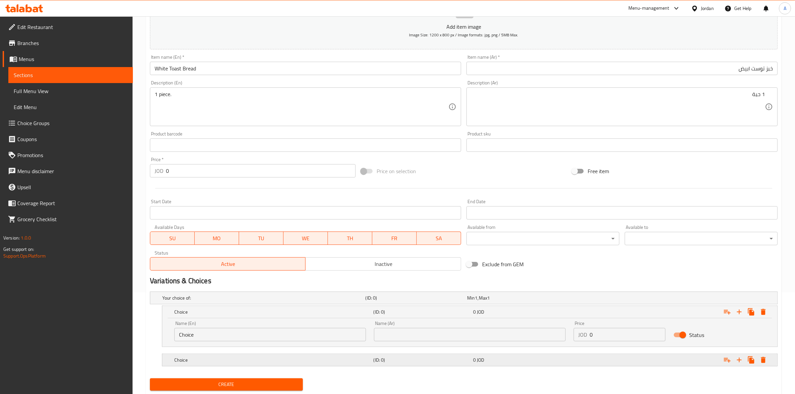
click at [215, 360] on h5 "Choice" at bounding box center [272, 360] width 197 height 7
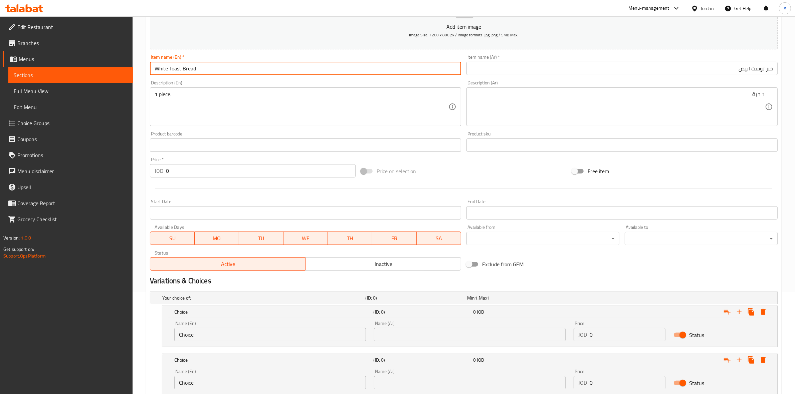
drag, startPoint x: 204, startPoint y: 67, endPoint x: 148, endPoint y: 69, distance: 56.5
click at [148, 69] on div "Item name (En)   * White Toast Bread Item name (En) *" at bounding box center [305, 65] width 316 height 26
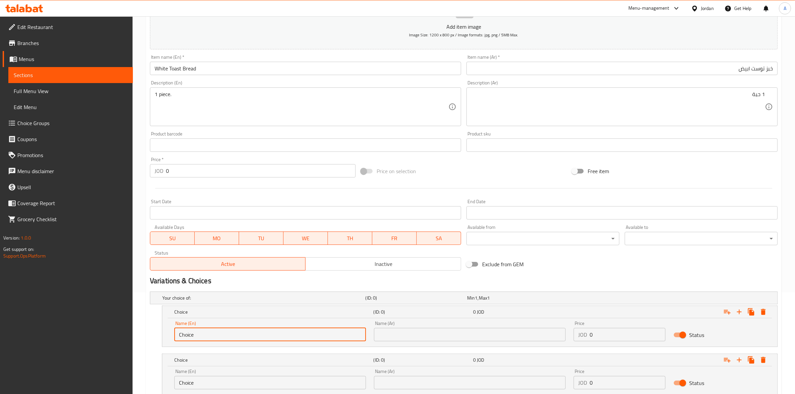
drag, startPoint x: 199, startPoint y: 333, endPoint x: 92, endPoint y: 330, distance: 107.2
click at [92, 330] on div "Edit Restaurant Branches Menus Sections Full Menu View Edit Menu Choice Groups …" at bounding box center [397, 179] width 795 height 528
type input "س"
paste input "White Toast Bread"
drag, startPoint x: 263, startPoint y: 333, endPoint x: 146, endPoint y: 320, distance: 117.9
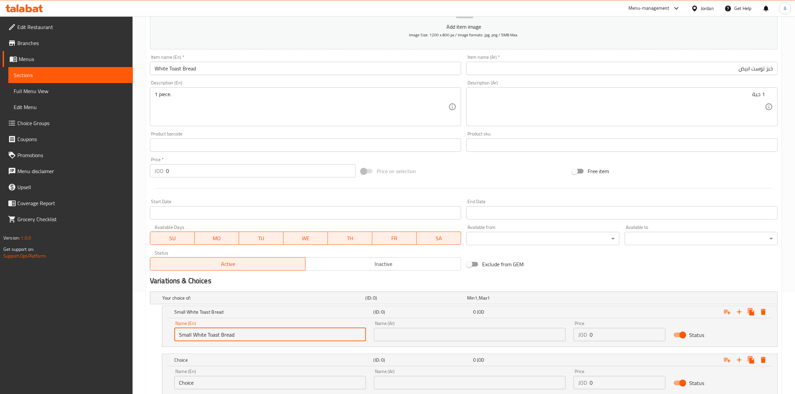
click at [145, 322] on div "Home / Restaurants management / Menus / Sections / item / create Mixed Bread se…" at bounding box center [464, 179] width 662 height 528
type input "Small White Toast Bread"
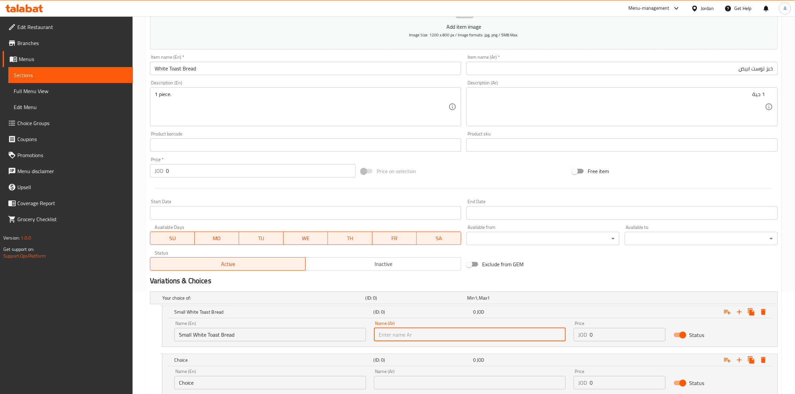
click at [509, 337] on input "text" at bounding box center [470, 334] width 192 height 13
paste input "خبز توست أبيض صغير"
type input "خبز توست أبيض صغير"
click at [560, 264] on div "Exclude from GEM" at bounding box center [569, 264] width 211 height 18
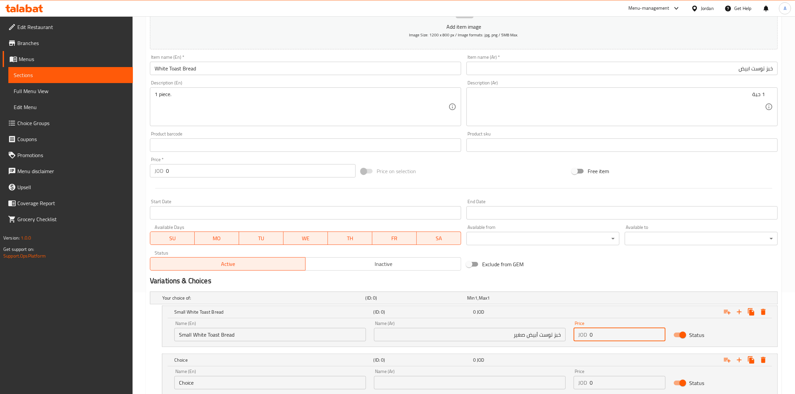
drag, startPoint x: 616, startPoint y: 334, endPoint x: 541, endPoint y: 334, distance: 75.8
click at [541, 334] on div "Name (En) Small White Toast Bread Name (En) Name (Ar) خبز توست أبيض صغير Name (…" at bounding box center [469, 331] width 599 height 28
paste input ".5"
type input "0.5"
click at [611, 268] on div "Exclude from GEM" at bounding box center [569, 264] width 211 height 18
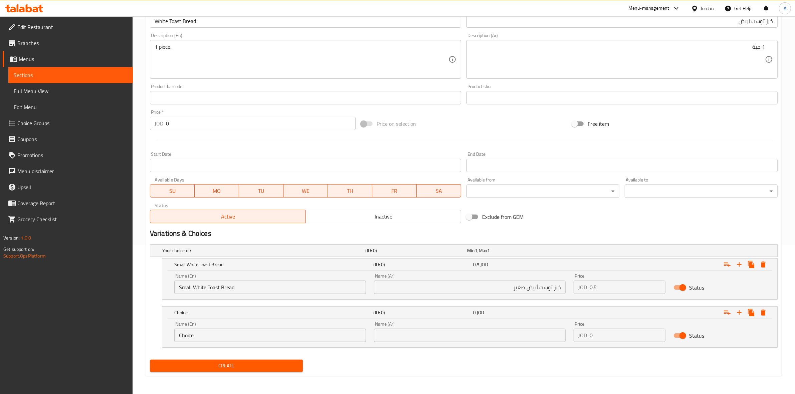
scroll to position [150, 0]
drag, startPoint x: 208, startPoint y: 333, endPoint x: 226, endPoint y: 357, distance: 30.1
click at [124, 336] on div "Edit Restaurant Branches Menus Sections Full Menu View Edit Menu Choice Groups …" at bounding box center [397, 131] width 795 height 528
click at [360, 359] on div "Create" at bounding box center [463, 366] width 633 height 18
drag, startPoint x: 236, startPoint y: 289, endPoint x: 193, endPoint y: 293, distance: 43.9
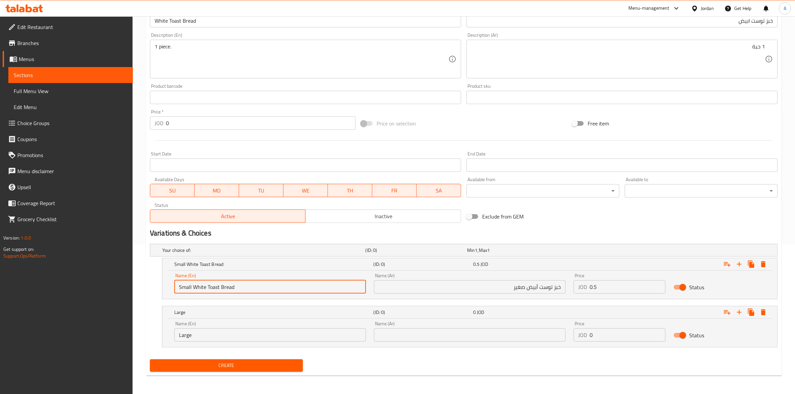
click at [193, 293] on input "Small White Toast Bread" at bounding box center [270, 286] width 192 height 13
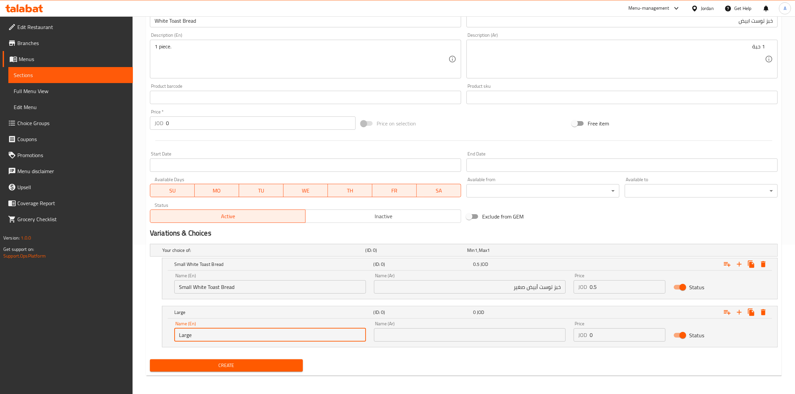
click at [219, 336] on input "Large" at bounding box center [270, 334] width 192 height 13
paste input "White Toast Bread"
type input "Large White Toast Bread"
click at [332, 358] on div "Create" at bounding box center [463, 366] width 633 height 18
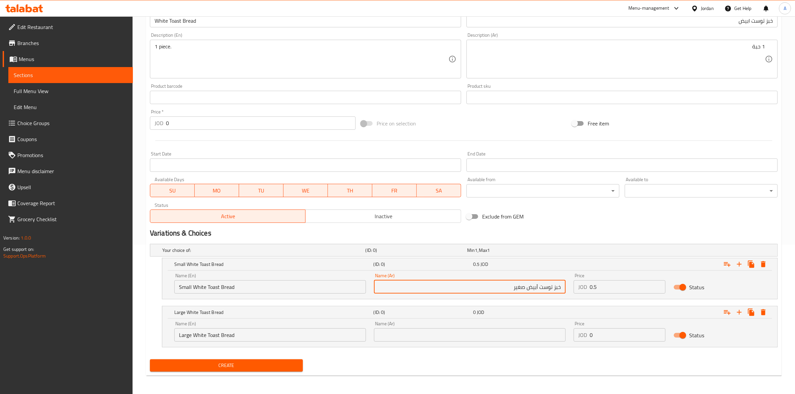
drag, startPoint x: 527, startPoint y: 289, endPoint x: 601, endPoint y: 291, distance: 74.1
click at [601, 291] on div "Name (En) Small White Toast Bread Name (En) Name (Ar) خبز توست أبيض صغير Name (…" at bounding box center [469, 283] width 599 height 28
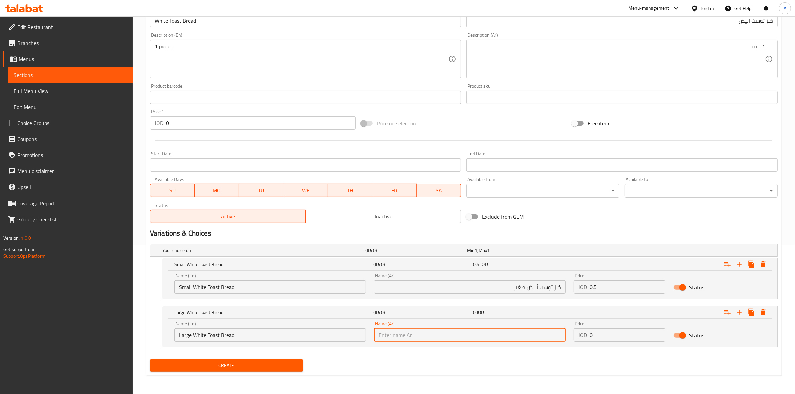
click at [539, 333] on input "text" at bounding box center [470, 334] width 192 height 13
paste input "خبز توست أبيض"
type input "خبز توست أبيض كبير"
click at [546, 377] on div "Home / Restaurants management / Menus / Sections / item / create Mixed Bread se…" at bounding box center [464, 130] width 636 height 501
drag, startPoint x: 606, startPoint y: 331, endPoint x: 503, endPoint y: 333, distance: 102.8
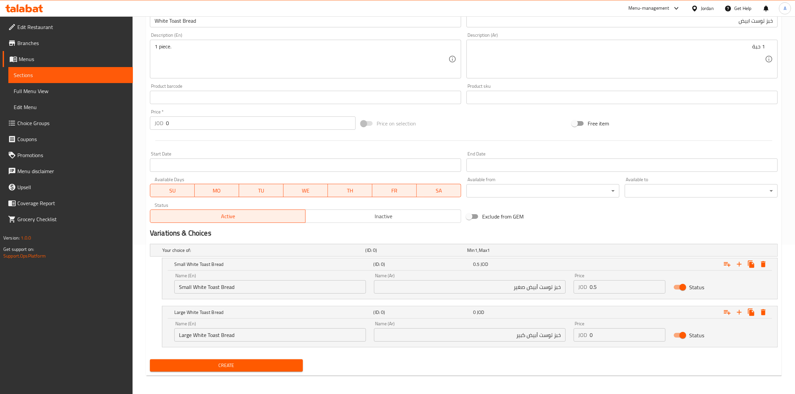
click at [481, 331] on div "Name (En) Large White Toast Bread Name (En) Name (Ar) خبز توست أبيض كبير Name (…" at bounding box center [469, 331] width 599 height 28
paste input ".75"
type input "0.75"
click at [566, 358] on div "Create" at bounding box center [463, 366] width 633 height 18
click at [214, 363] on span "Create" at bounding box center [226, 365] width 142 height 8
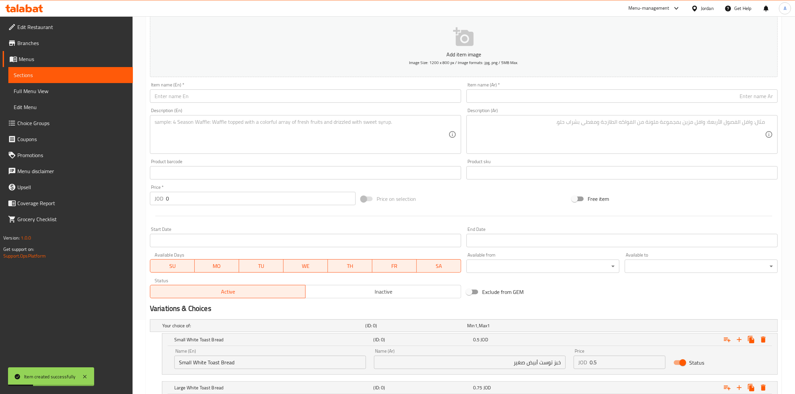
scroll to position [0, 0]
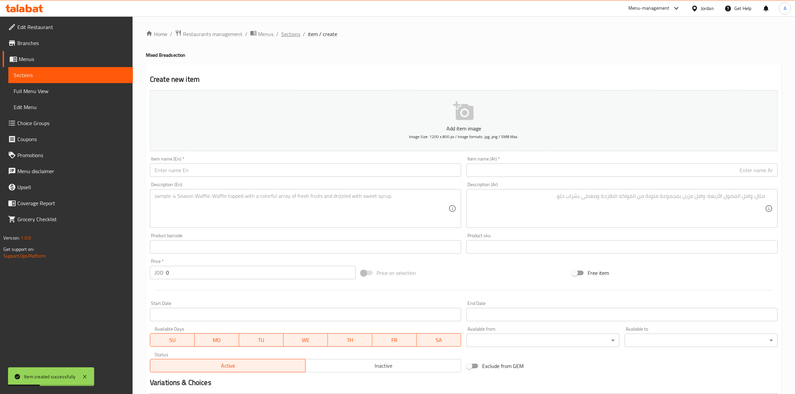
click at [289, 31] on span "Sections" at bounding box center [290, 34] width 19 height 8
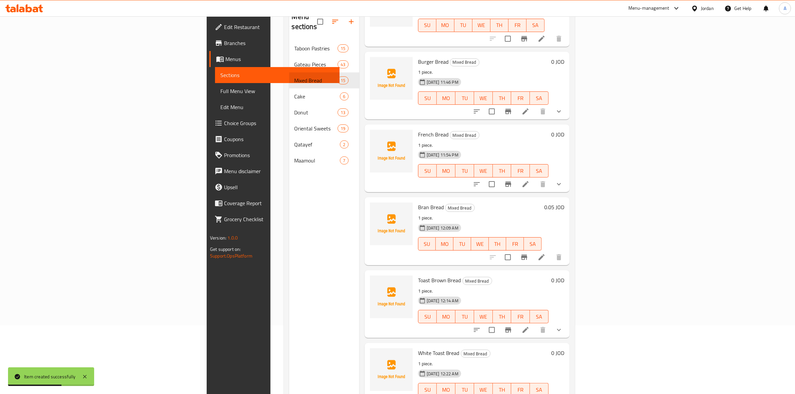
scroll to position [94, 0]
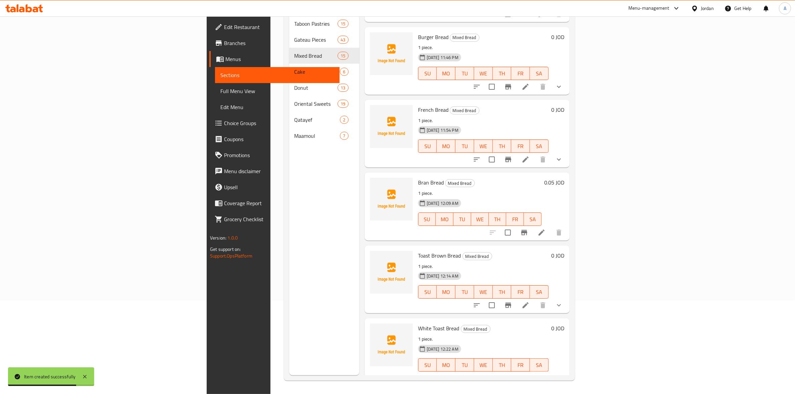
click at [563, 374] on icon "show more" at bounding box center [559, 378] width 8 height 8
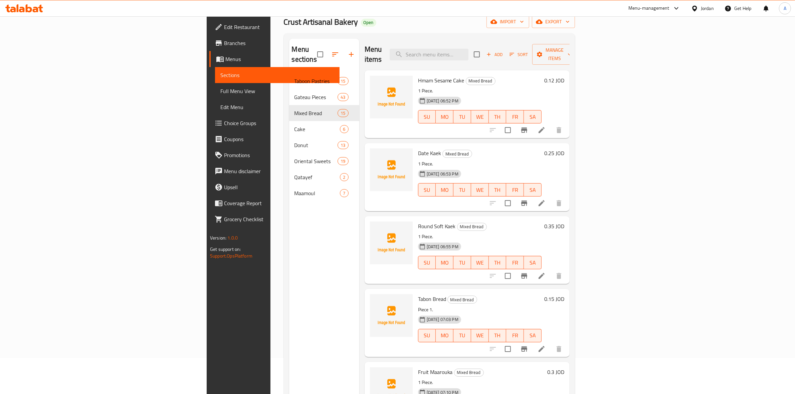
scroll to position [0, 0]
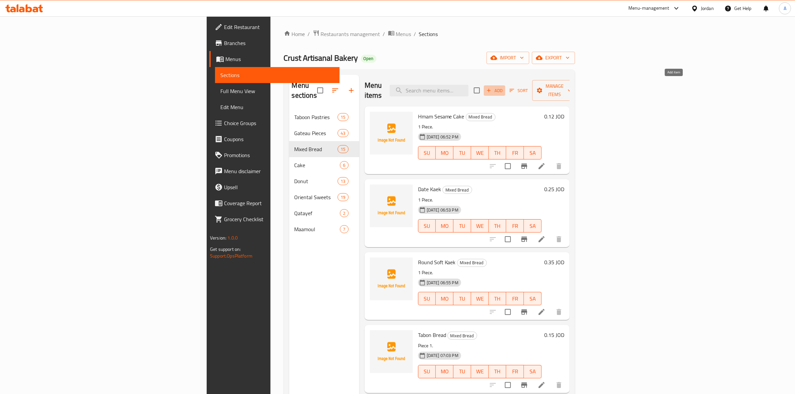
click at [503, 87] on span "Add" at bounding box center [494, 91] width 18 height 8
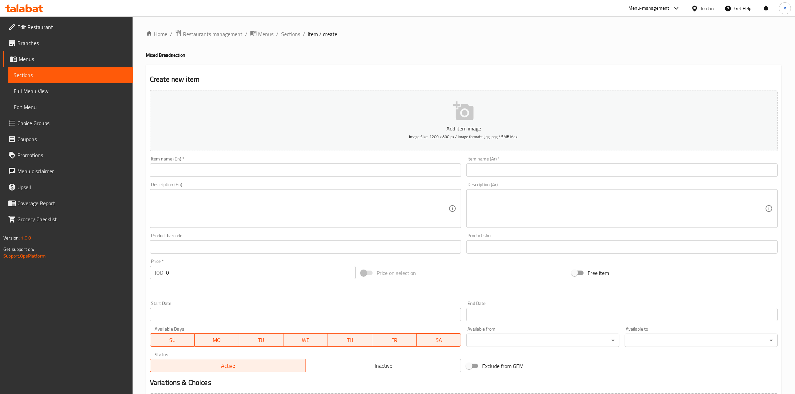
click at [195, 168] on input "text" at bounding box center [305, 170] width 311 height 13
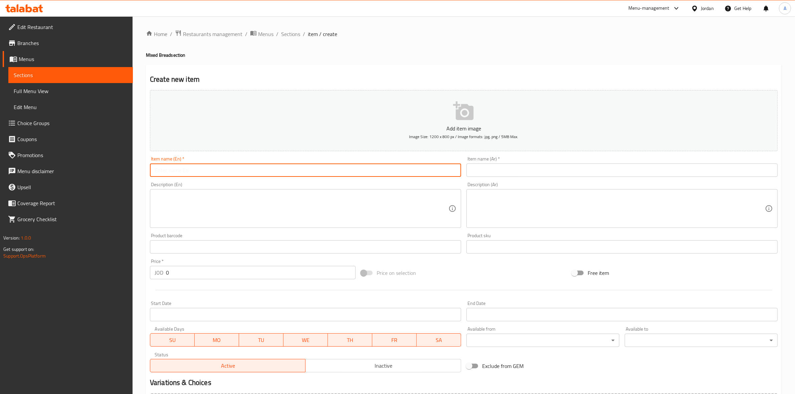
paste input "Tortilla Bread"
drag, startPoint x: 196, startPoint y: 170, endPoint x: 112, endPoint y: 174, distance: 84.2
click at [112, 174] on div "Edit Restaurant Branches Menus Sections Full Menu View Edit Menu Choice Groups …" at bounding box center [397, 243] width 795 height 455
type input "Tortilla Bread"
drag, startPoint x: 244, startPoint y: 78, endPoint x: 237, endPoint y: 74, distance: 7.9
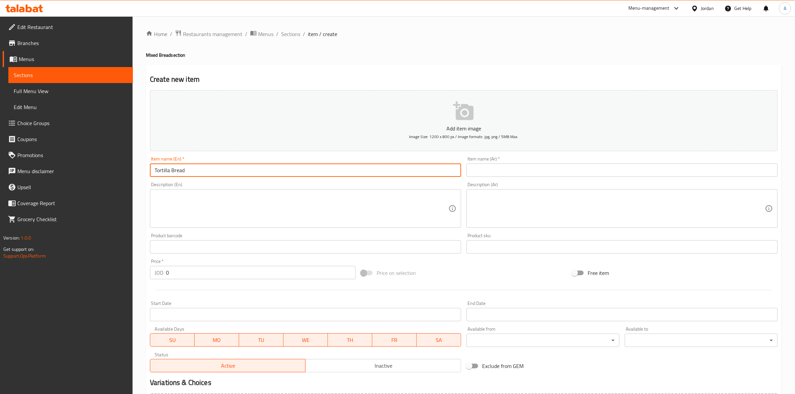
click at [244, 78] on h2 "Create new item" at bounding box center [464, 79] width 628 height 10
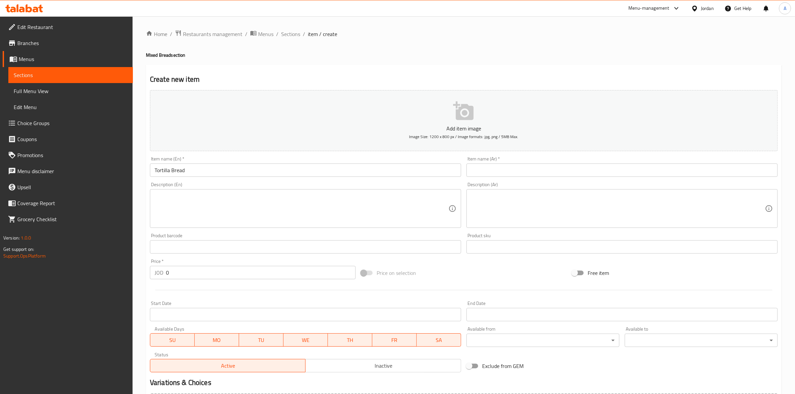
click at [520, 167] on input "text" at bounding box center [621, 170] width 311 height 13
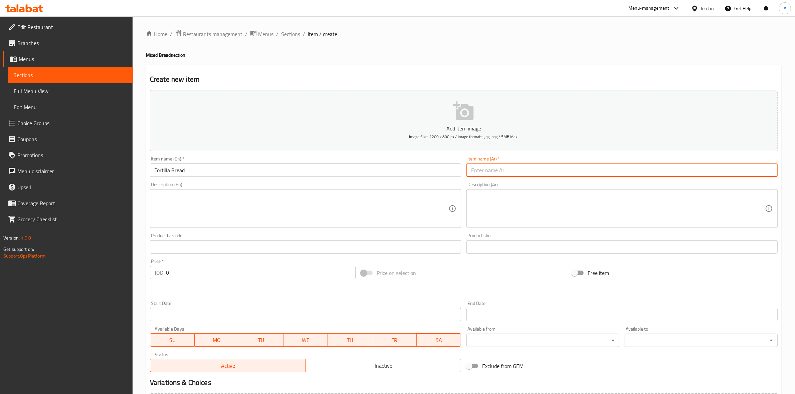
paste input "خبز تورتيلا"
type input "خبز تورتيلا"
click at [521, 69] on div "Create new item Add item image Image Size: 1200 x 800 px / Image formats: jpg, …" at bounding box center [464, 259] width 636 height 389
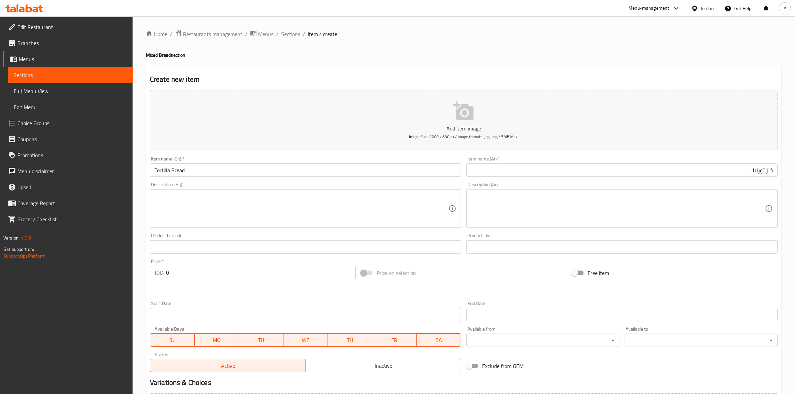
click at [188, 208] on textarea at bounding box center [302, 209] width 294 height 32
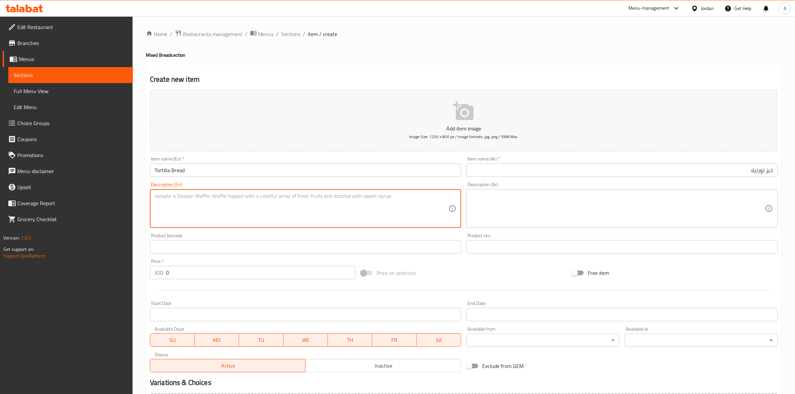
paste textarea "1 bag with 8 pieces."
type textarea "1 bag with 8 pieces."
click at [139, 218] on div "Home / Restaurants management / Menus / Sections / item / create Mixed Bread se…" at bounding box center [464, 243] width 662 height 455
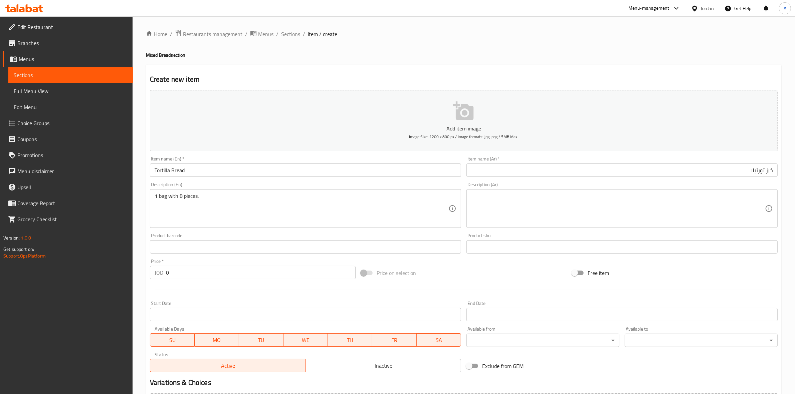
click at [521, 214] on textarea at bounding box center [618, 209] width 294 height 32
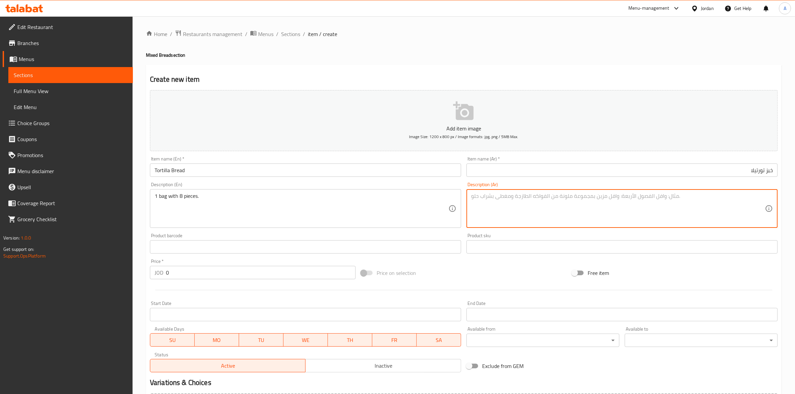
paste textarea "1كيس به 8 حبات"
type textarea "1كيس به 8 حبات"
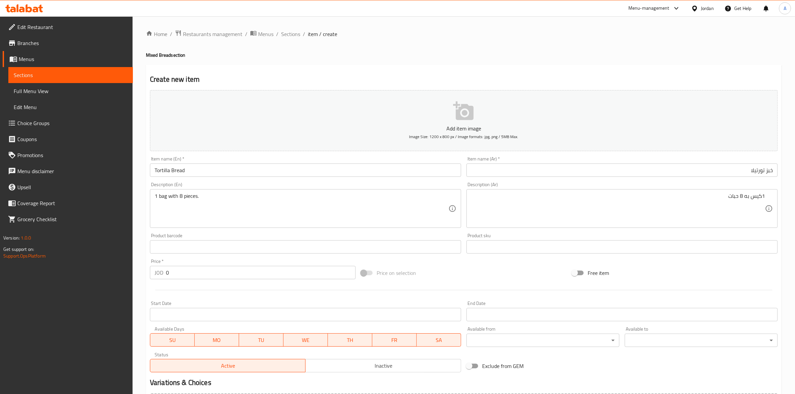
click at [643, 70] on div "Create new item Add item image Image Size: 1200 x 800 px / Image formats: jpg, …" at bounding box center [464, 259] width 636 height 389
drag, startPoint x: 191, startPoint y: 276, endPoint x: 126, endPoint y: 275, distance: 64.8
click at [126, 275] on div "Edit Restaurant Branches Menus Sections Full Menu View Edit Menu Choice Groups …" at bounding box center [397, 243] width 795 height 455
paste input "1.0"
click at [201, 300] on div "Start Date Start Date" at bounding box center [305, 311] width 316 height 26
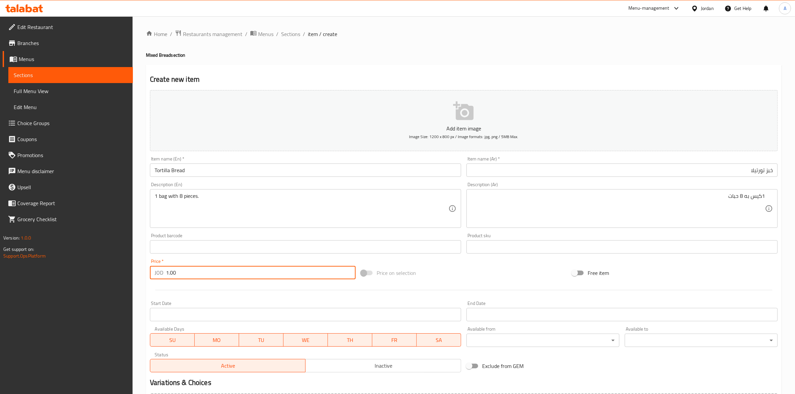
drag, startPoint x: 189, startPoint y: 274, endPoint x: 169, endPoint y: 276, distance: 20.1
click at [169, 276] on input "1.00" at bounding box center [261, 272] width 190 height 13
type input "1"
click at [179, 288] on div at bounding box center [463, 290] width 633 height 16
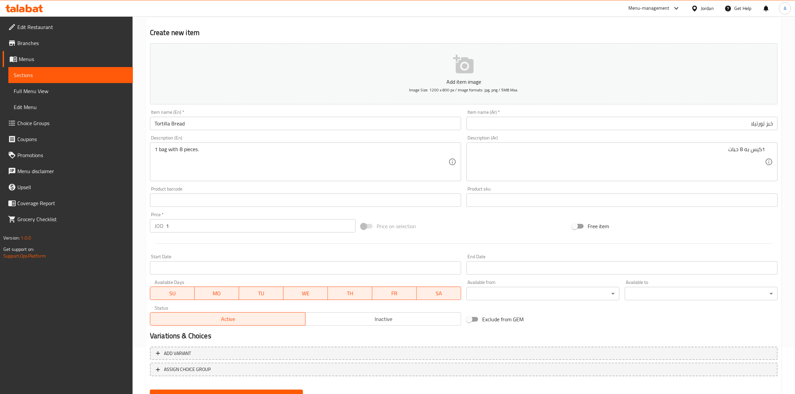
scroll to position [76, 0]
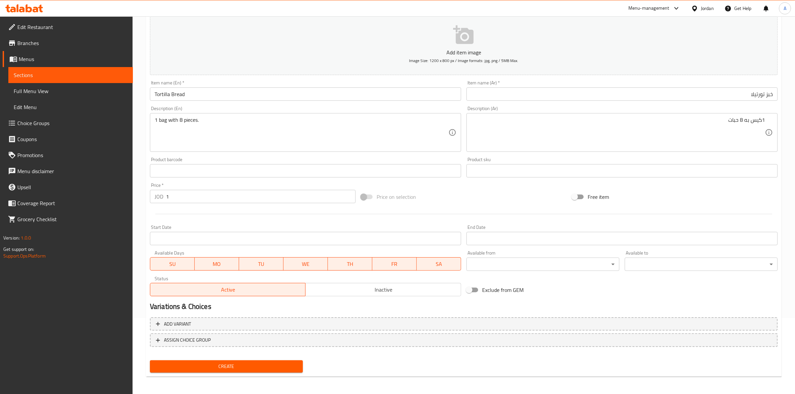
click at [222, 370] on button "Create" at bounding box center [226, 366] width 153 height 12
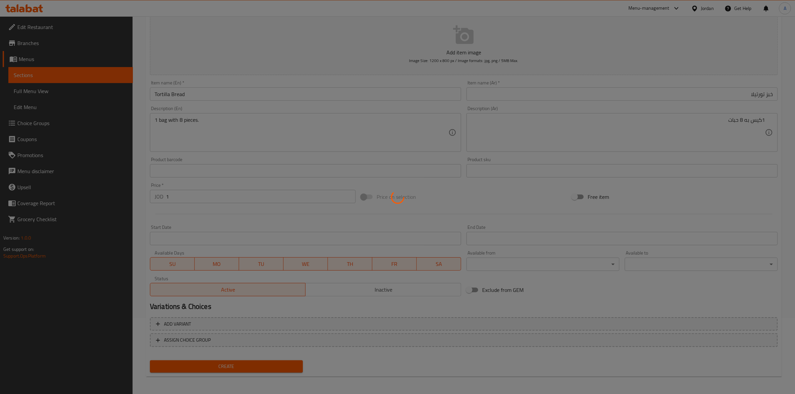
type input "0"
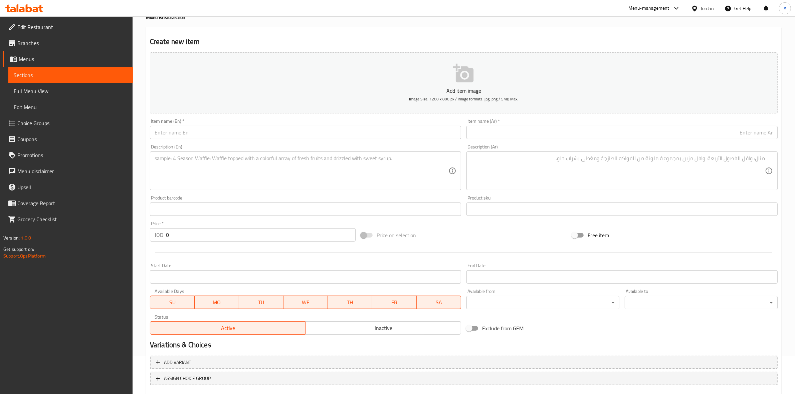
scroll to position [0, 0]
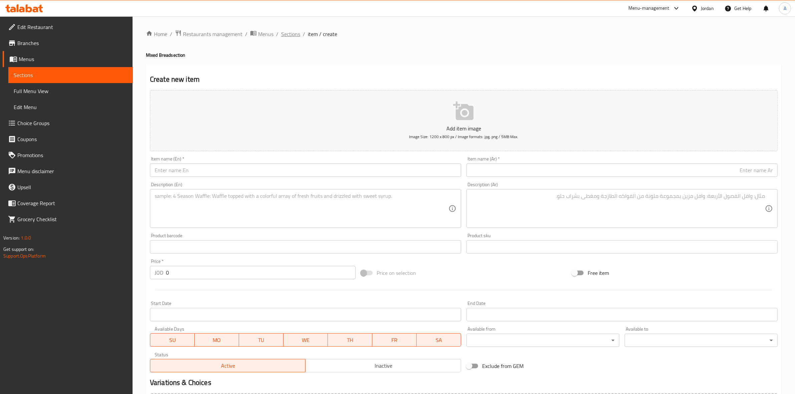
click at [286, 30] on span "Sections" at bounding box center [290, 34] width 19 height 8
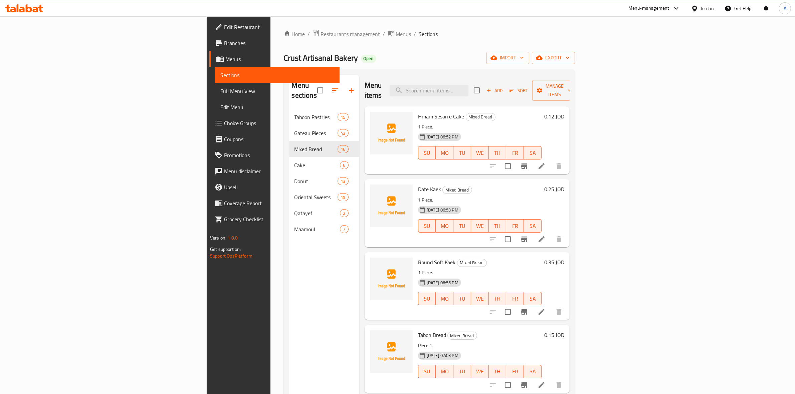
click at [435, 67] on div "Home / Restaurants management / Menus / Sections Crust Artisanal Bakery Open im…" at bounding box center [429, 252] width 291 height 445
click at [503, 88] on span "Add" at bounding box center [494, 91] width 18 height 8
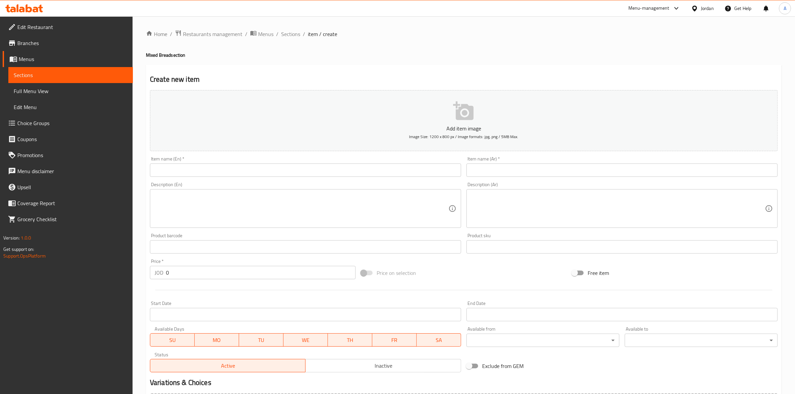
click at [202, 172] on input "text" at bounding box center [305, 170] width 311 height 13
paste input "Tannour Bread"
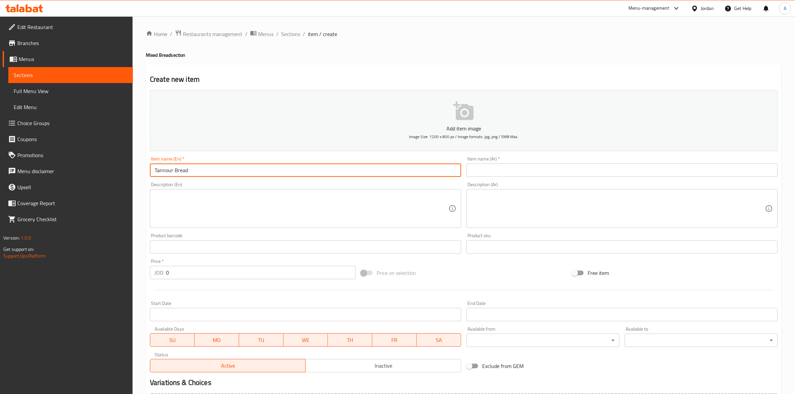
drag, startPoint x: 208, startPoint y: 172, endPoint x: 52, endPoint y: 173, distance: 155.9
click at [52, 173] on div "Edit Restaurant Branches Menus Sections Full Menu View Edit Menu Choice Groups …" at bounding box center [397, 243] width 795 height 455
type input "Tannour Bread"
click at [522, 177] on input "text" at bounding box center [621, 170] width 311 height 13
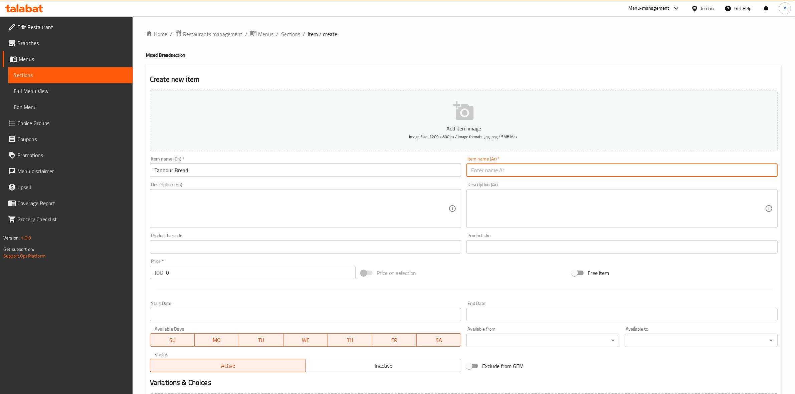
paste input "خبز تنور"
type input "خبز تنور"
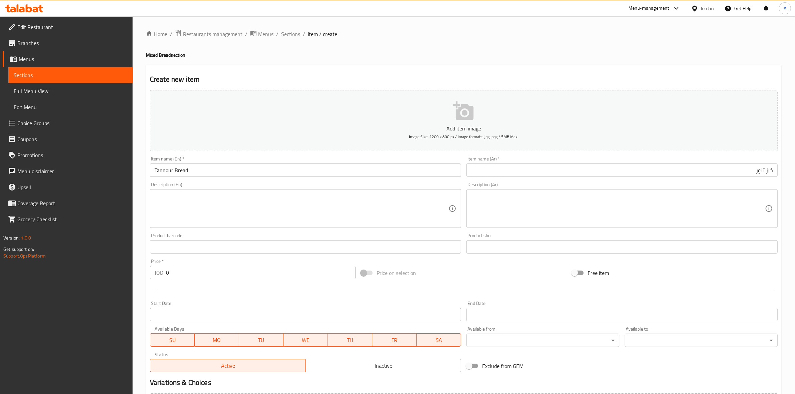
click at [336, 60] on div "Home / Restaurants management / Menus / Sections / item / create Mixed Bread se…" at bounding box center [464, 244] width 636 height 429
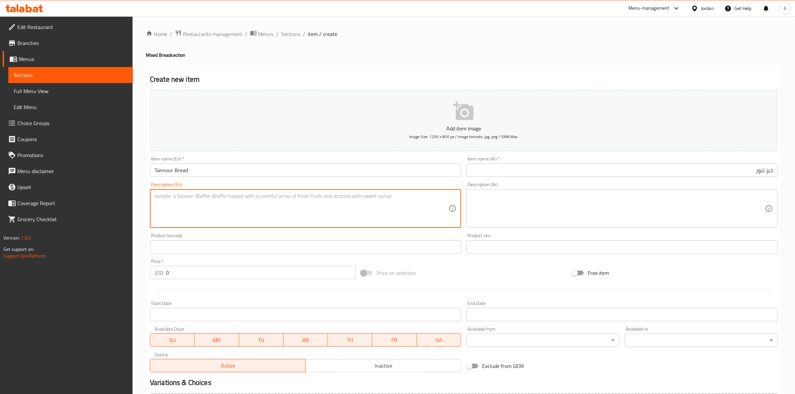
click at [174, 211] on textarea at bounding box center [302, 209] width 294 height 32
paste textarea "1 bag with 5 pieces."
drag, startPoint x: 211, startPoint y: 197, endPoint x: 156, endPoint y: 203, distance: 55.7
click at [156, 203] on textarea "1 bag with 5 pieces." at bounding box center [302, 209] width 294 height 32
click at [155, 203] on textarea "1 bag with 5 pieces." at bounding box center [302, 209] width 294 height 32
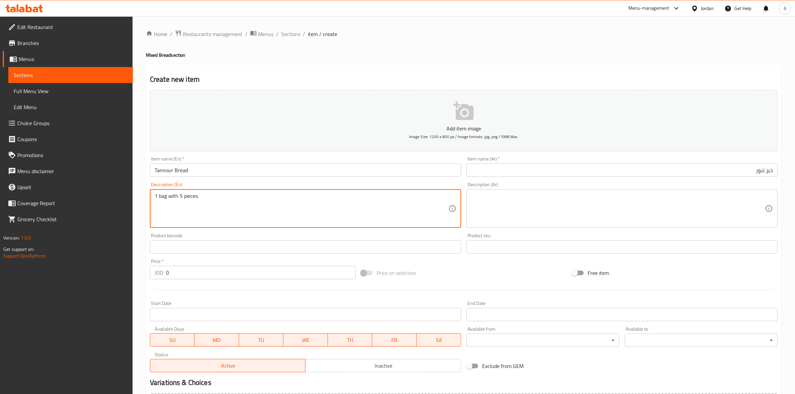
click at [169, 194] on textarea "1 bag with 5 pieces." at bounding box center [302, 209] width 294 height 32
type textarea "1 bag with 5 pieces."
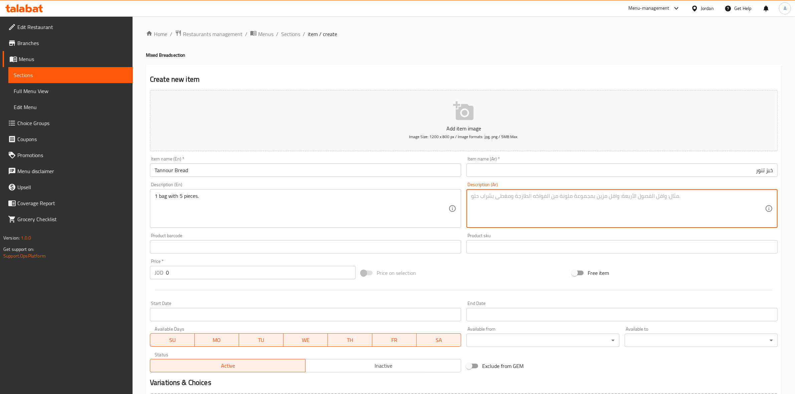
click at [543, 203] on textarea at bounding box center [618, 209] width 294 height 32
paste textarea "1 كيس يحتوي على 5 قطع."
type textarea "1 كيس يحتوي على 5 قطع."
click at [483, 65] on div "Create new item Add item image Image Size: 1200 x 800 px / Image formats: jpg, …" at bounding box center [464, 259] width 636 height 389
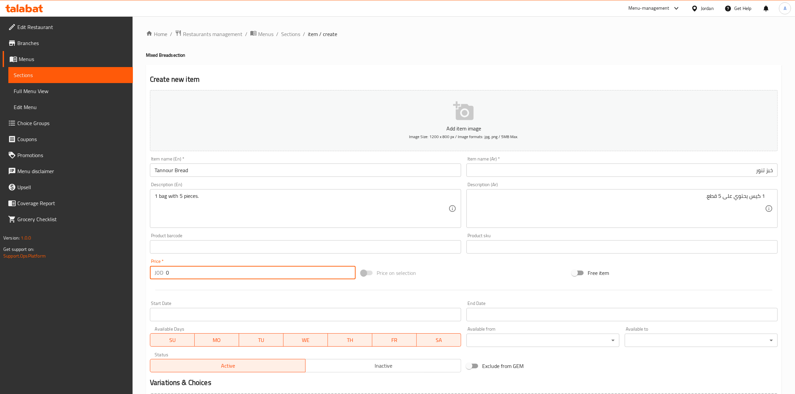
drag, startPoint x: 174, startPoint y: 273, endPoint x: 105, endPoint y: 271, distance: 68.5
click at [97, 274] on div "Edit Restaurant Branches Menus Sections Full Menu View Edit Menu Choice Groups …" at bounding box center [397, 243] width 795 height 455
paste input ".50"
type input "0.50"
click at [177, 290] on hr at bounding box center [463, 290] width 617 height 0
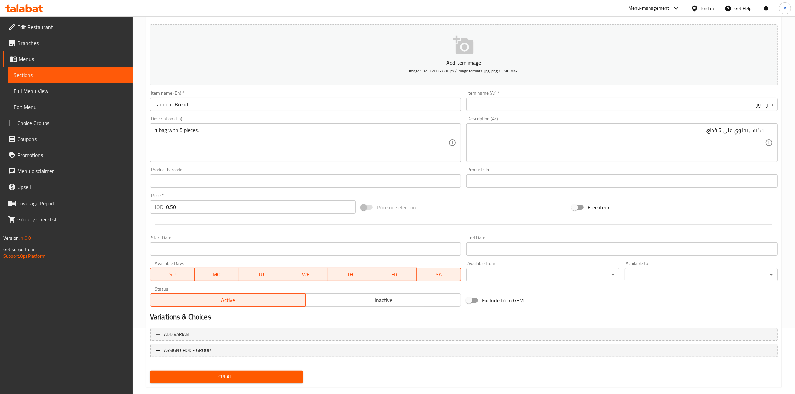
scroll to position [76, 0]
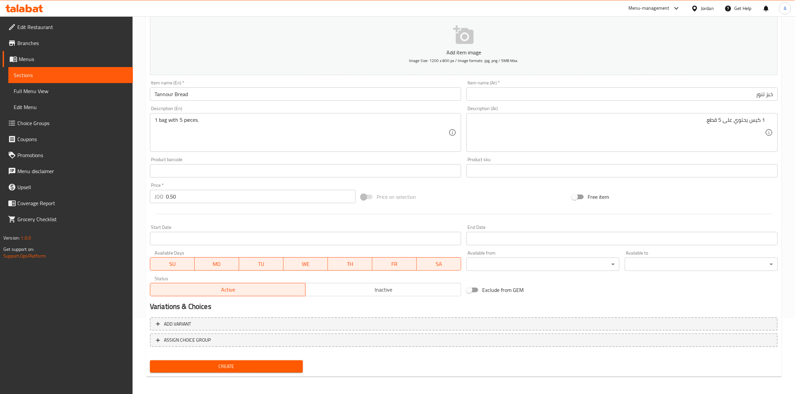
drag, startPoint x: 765, startPoint y: 120, endPoint x: 773, endPoint y: 120, distance: 7.3
click at [773, 120] on div "1 كيس يحتوي على 5 قطع. Description (Ar)" at bounding box center [621, 132] width 311 height 39
click at [739, 189] on div "Free item" at bounding box center [674, 197] width 211 height 18
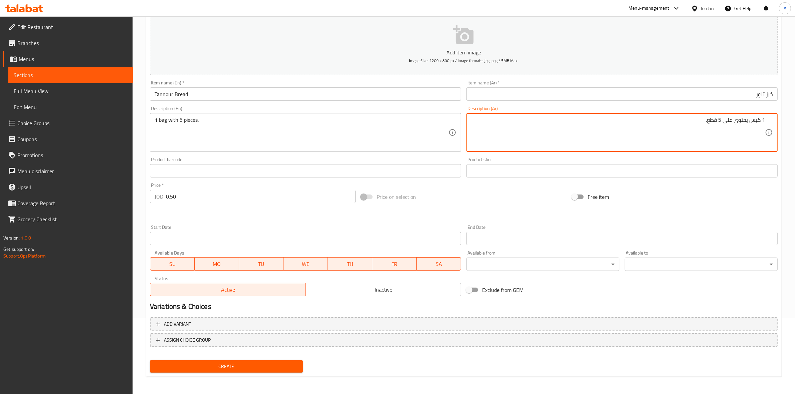
drag, startPoint x: 643, startPoint y: 128, endPoint x: 800, endPoint y: 114, distance: 158.1
paste textarea "كيس به 5 حبات"
type textarea "1كيس به 5 حبات"
click at [757, 196] on div "Free item" at bounding box center [674, 197] width 211 height 18
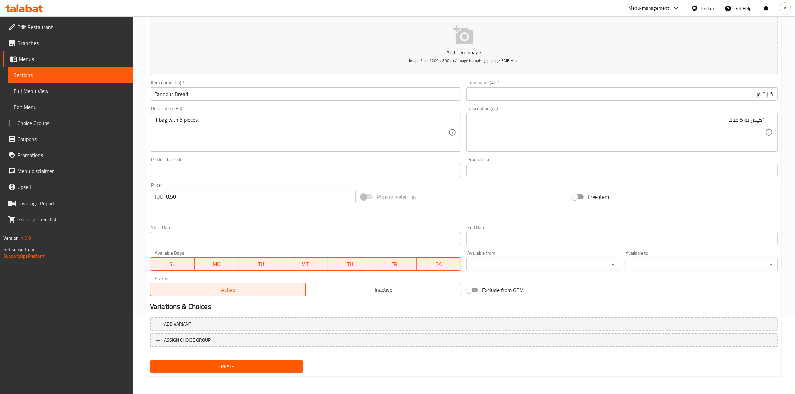
click at [234, 365] on span "Create" at bounding box center [226, 366] width 142 height 8
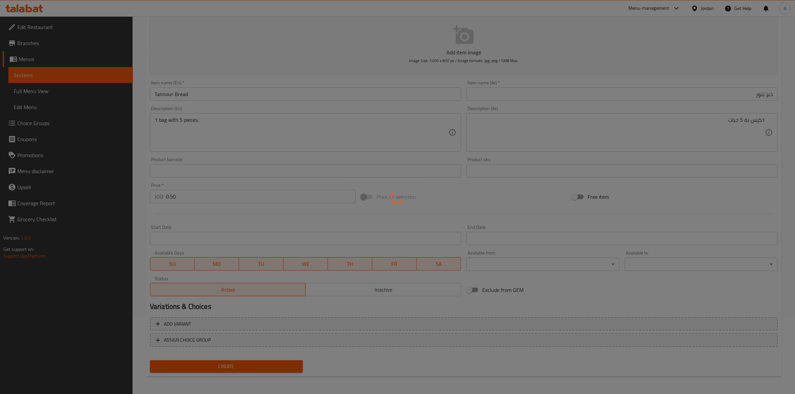
type input "0"
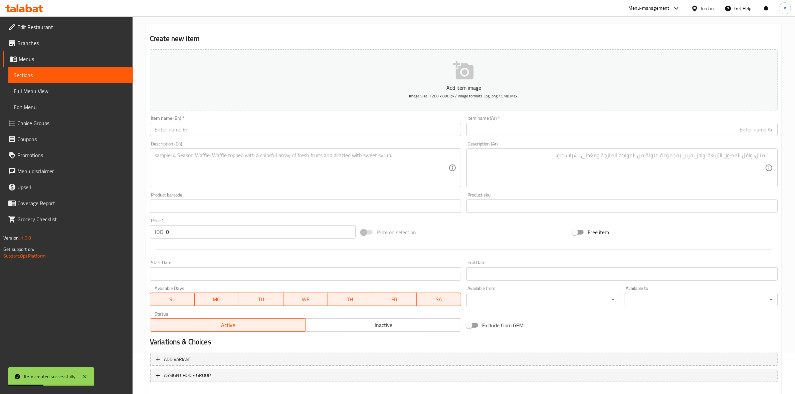
scroll to position [0, 0]
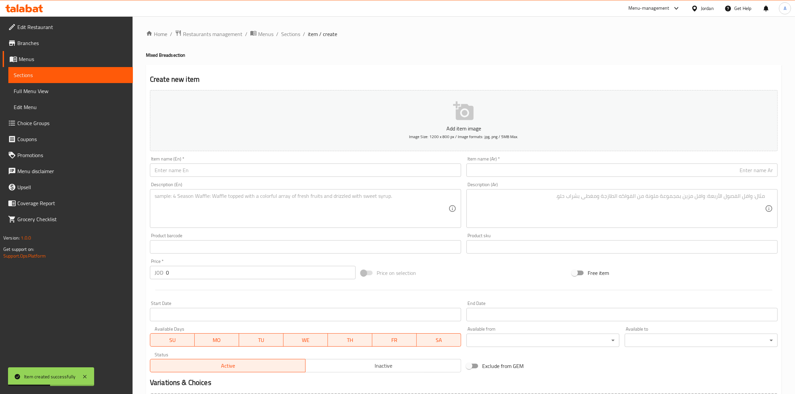
drag, startPoint x: 289, startPoint y: 34, endPoint x: 176, endPoint y: 2, distance: 117.6
click at [289, 34] on span "Sections" at bounding box center [290, 34] width 19 height 8
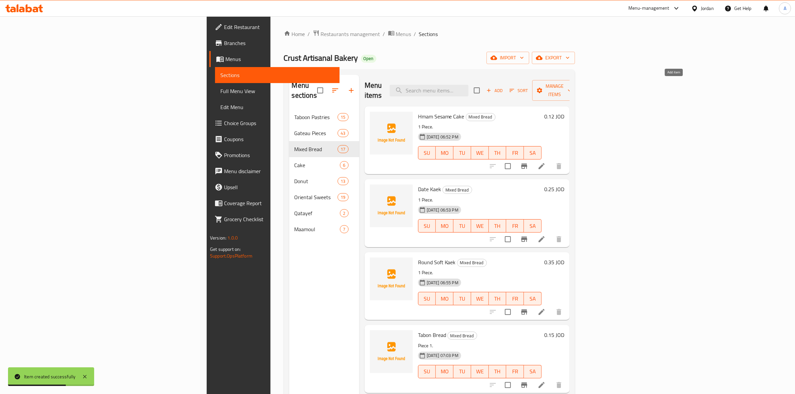
click at [503, 88] on span "Add" at bounding box center [494, 91] width 18 height 8
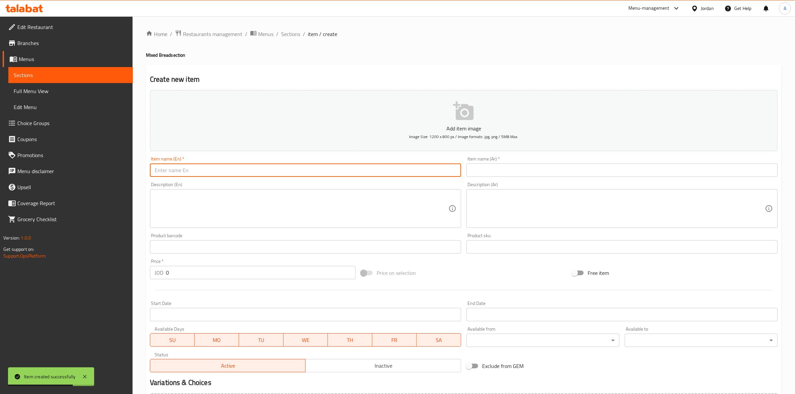
click at [226, 168] on input "text" at bounding box center [305, 170] width 311 height 13
paste input "Sharak Bread"
drag, startPoint x: 216, startPoint y: 173, endPoint x: 54, endPoint y: 159, distance: 162.5
click at [54, 159] on div "Edit Restaurant Branches Menus Sections Full Menu View Edit Menu Choice Groups …" at bounding box center [397, 243] width 795 height 455
type input "Sharak Bread"
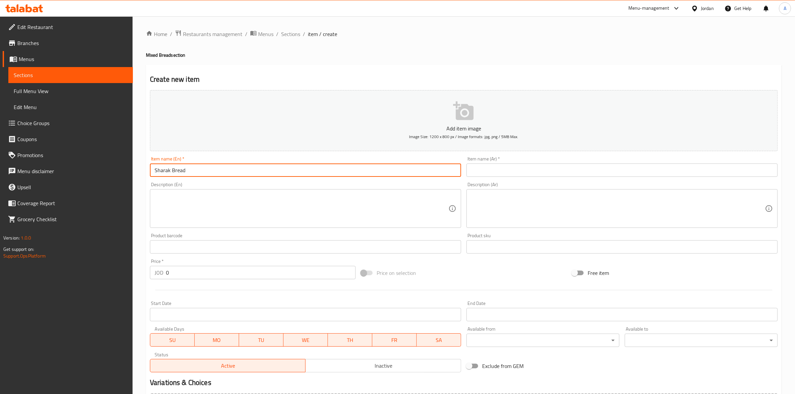
click at [492, 169] on input "text" at bounding box center [621, 170] width 311 height 13
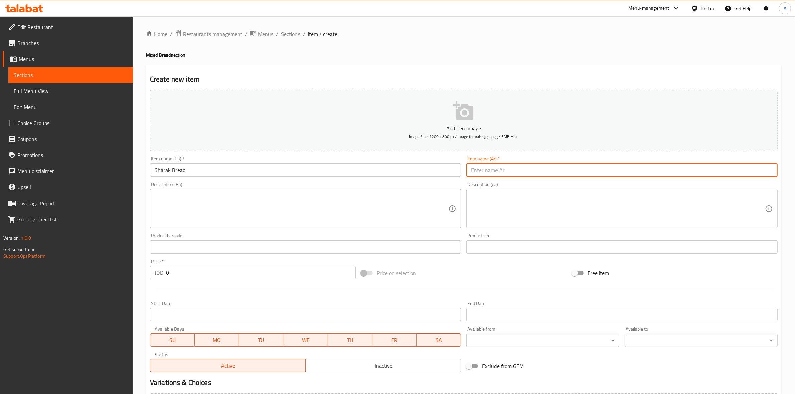
paste input "خبز شراك"
type input "خبز شراك"
click at [530, 59] on div "Home / Restaurants management / Menus / Sections / item / create Mixed Bread se…" at bounding box center [464, 244] width 636 height 429
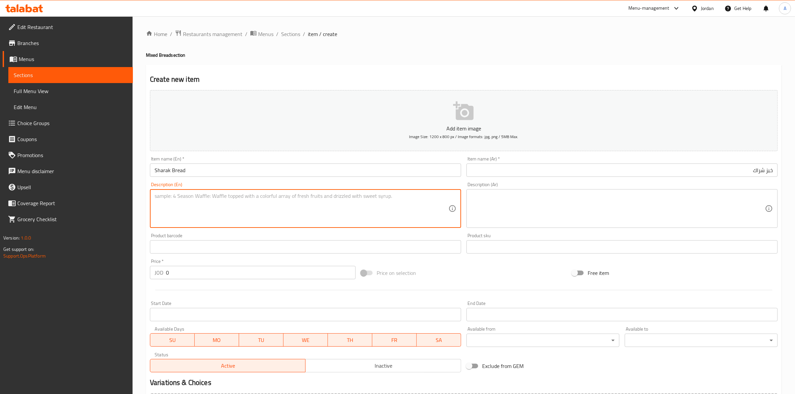
click at [172, 197] on textarea at bounding box center [302, 209] width 294 height 32
paste textarea "1 piece."
type textarea "1 piece."
click at [501, 205] on textarea at bounding box center [618, 209] width 294 height 32
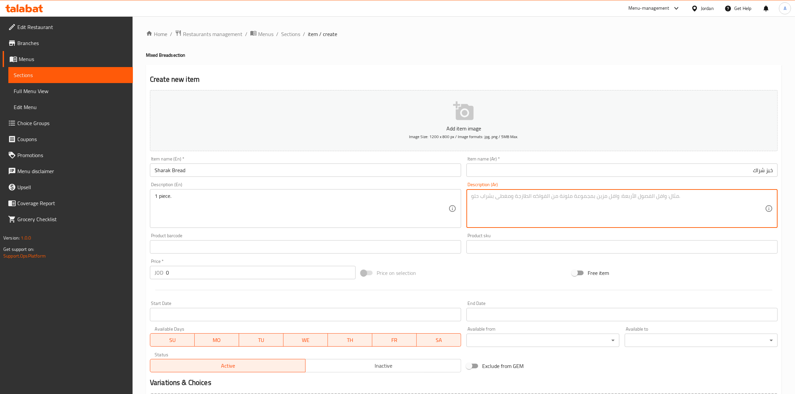
paste textarea "1 حبة"
type textarea "1 حبة"
click at [518, 67] on div "Create new item Add item image Image Size: 1200 x 800 px / Image formats: jpg, …" at bounding box center [464, 259] width 636 height 389
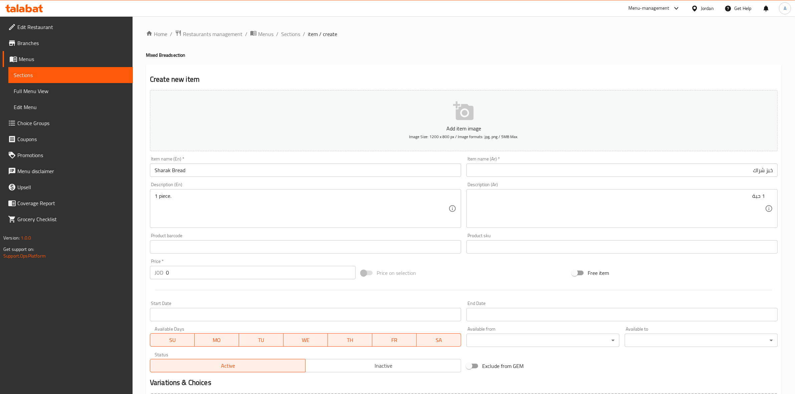
drag, startPoint x: 177, startPoint y: 276, endPoint x: 113, endPoint y: 276, distance: 64.4
click at [102, 276] on div "Edit Restaurant Branches Menus Sections Full Menu View Edit Menu Choice Groups …" at bounding box center [397, 243] width 795 height 455
paste input ".125"
type input "0.125"
click at [229, 296] on div at bounding box center [463, 290] width 633 height 16
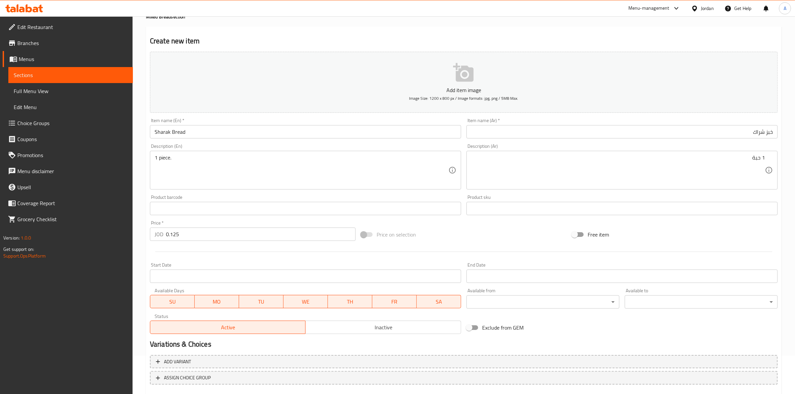
scroll to position [76, 0]
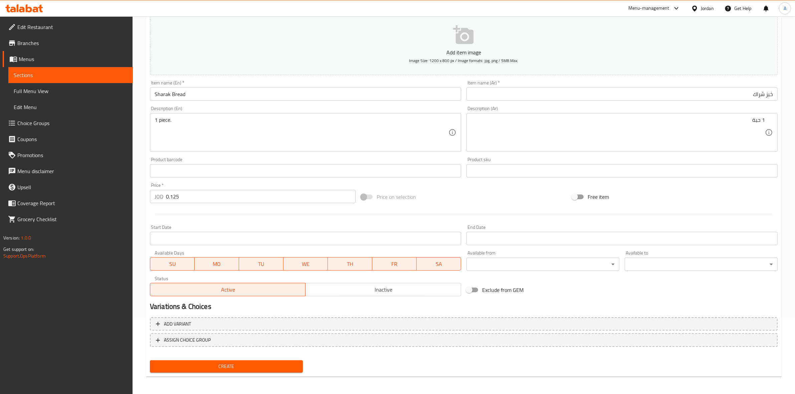
click at [249, 368] on span "Create" at bounding box center [226, 366] width 142 height 8
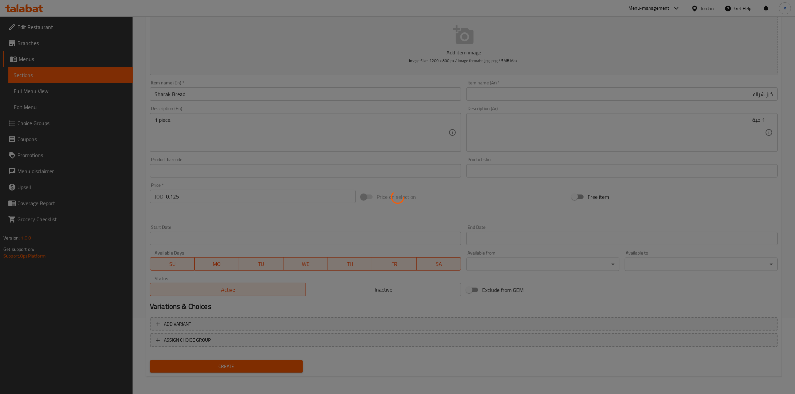
type input "0"
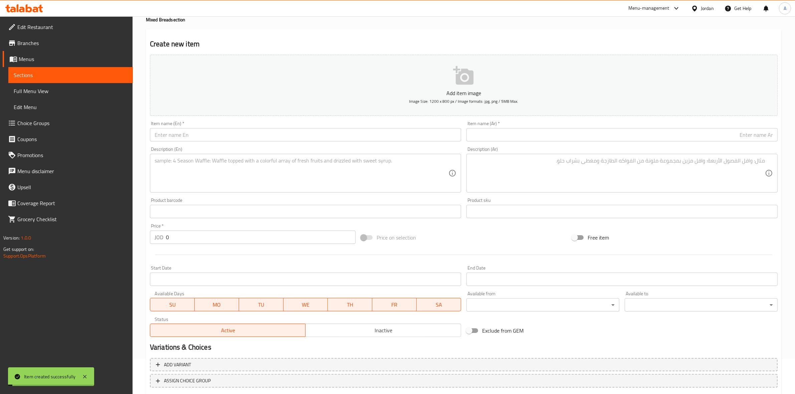
scroll to position [0, 0]
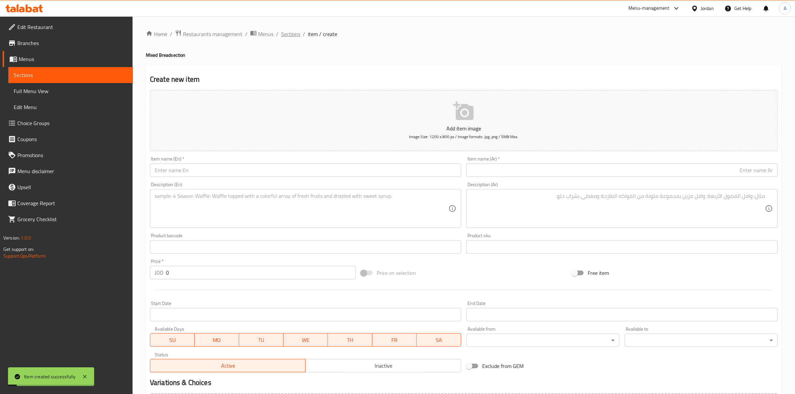
click at [290, 34] on span "Sections" at bounding box center [290, 34] width 19 height 8
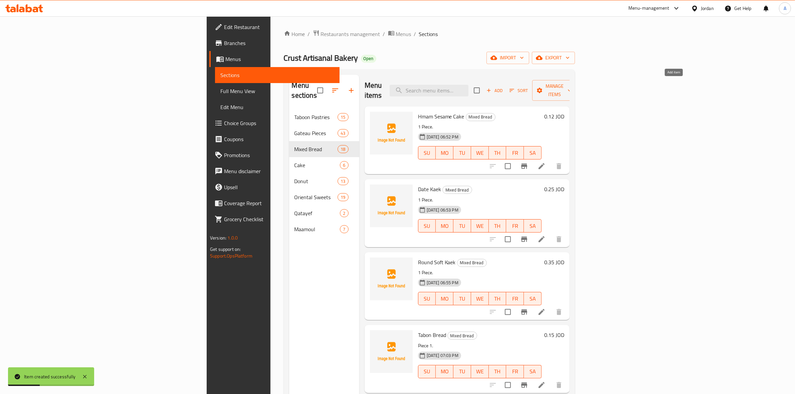
click at [505, 85] on button "Add" at bounding box center [494, 90] width 21 height 10
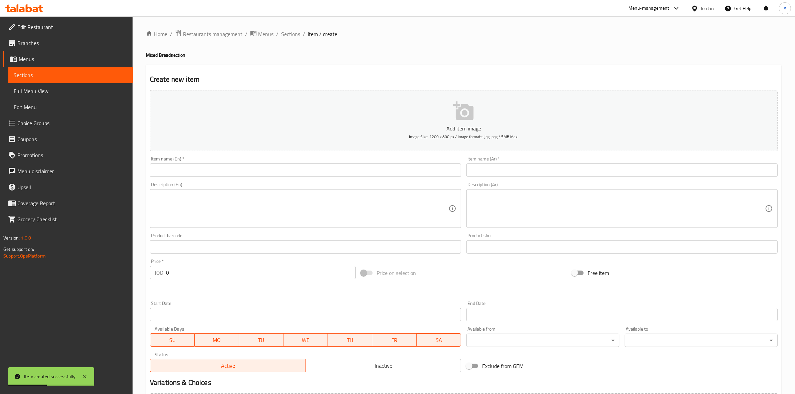
click at [516, 168] on input "text" at bounding box center [621, 170] width 311 height 13
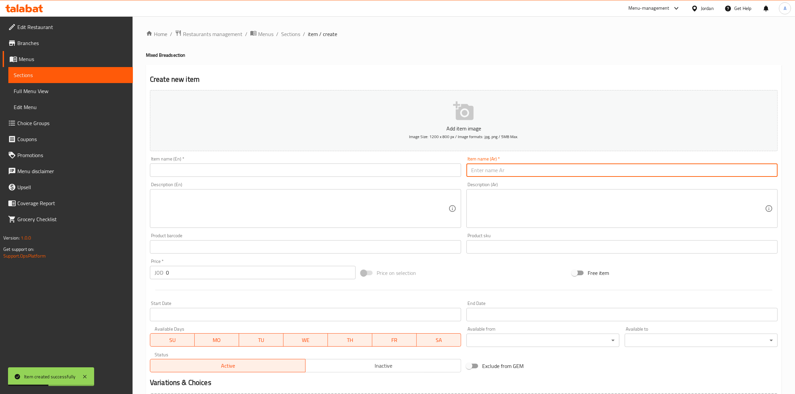
paste input "سمون عراقي"
drag, startPoint x: 751, startPoint y: 174, endPoint x: 800, endPoint y: 166, distance: 50.2
click at [794, 166] on html "Item created successfully ​ Menu-management Jordan Get Help A Edit Restaurant B…" at bounding box center [397, 197] width 795 height 394
type input "سمون عراقي"
click at [642, 75] on h2 "Create new item" at bounding box center [464, 79] width 628 height 10
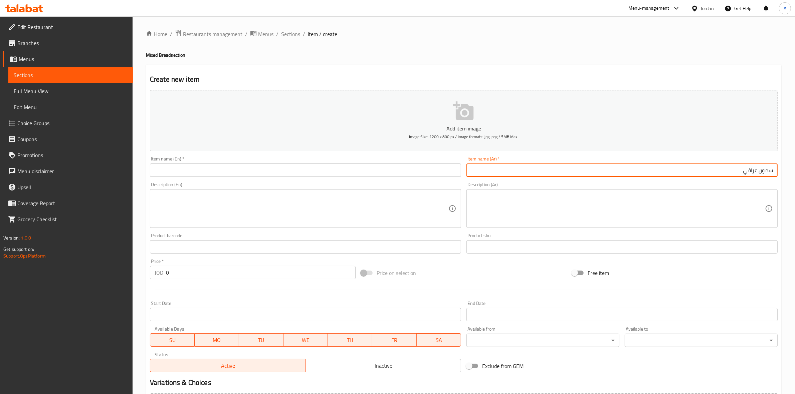
drag, startPoint x: 735, startPoint y: 172, endPoint x: 800, endPoint y: 172, distance: 65.4
click at [794, 172] on html "​ Menu-management Jordan Get Help A Edit Restaurant Branches Menus Sections Ful…" at bounding box center [397, 197] width 795 height 394
click at [231, 170] on input "text" at bounding box center [305, 170] width 311 height 13
paste input "Iraqi Samoon"
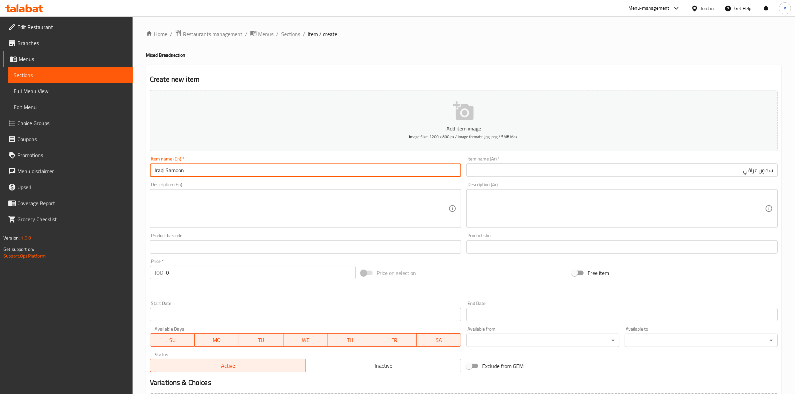
type input "Iraqi Samoon"
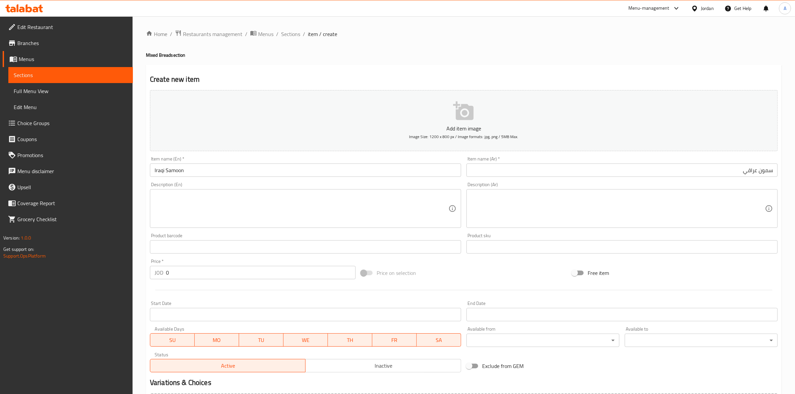
click at [138, 196] on div "Home / Restaurants management / Menus / Sections / item / create Mixed Bread se…" at bounding box center [464, 243] width 662 height 455
click at [175, 206] on textarea at bounding box center [302, 209] width 294 height 32
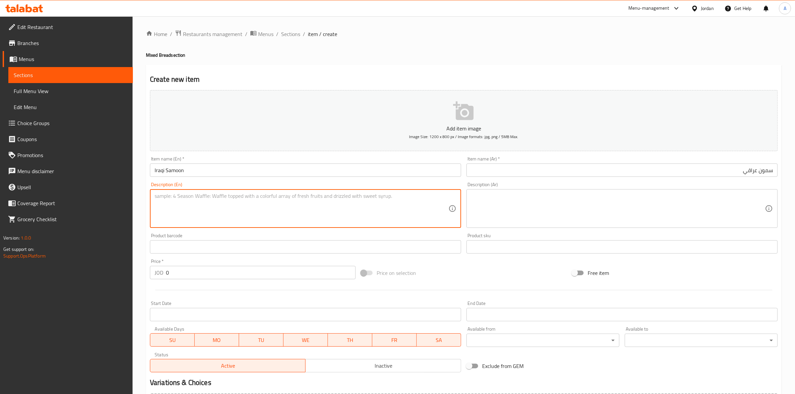
paste textarea "1 piece."
type textarea "1 piece."
click at [499, 197] on textarea at bounding box center [618, 209] width 294 height 32
paste textarea "1 حبة"
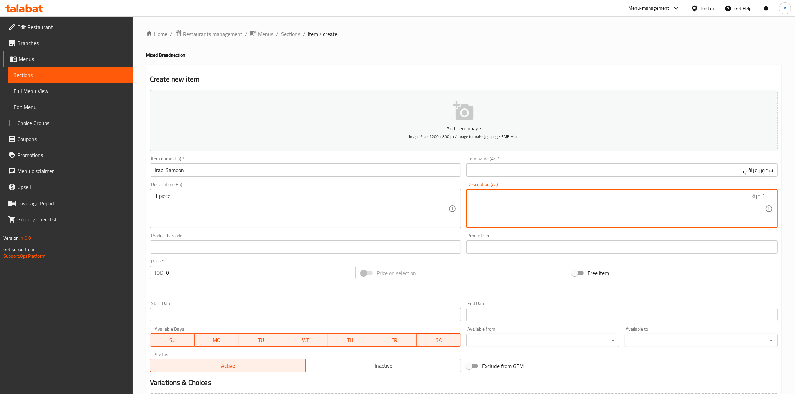
type textarea "1 حبة"
click at [517, 60] on div "Home / Restaurants management / Menus / Sections / item / create Mixed Bread se…" at bounding box center [464, 244] width 636 height 429
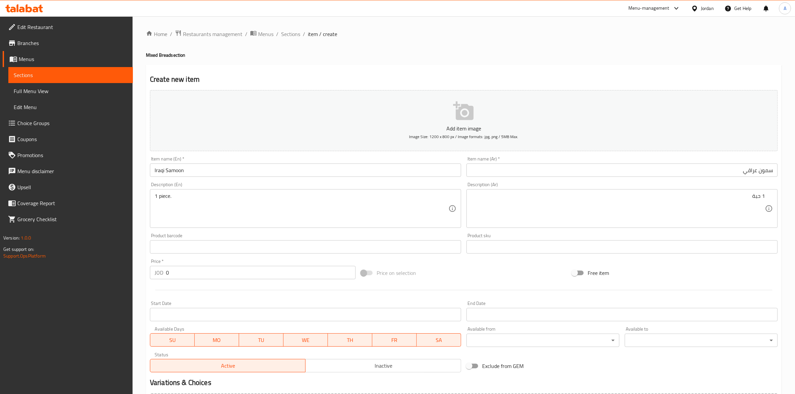
click at [381, 77] on h2 "Create new item" at bounding box center [464, 79] width 628 height 10
drag, startPoint x: 177, startPoint y: 274, endPoint x: 99, endPoint y: 274, distance: 78.1
click at [99, 274] on div "Edit Restaurant Branches Menus Sections Full Menu View Edit Menu Choice Groups …" at bounding box center [397, 243] width 795 height 455
paste input ".15"
type input "0.15"
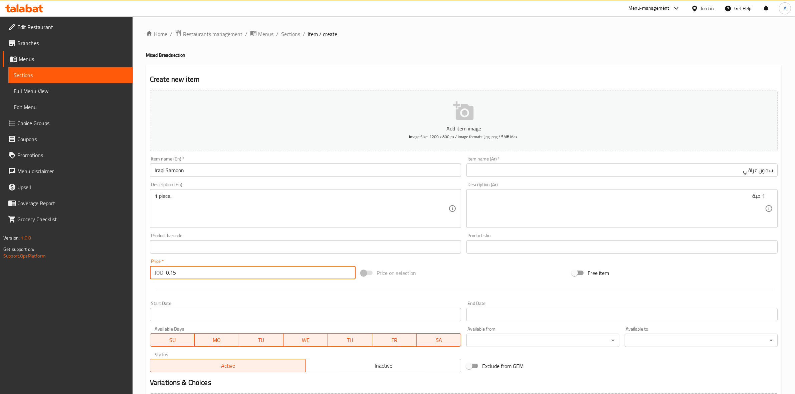
click at [220, 296] on div at bounding box center [463, 290] width 633 height 16
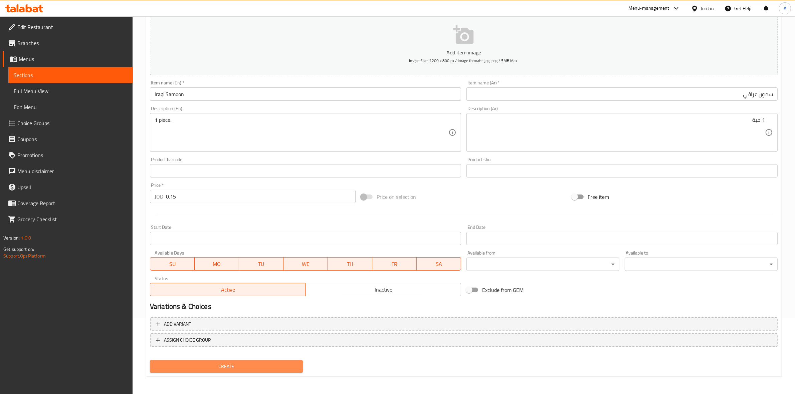
click at [218, 364] on span "Create" at bounding box center [226, 366] width 142 height 8
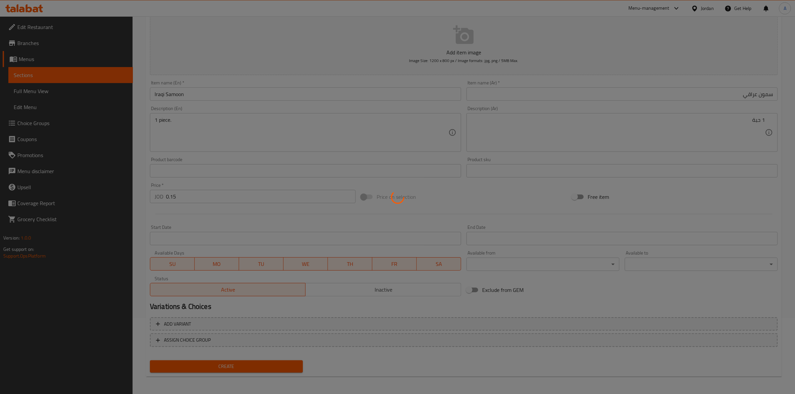
type input "0"
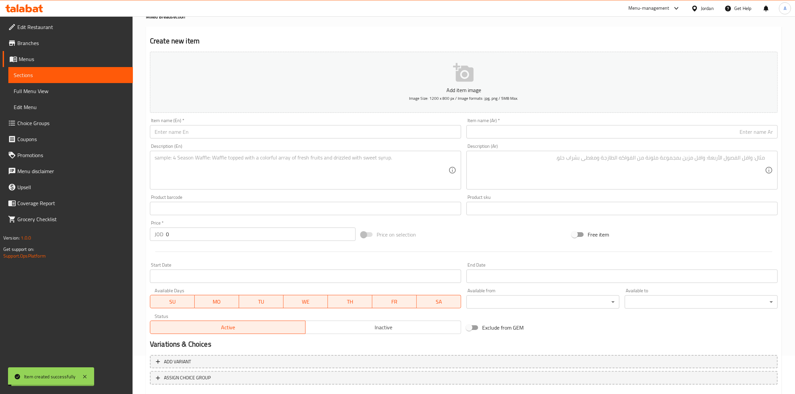
scroll to position [0, 0]
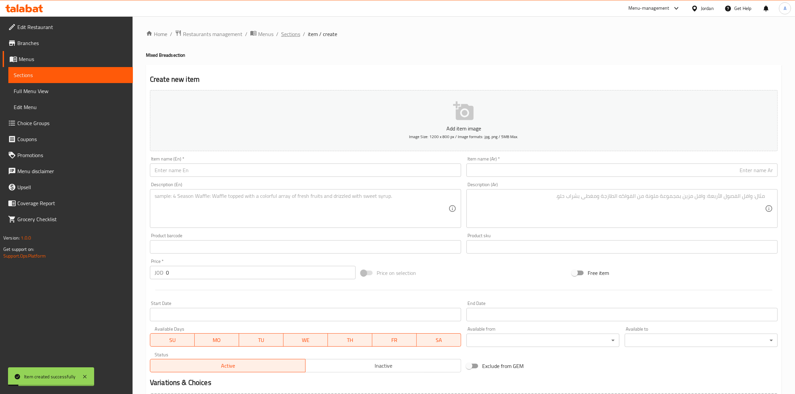
click at [294, 33] on span "Sections" at bounding box center [290, 34] width 19 height 8
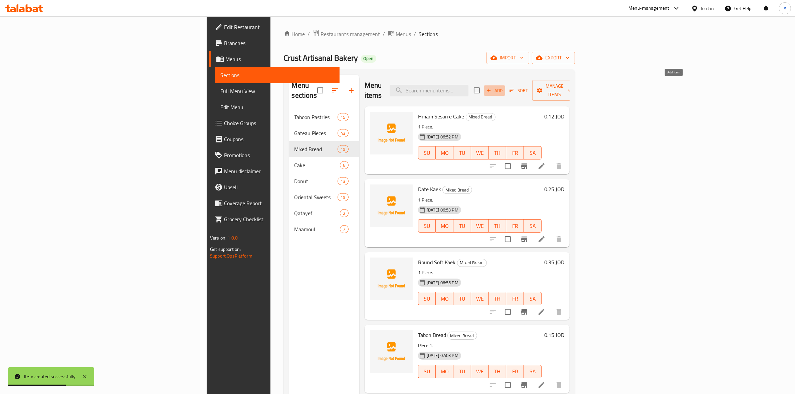
click at [492, 87] on icon "button" at bounding box center [489, 90] width 6 height 6
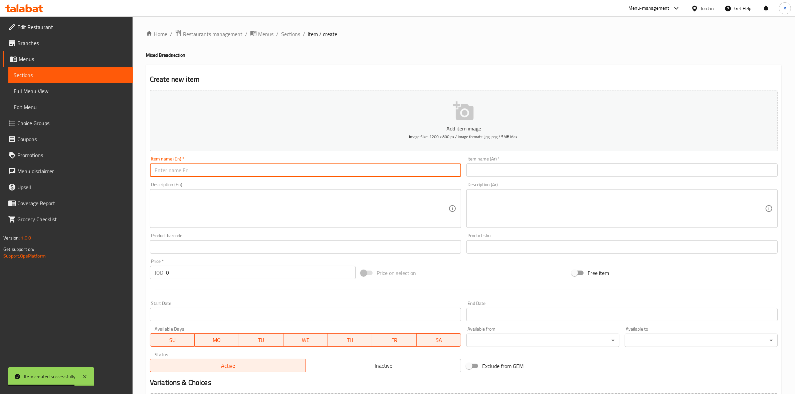
click at [261, 174] on input "text" at bounding box center [305, 170] width 311 height 13
paste input "خبز شعير"
type input "خبز شعير"
drag, startPoint x: 261, startPoint y: 174, endPoint x: 115, endPoint y: 174, distance: 145.5
click at [115, 174] on div "Edit Restaurant Branches Menus Sections Full Menu View Edit Menu Choice Groups …" at bounding box center [397, 243] width 795 height 455
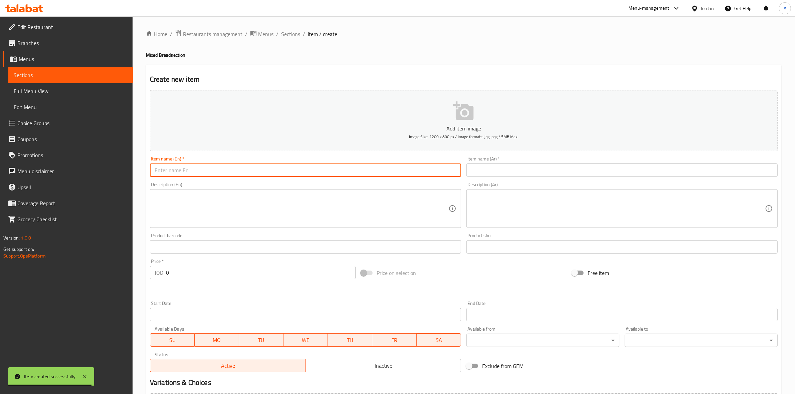
click at [528, 166] on input "text" at bounding box center [621, 170] width 311 height 13
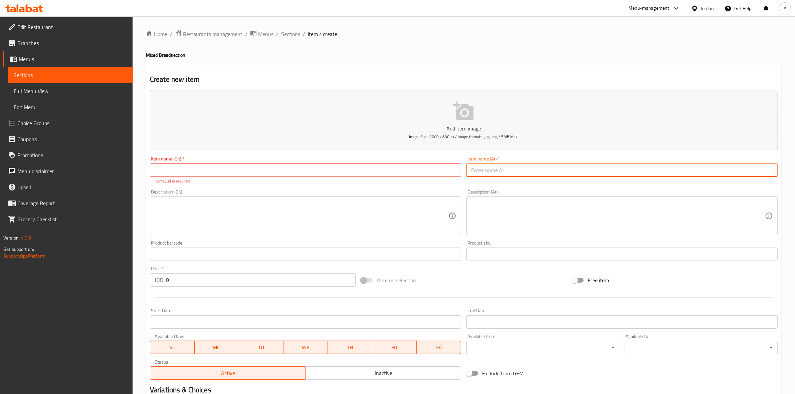
paste input "خبز شعير"
type input "خبز شعير"
click at [460, 67] on div "Create new item Add item image Image Size: 1200 x 800 px / Image formats: jpg, …" at bounding box center [464, 263] width 636 height 396
drag, startPoint x: 746, startPoint y: 171, endPoint x: 800, endPoint y: 174, distance: 54.5
click at [794, 174] on html "​ Menu-management Jordan Get Help A Edit Restaurant Branches Menus Sections Ful…" at bounding box center [397, 197] width 795 height 394
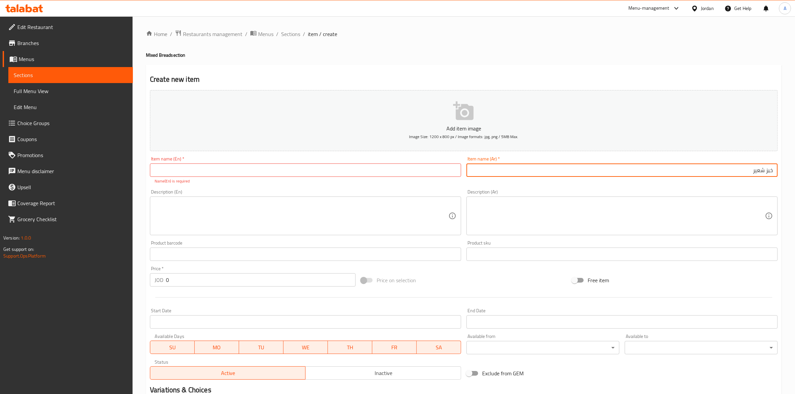
click at [225, 172] on input "text" at bounding box center [305, 170] width 311 height 13
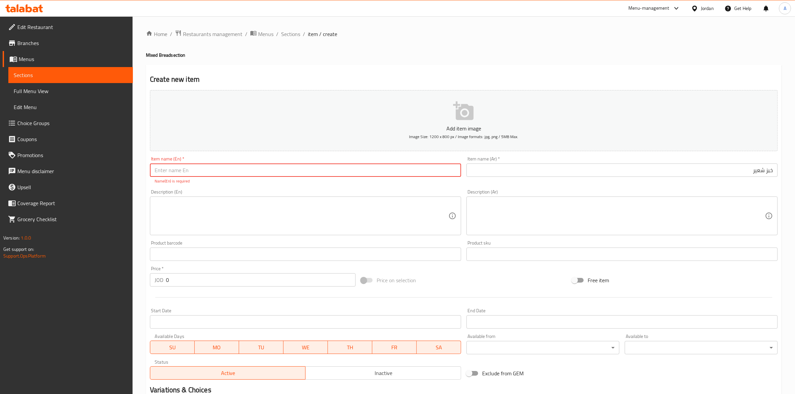
paste input "Barley Bread"
type input "Barley Bread"
click at [145, 190] on div "Home / Restaurants management / Menus / Sections / item / create Mixed Bread se…" at bounding box center [464, 247] width 662 height 463
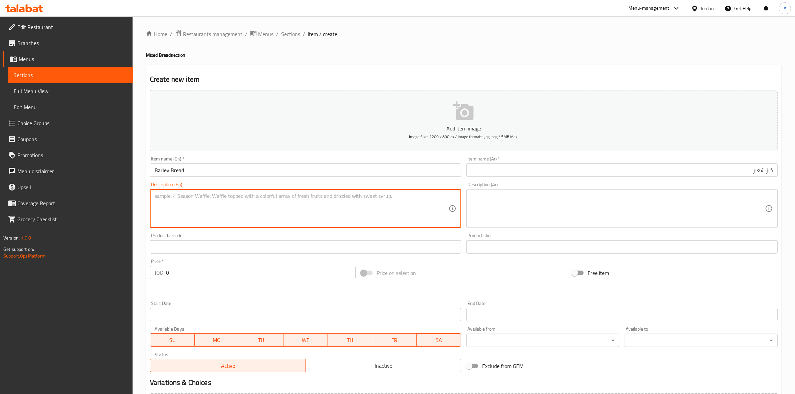
click at [229, 199] on textarea at bounding box center [302, 209] width 294 height 32
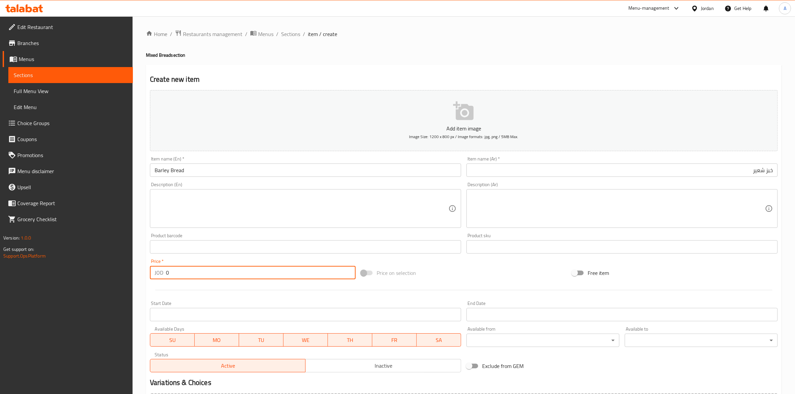
drag, startPoint x: 181, startPoint y: 273, endPoint x: 129, endPoint y: 273, distance: 52.1
click at [129, 273] on div "Edit Restaurant Branches Menus Sections Full Menu View Edit Menu Choice Groups …" at bounding box center [397, 243] width 795 height 455
paste input ".5"
type input "0.5"
click at [183, 294] on div at bounding box center [463, 290] width 633 height 16
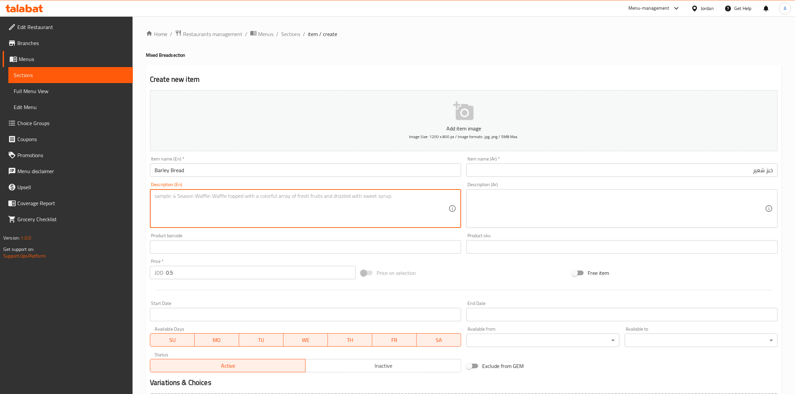
click at [161, 194] on textarea at bounding box center [302, 209] width 294 height 32
paste textarea "1 piece."
type textarea "1 piece."
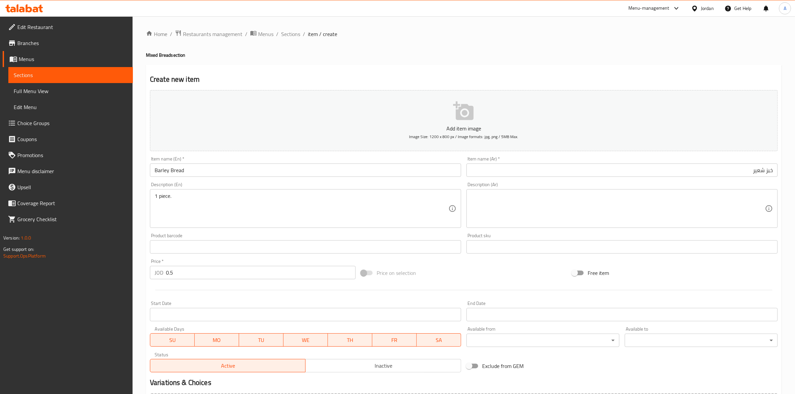
click at [142, 214] on div "Home / Restaurants management / Menus / Sections / item / create Mixed Bread se…" at bounding box center [464, 243] width 662 height 455
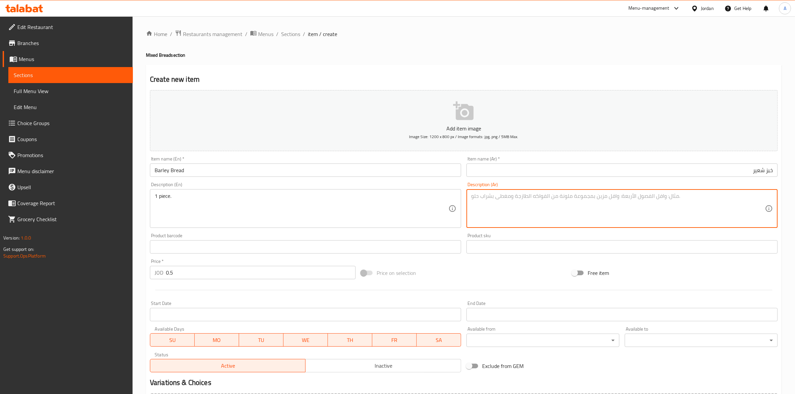
click at [536, 199] on textarea at bounding box center [618, 209] width 294 height 32
paste textarea "1 حبة"
type textarea "1 حبة"
click at [416, 66] on div "Create new item Add item image Image Size: 1200 x 800 px / Image formats: jpg, …" at bounding box center [464, 259] width 636 height 389
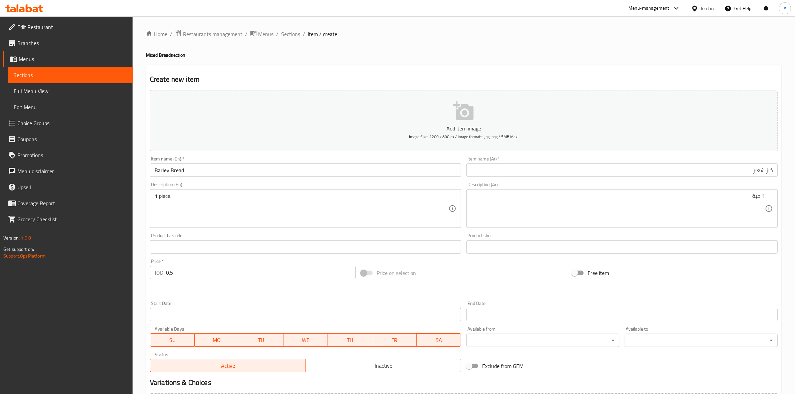
click at [482, 286] on div at bounding box center [463, 290] width 633 height 16
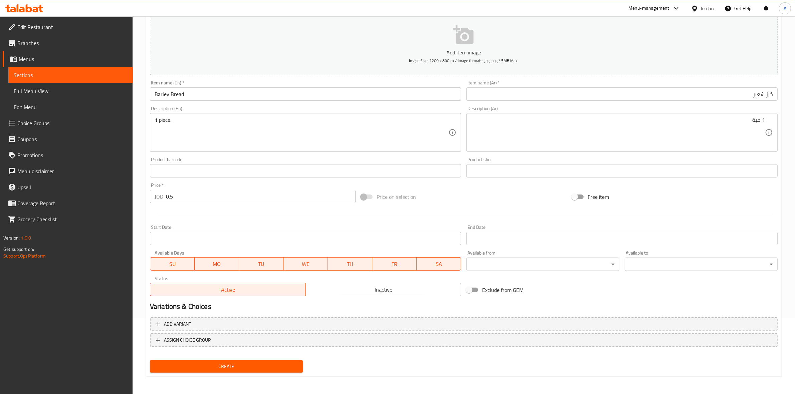
click at [249, 358] on div "Create" at bounding box center [226, 367] width 158 height 18
click at [249, 369] on span "Create" at bounding box center [226, 366] width 142 height 8
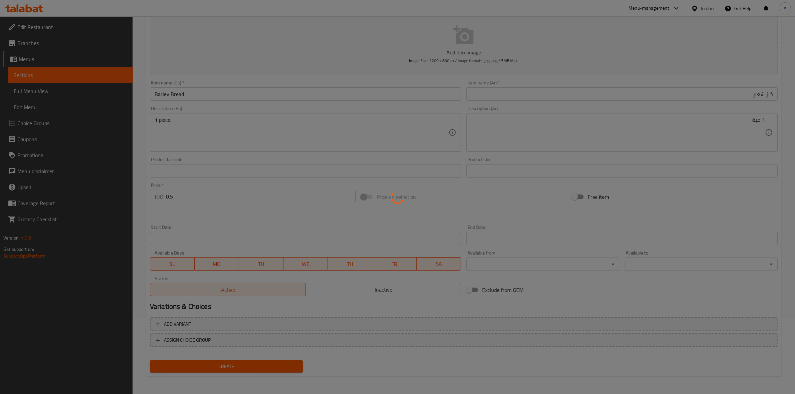
type input "0"
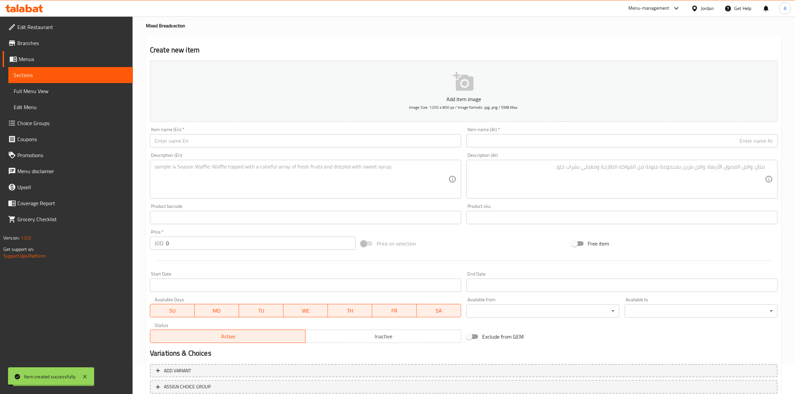
scroll to position [0, 0]
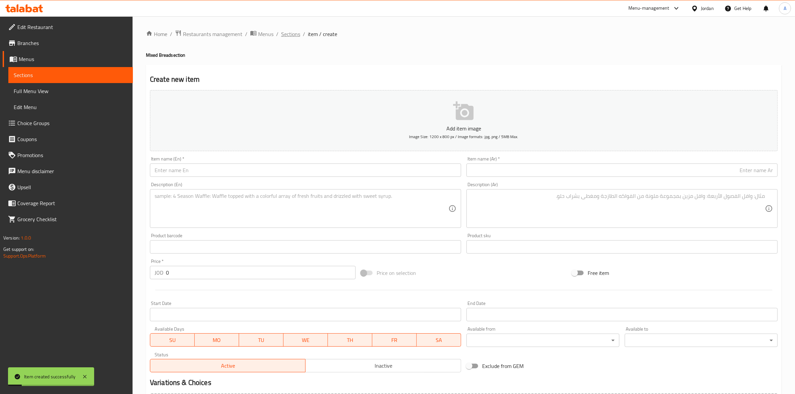
click at [291, 31] on span "Sections" at bounding box center [290, 34] width 19 height 8
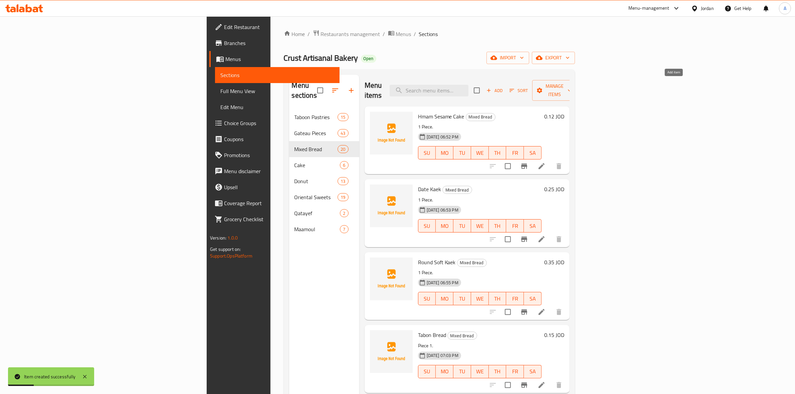
click at [492, 87] on icon "button" at bounding box center [489, 90] width 6 height 6
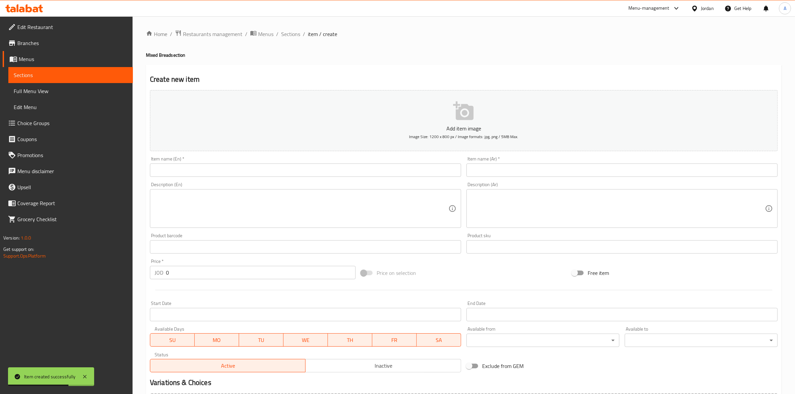
click at [169, 172] on input "text" at bounding box center [305, 170] width 311 height 13
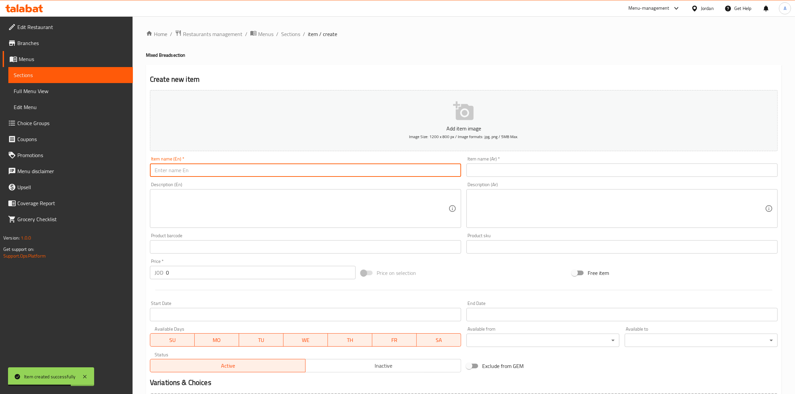
paste input "خبز قمح بلدي حبة كاملة"
type input "خبز قمح بلدي حبة كاملة"
drag, startPoint x: 214, startPoint y: 171, endPoint x: 114, endPoint y: 168, distance: 99.5
click at [114, 168] on div "Edit Restaurant Branches Menus Sections Full Menu View Edit Menu Choice Groups …" at bounding box center [397, 243] width 795 height 455
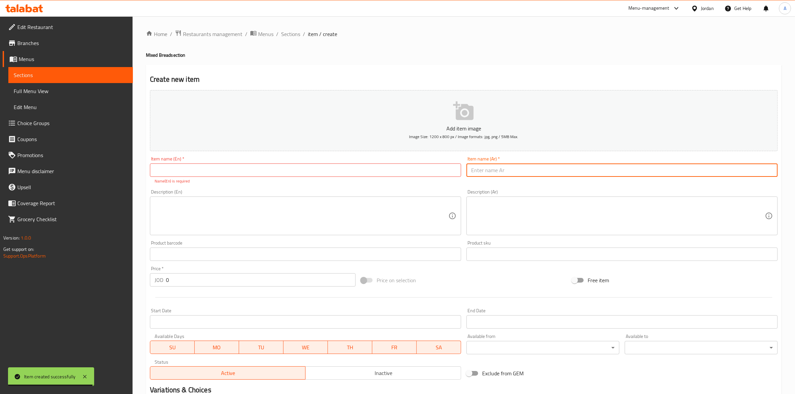
click at [564, 169] on input "text" at bounding box center [621, 170] width 311 height 13
paste input "خبز قمح بلدي حبة كاملة"
type input "خبز قمح بلدي حبة كاملة"
click at [559, 71] on div "Create new item Add item image Image Size: 1200 x 800 px / Image formats: jpg, …" at bounding box center [464, 263] width 636 height 396
drag, startPoint x: 708, startPoint y: 176, endPoint x: 800, endPoint y: 174, distance: 92.8
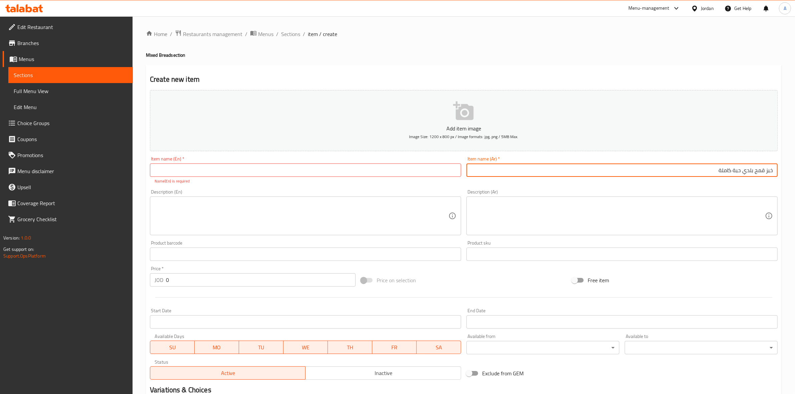
click at [794, 174] on html "​ Menu-management Jordan Get Help A Edit Restaurant Branches Menus Sections Ful…" at bounding box center [397, 197] width 795 height 394
click at [171, 171] on input "text" at bounding box center [305, 170] width 311 height 13
paste input "Traditional Whole Wheat Bread"
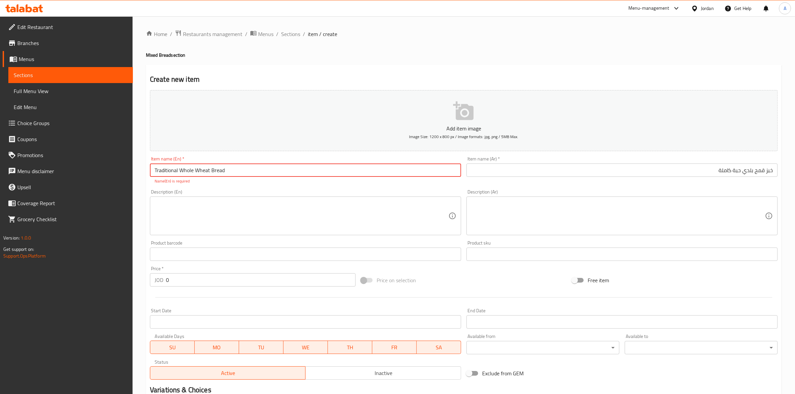
click at [134, 196] on div "Home / Restaurants management / Menus / Sections / item / create Mixed Bread se…" at bounding box center [464, 247] width 662 height 463
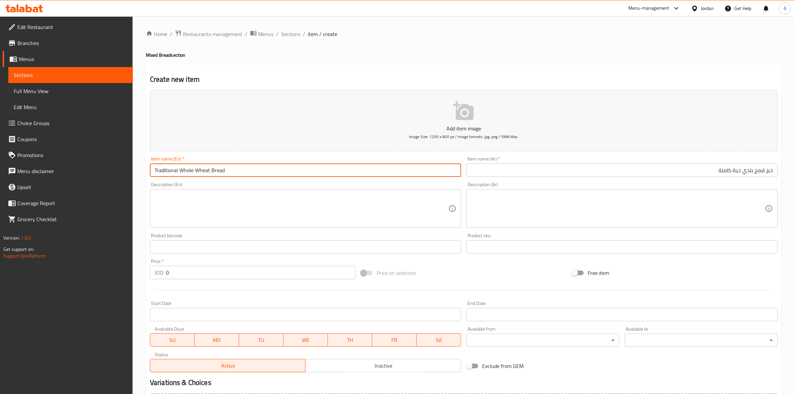
drag, startPoint x: 179, startPoint y: 174, endPoint x: 120, endPoint y: 174, distance: 58.1
click at [120, 174] on div "Edit Restaurant Branches Menus Sections Full Menu View Edit Menu Choice Groups …" at bounding box center [397, 243] width 795 height 455
type input "Baladi Whole Wheat Bread"
click at [137, 181] on div "Home / Restaurants management / Menus / Sections / item / create Mixed Bread se…" at bounding box center [464, 243] width 662 height 455
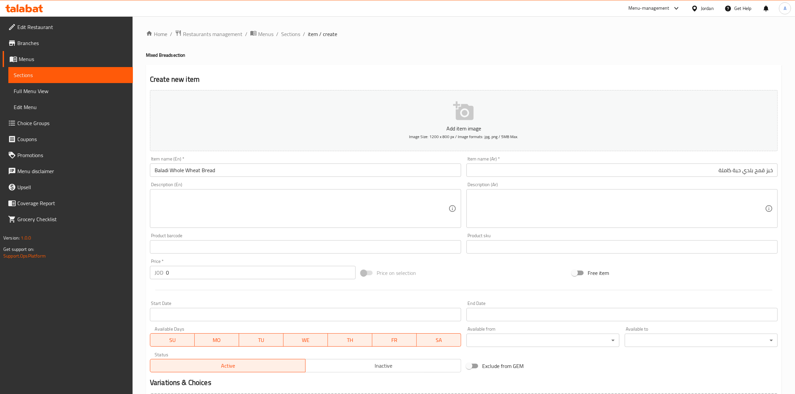
click at [544, 216] on textarea at bounding box center [618, 209] width 294 height 32
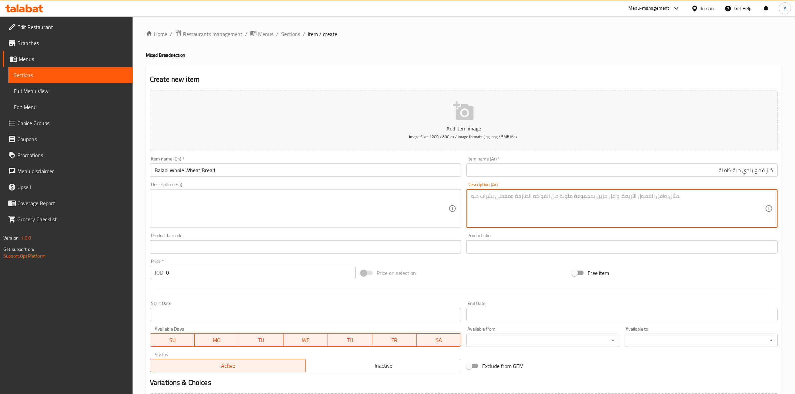
paste textarea "كيس"
click at [470, 65] on div "Create new item Add item image Image Size: 1200 x 800 px / Image formats: jpg, …" at bounding box center [464, 259] width 636 height 389
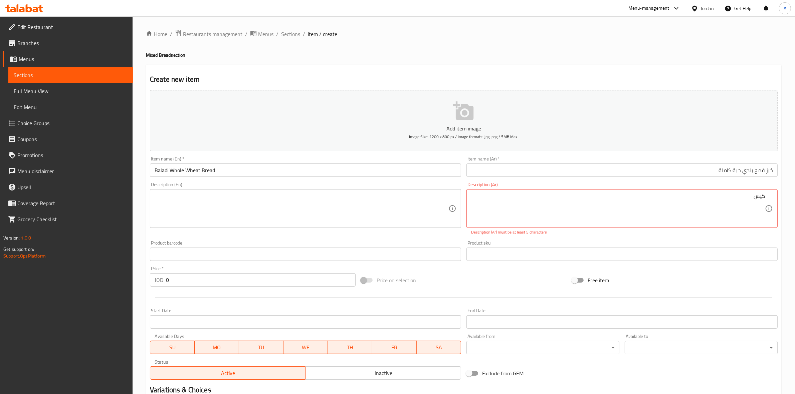
click at [634, 241] on div "Product sku Product sku" at bounding box center [621, 251] width 311 height 20
type textarea "ك"
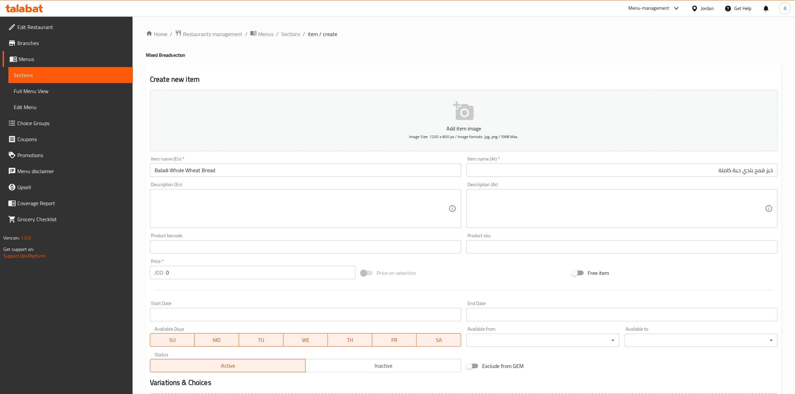
click at [700, 200] on textarea at bounding box center [618, 209] width 294 height 32
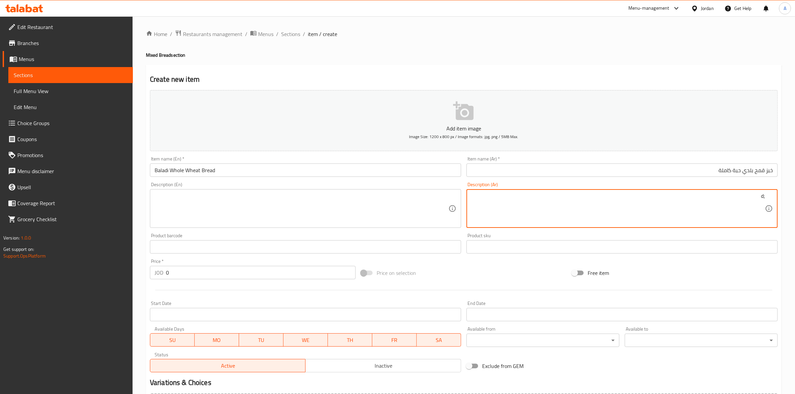
type textarea ";"
click at [595, 59] on div "Home / Restaurants management / Menus / Sections / item / create Mixed Bread se…" at bounding box center [464, 244] width 636 height 429
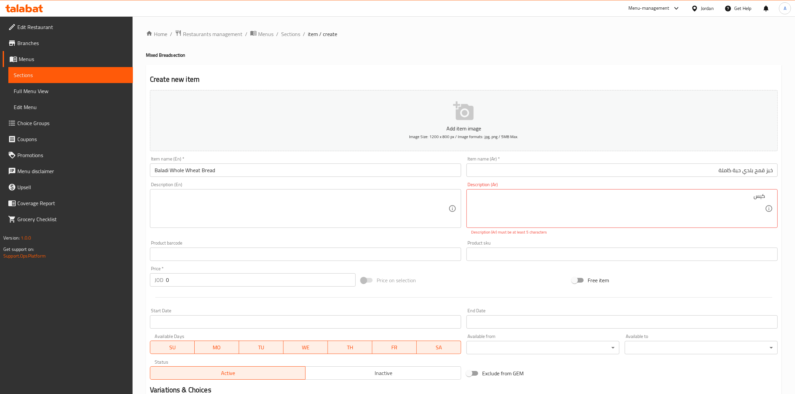
click at [558, 237] on div "Description (Ar) كيس Description (Ar) Description (Ar) must be at least 5 chara…" at bounding box center [622, 209] width 316 height 58
drag, startPoint x: 747, startPoint y: 199, endPoint x: 769, endPoint y: 197, distance: 22.4
click at [595, 236] on div "Description (Ar) كيس Description (Ar) Description (Ar) must be at least 5 chara…" at bounding box center [622, 209] width 316 height 58
drag, startPoint x: 750, startPoint y: 197, endPoint x: 800, endPoint y: 196, distance: 50.8
click at [636, 202] on textarea "كيس" at bounding box center [618, 209] width 294 height 32
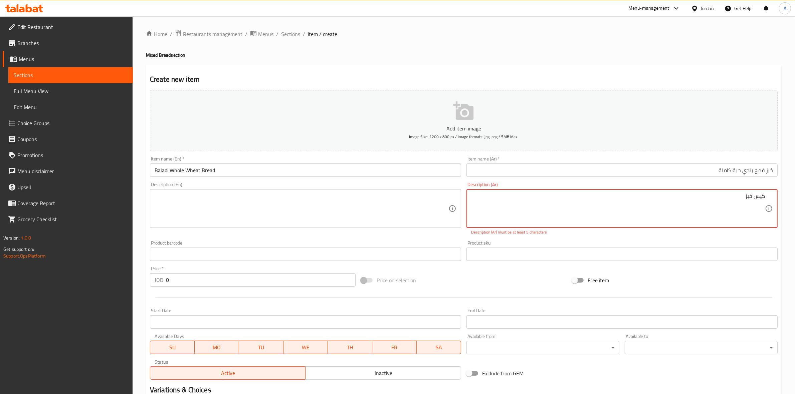
type textarea "كيس خبز"
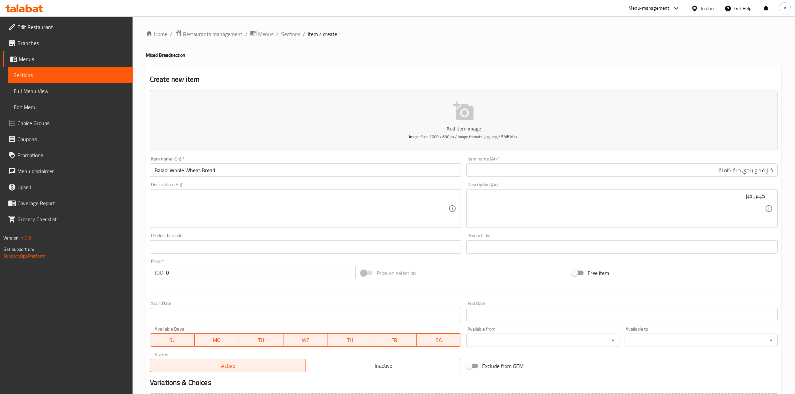
click at [595, 61] on div "Home / Restaurants management / Menus / Sections / item / create Mixed Bread se…" at bounding box center [464, 244] width 636 height 429
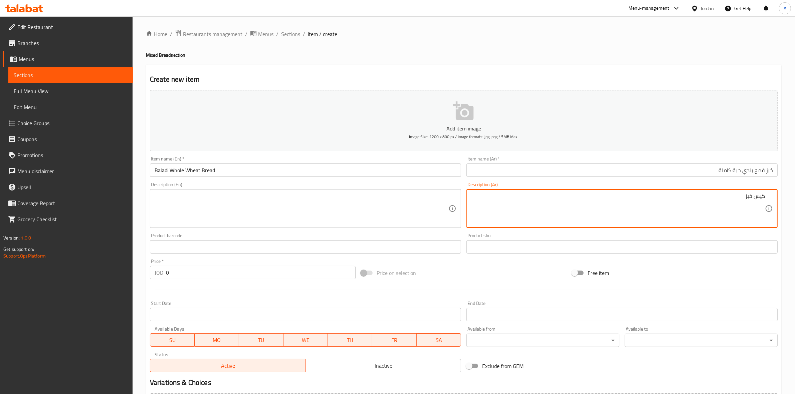
drag, startPoint x: 736, startPoint y: 204, endPoint x: 781, endPoint y: 199, distance: 45.7
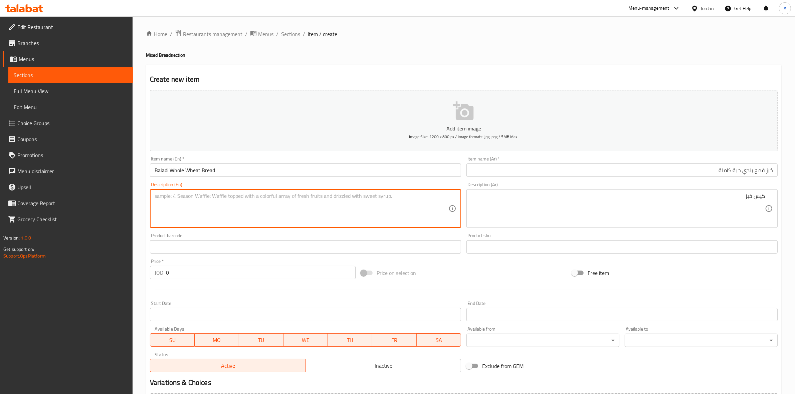
click at [202, 209] on textarea at bounding box center [302, 209] width 294 height 32
type textarea "س"
type textarea "b"
type textarea "Bread Bag"
click at [141, 206] on div "Home / Restaurants management / Menus / Sections / item / create Mixed Bread se…" at bounding box center [464, 243] width 662 height 455
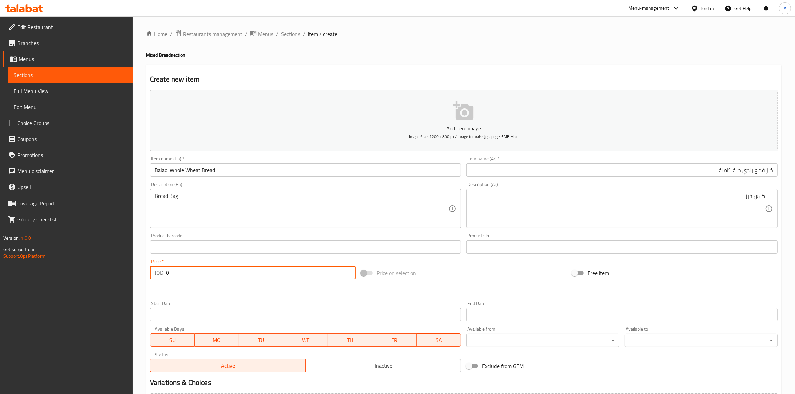
drag, startPoint x: 175, startPoint y: 268, endPoint x: 114, endPoint y: 269, distance: 60.8
click at [115, 269] on div "Edit Restaurant Branches Menus Sections Full Menu View Edit Menu Choice Groups …" at bounding box center [397, 243] width 795 height 455
paste input ".5"
type input "0.5"
click at [184, 297] on div at bounding box center [463, 290] width 633 height 16
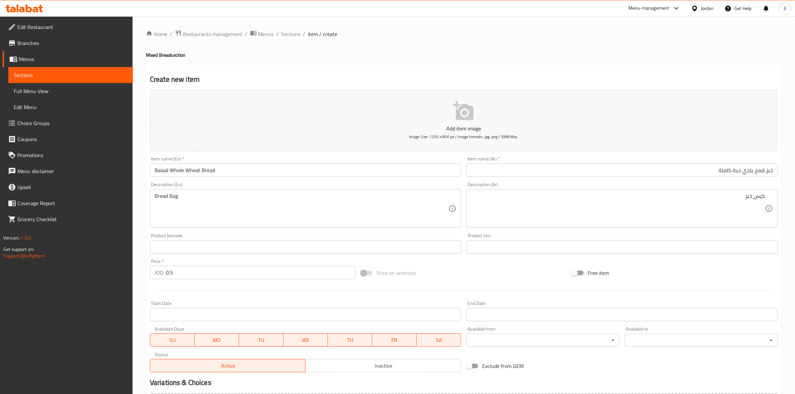
click at [181, 291] on div at bounding box center [463, 290] width 633 height 16
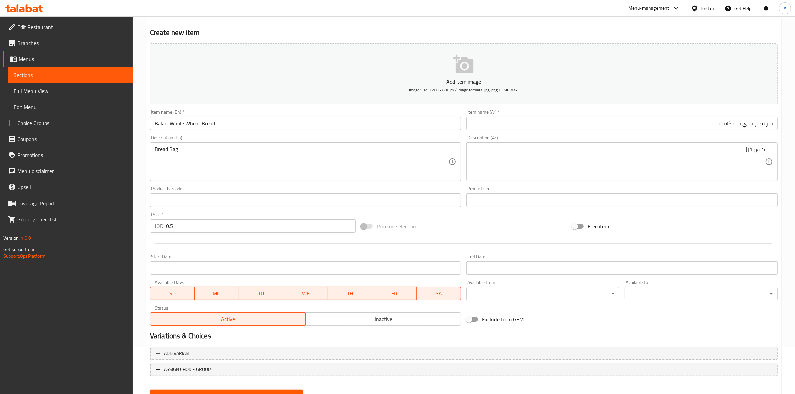
scroll to position [76, 0]
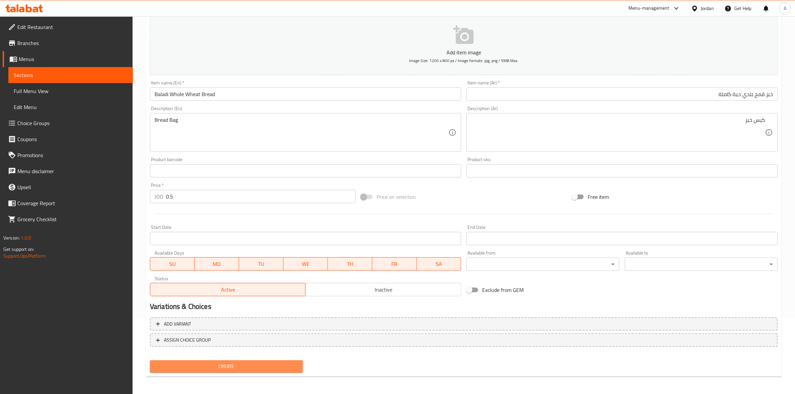
click at [239, 365] on span "Create" at bounding box center [226, 366] width 142 height 8
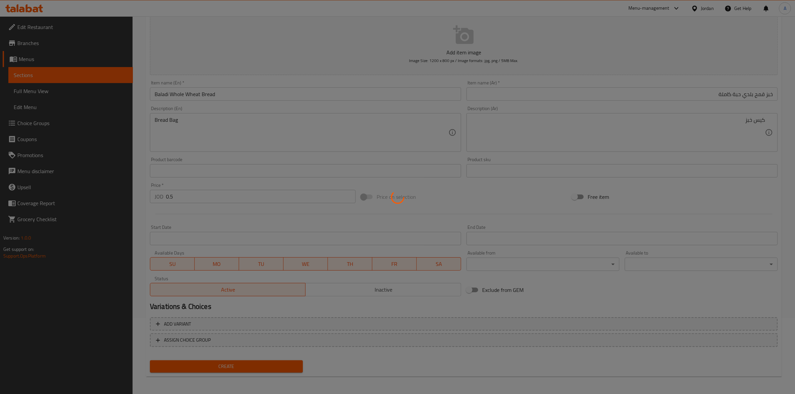
scroll to position [37, 0]
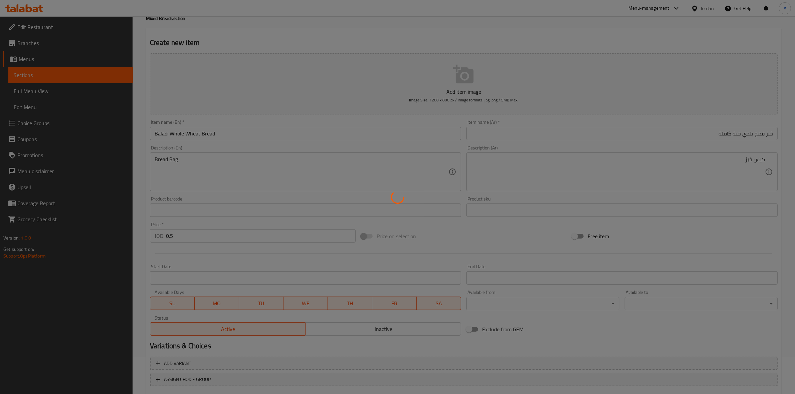
type input "0"
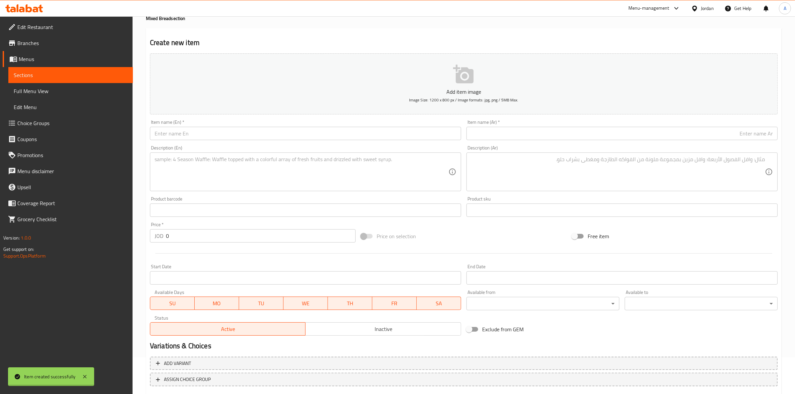
scroll to position [0, 0]
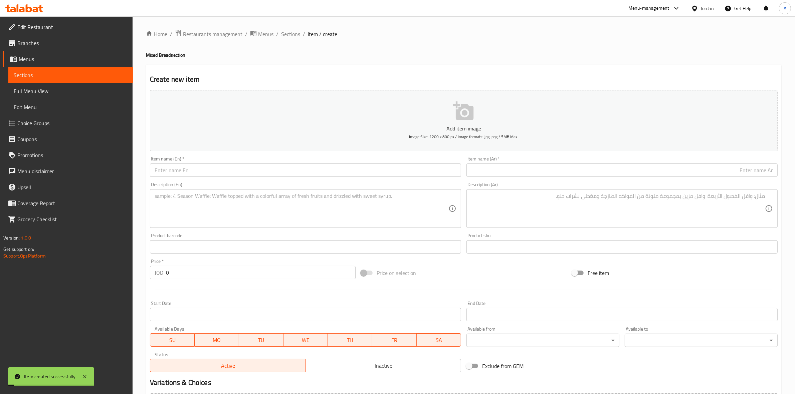
click at [286, 39] on div "Home / Restaurants management / Menus / Sections / item / create Mixed Bread se…" at bounding box center [464, 244] width 636 height 429
click at [288, 37] on span "Sections" at bounding box center [290, 34] width 19 height 8
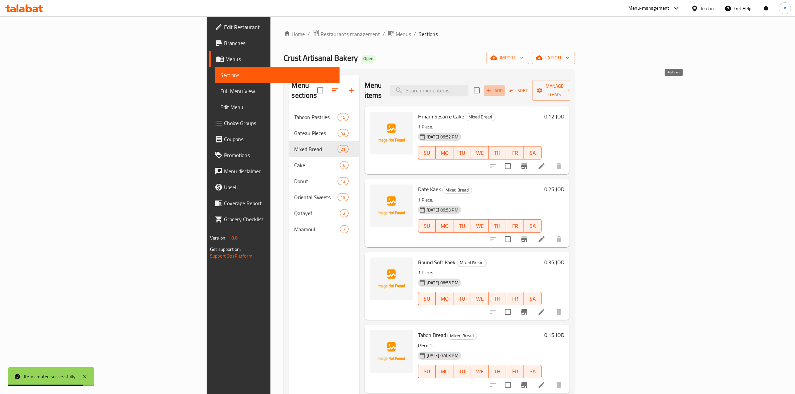
click at [492, 87] on icon "button" at bounding box center [489, 90] width 6 height 6
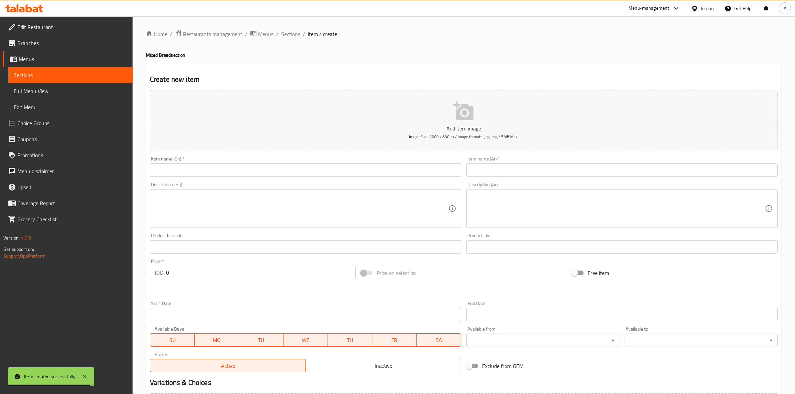
click at [529, 176] on input "text" at bounding box center [621, 170] width 311 height 13
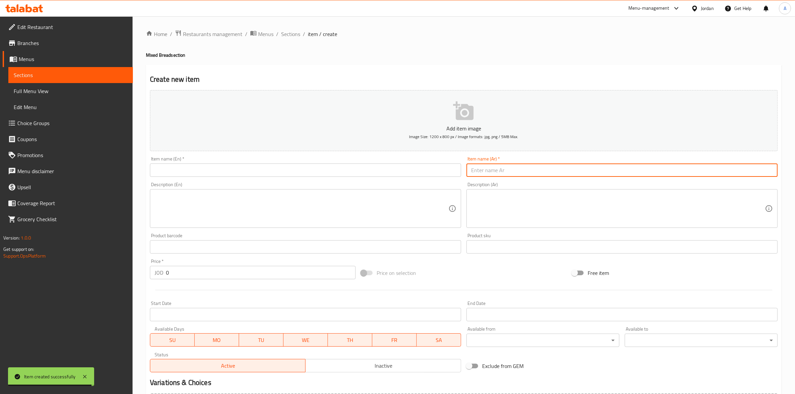
paste input "خبز [PERSON_NAME]"
type input "خبز [PERSON_NAME]"
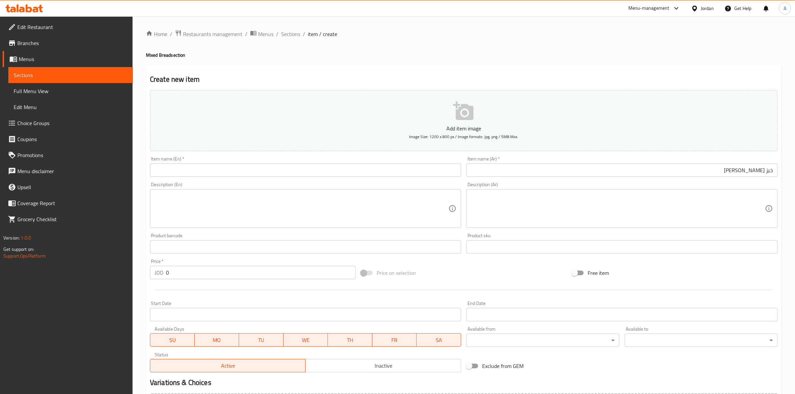
click at [634, 60] on div "Home / Restaurants management / Menus / Sections / item / create Mixed Bread se…" at bounding box center [464, 244] width 636 height 429
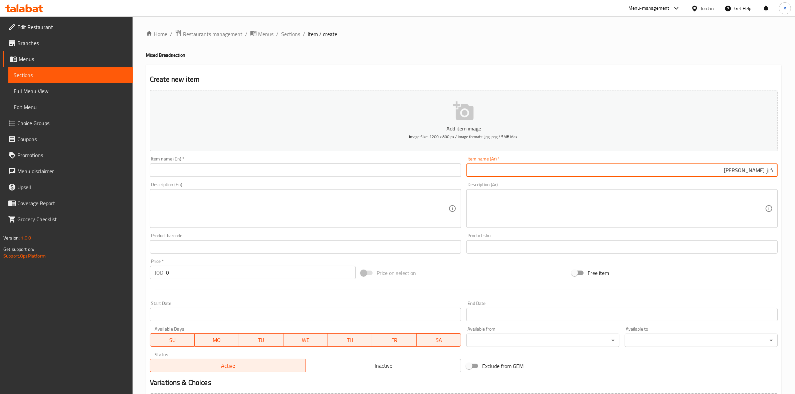
drag, startPoint x: 733, startPoint y: 169, endPoint x: 800, endPoint y: 159, distance: 67.8
click at [794, 159] on html "​ Menu-management Jordan Get Help A Edit Restaurant Branches Menus Sections Ful…" at bounding box center [397, 197] width 795 height 394
click at [220, 176] on input "text" at bounding box center [305, 170] width 311 height 13
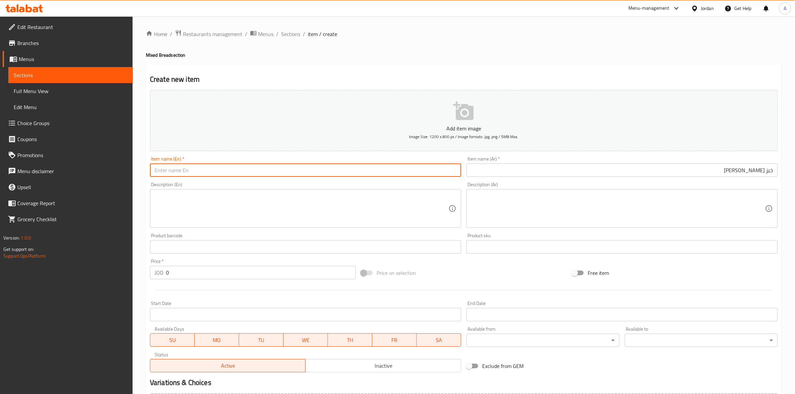
paste input "brown bread"
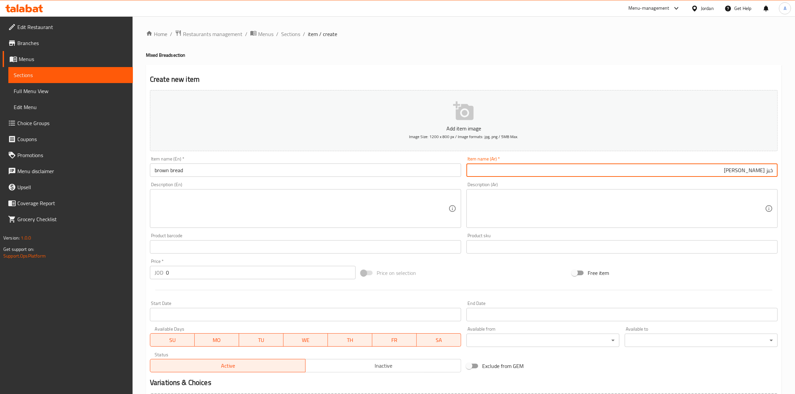
drag, startPoint x: 730, startPoint y: 172, endPoint x: 800, endPoint y: 170, distance: 70.5
click at [794, 170] on html "​ Menu-management Jordan Get Help A Edit Restaurant Branches Menus Sections Ful…" at bounding box center [397, 197] width 795 height 394
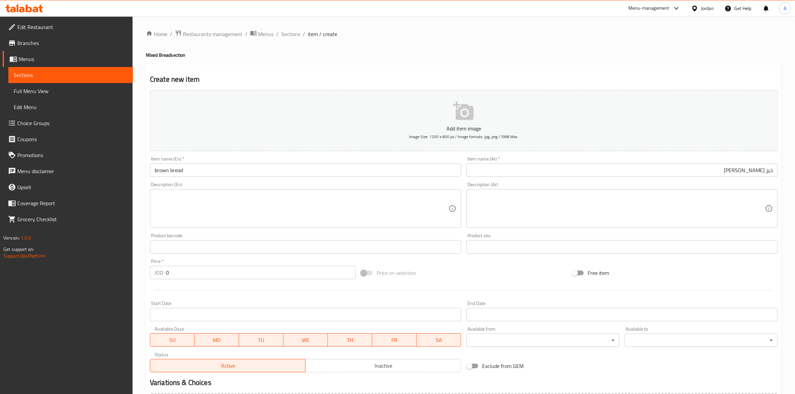
click at [552, 69] on div "Create new item Add item image Image Size: 1200 x 800 px / Image formats: jpg, …" at bounding box center [464, 259] width 636 height 389
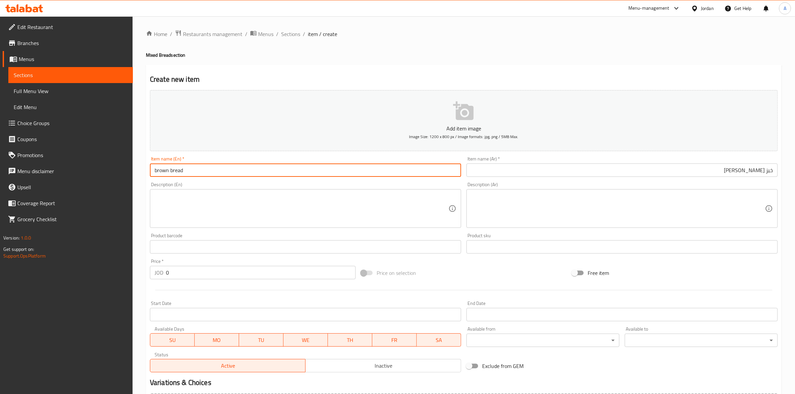
click at [199, 174] on input "brown bread" at bounding box center [305, 170] width 311 height 13
type input "brown bread Enhanced"
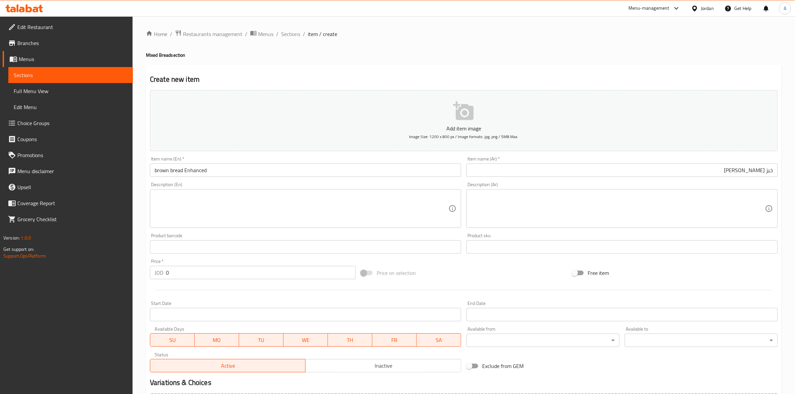
click at [305, 68] on div "Create new item Add item image Image Size: 1200 x 800 px / Image formats: jpg, …" at bounding box center [464, 259] width 636 height 389
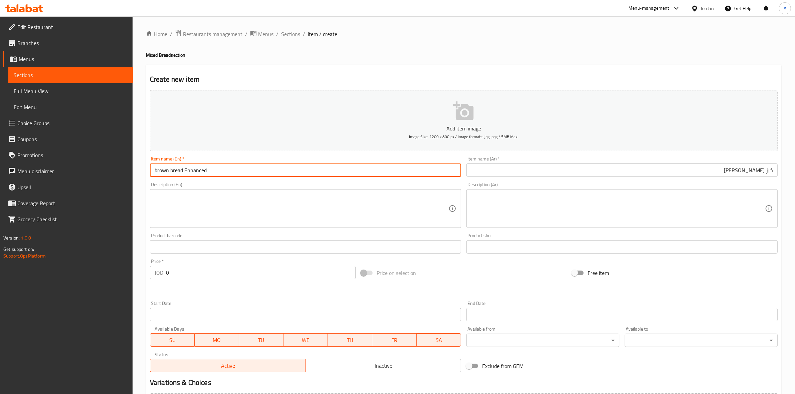
drag, startPoint x: 180, startPoint y: 169, endPoint x: 133, endPoint y: 169, distance: 47.4
click at [133, 169] on div "Home / Restaurants management / Menus / Sections / item / create Mixed Bread se…" at bounding box center [464, 243] width 662 height 455
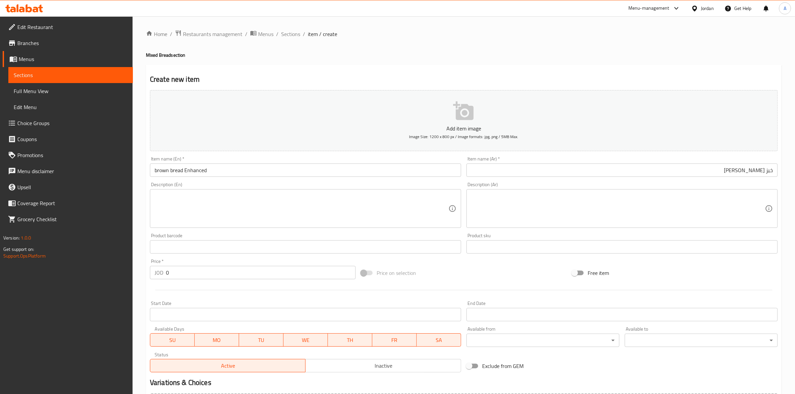
click at [452, 72] on div "Create new item Add item image Image Size: 1200 x 800 px / Image formats: jpg, …" at bounding box center [464, 259] width 636 height 389
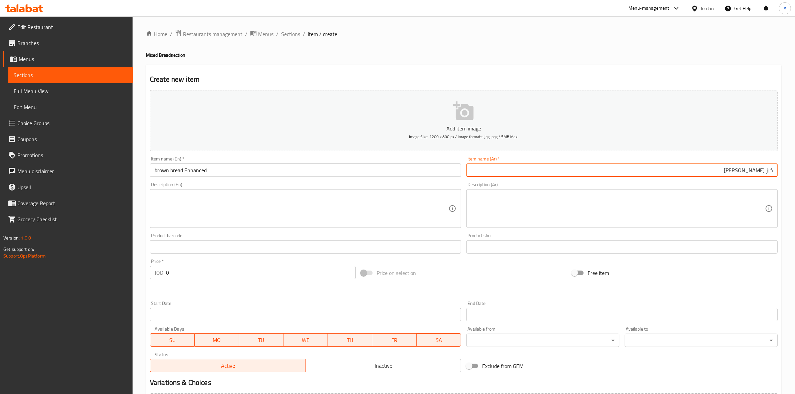
drag, startPoint x: 764, startPoint y: 172, endPoint x: 750, endPoint y: 174, distance: 14.4
click at [750, 174] on input "خبز [PERSON_NAME]" at bounding box center [621, 170] width 311 height 13
click at [735, 171] on input "خبز اسمر" at bounding box center [621, 170] width 311 height 13
paste input "[PERSON_NAME]"
type input "خبز [PERSON_NAME]"
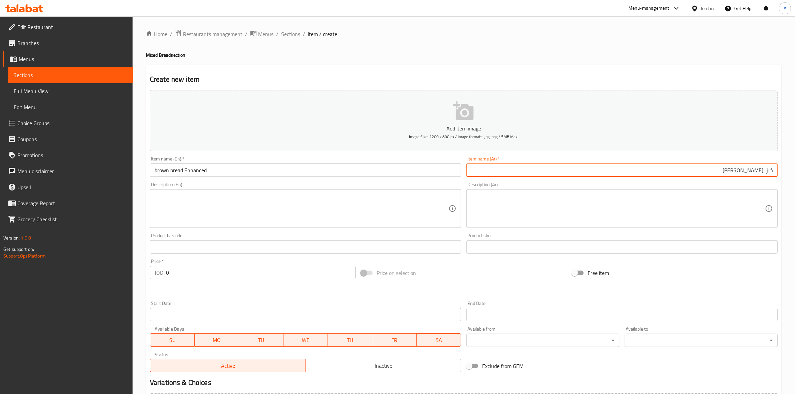
click at [661, 74] on h2 "Create new item" at bounding box center [464, 79] width 628 height 10
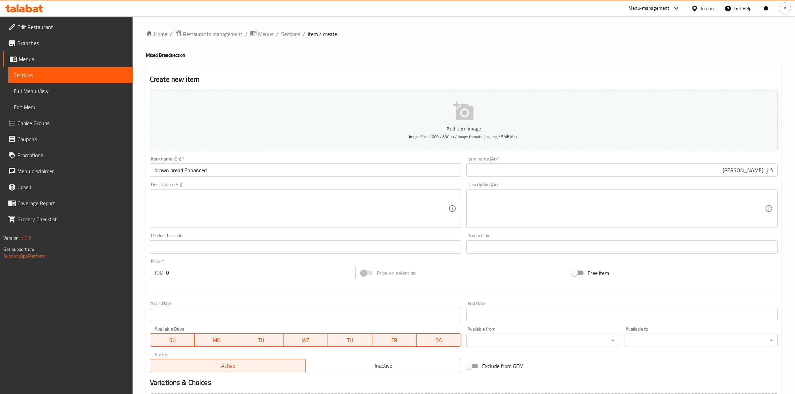
click at [168, 199] on textarea at bounding box center [302, 209] width 294 height 32
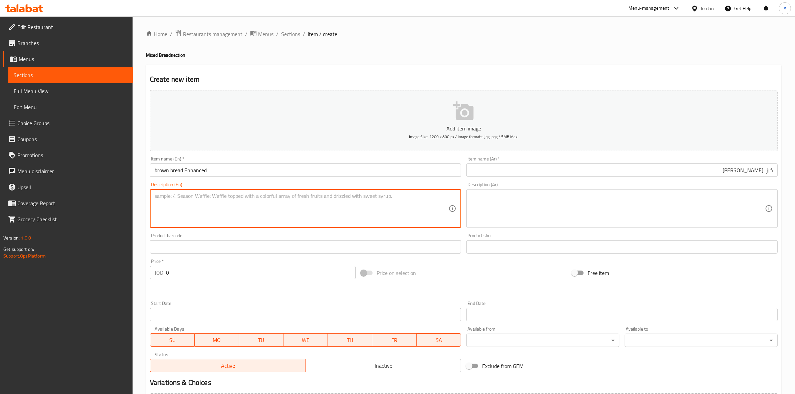
paste textarea "1 كجم"
type textarea "1 كجم"
click at [547, 208] on textarea at bounding box center [618, 209] width 294 height 32
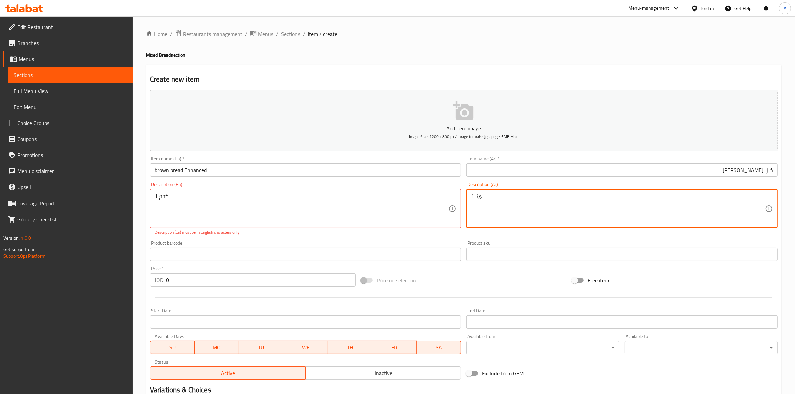
type textarea "1 Kg."
click at [416, 70] on div "Create new item Add item image Image Size: 1200 x 800 px / Image formats: jpg, …" at bounding box center [464, 263] width 636 height 396
drag, startPoint x: 493, startPoint y: 196, endPoint x: 451, endPoint y: 197, distance: 42.1
paste textarea "1 Kg."
drag, startPoint x: 171, startPoint y: 196, endPoint x: 166, endPoint y: 196, distance: 5.0
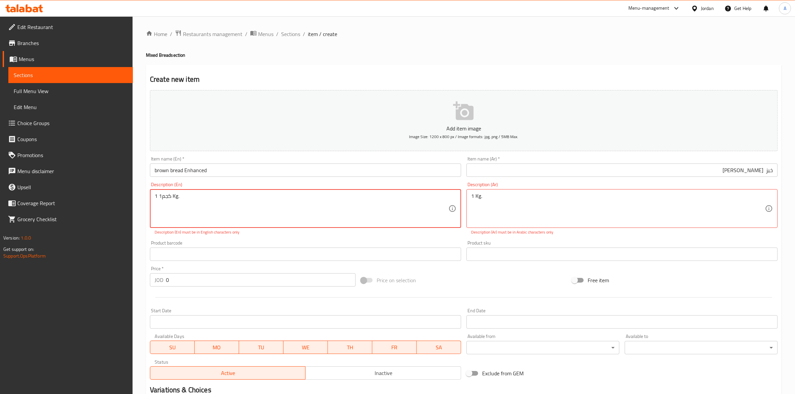
click at [166, 196] on textarea "1 كجم1 Kg." at bounding box center [302, 209] width 294 height 32
click at [165, 196] on textarea "1 كجم1 Kg." at bounding box center [302, 209] width 294 height 32
type textarea "1 كجم1 Kg."
drag, startPoint x: 521, startPoint y: 199, endPoint x: 431, endPoint y: 192, distance: 90.4
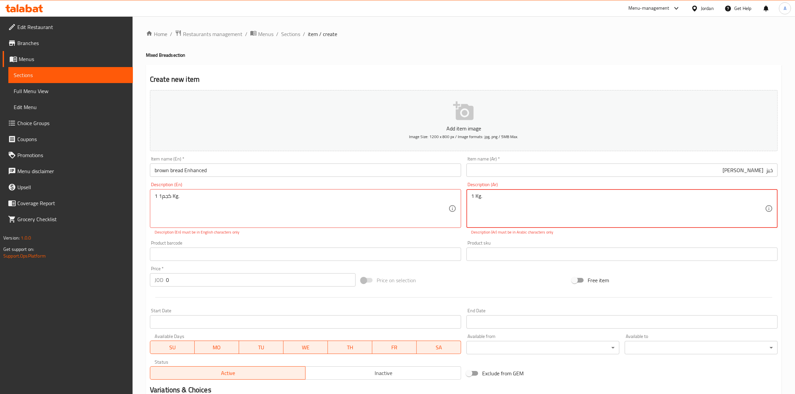
paste textarea "كجم1"
type textarea "كجم1"
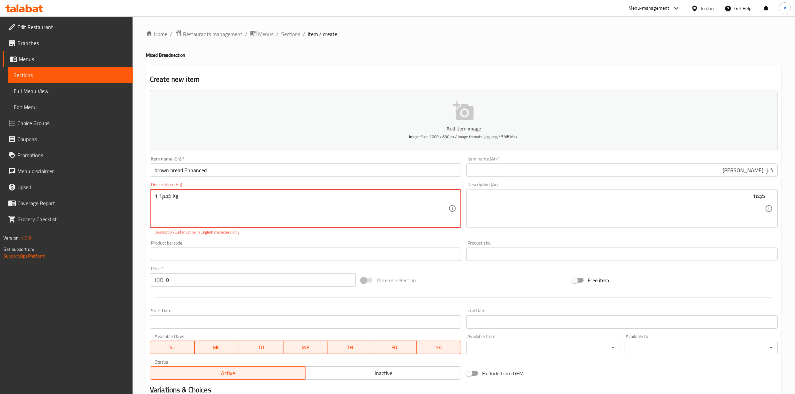
drag, startPoint x: 193, startPoint y: 199, endPoint x: 185, endPoint y: 198, distance: 7.4
click at [167, 196] on textarea "1 كجم1 Kg." at bounding box center [302, 209] width 294 height 32
click at [171, 221] on textarea "1 Kg." at bounding box center [302, 209] width 294 height 32
type textarea "1 Kg."
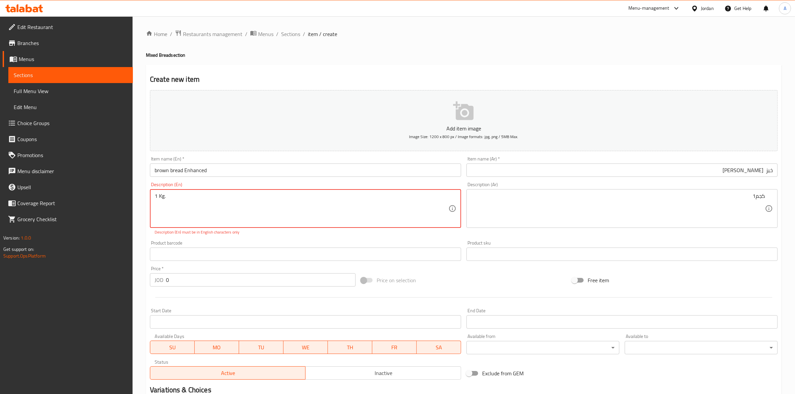
click at [146, 239] on div "Create new item Add item image Image Size: 1200 x 800 px / Image formats: jpg, …" at bounding box center [464, 263] width 636 height 396
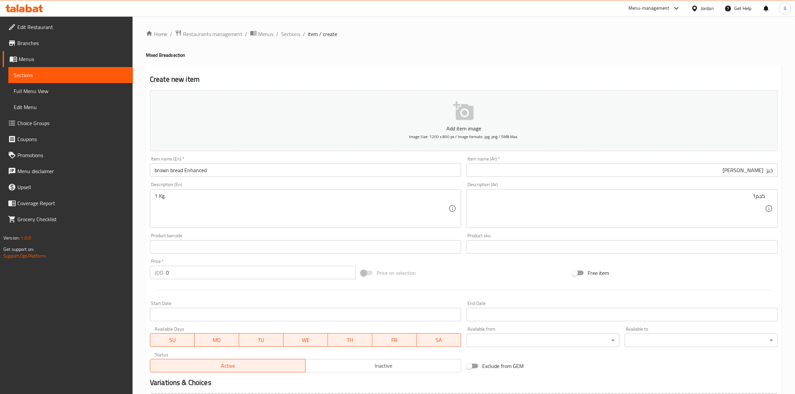
click at [142, 278] on div "Home / Restaurants management / Menus / Sections / item / create Mixed Bread se…" at bounding box center [464, 243] width 662 height 455
drag, startPoint x: 176, startPoint y: 273, endPoint x: 149, endPoint y: 267, distance: 27.2
click at [103, 270] on div "Edit Restaurant Branches Menus Sections Full Menu View Edit Menu Choice Groups …" at bounding box center [397, 243] width 795 height 455
paste input ".4"
type input "0.4"
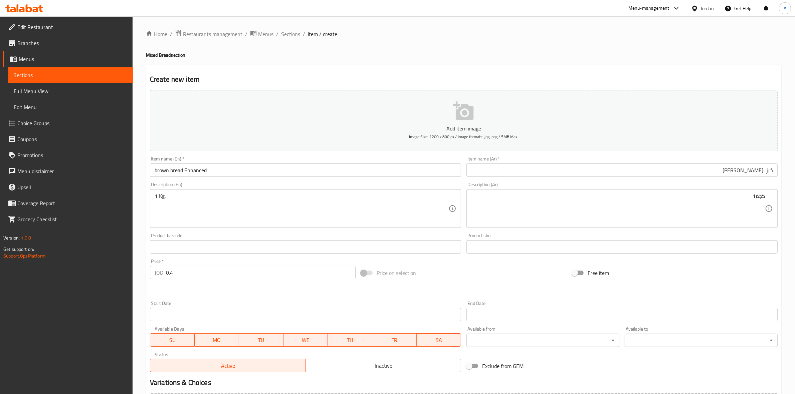
click at [208, 294] on div at bounding box center [463, 290] width 633 height 16
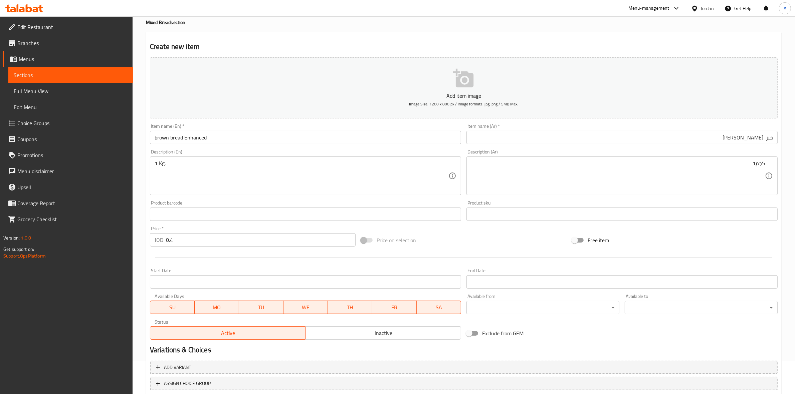
scroll to position [76, 0]
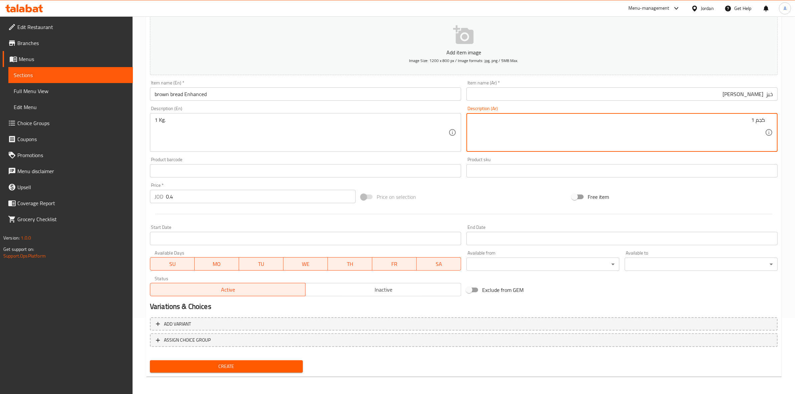
click at [770, 119] on div "كجم 1 Description (Ar)" at bounding box center [621, 132] width 311 height 39
drag, startPoint x: 753, startPoint y: 122, endPoint x: 747, endPoint y: 121, distance: 5.7
click at [747, 121] on textarea "كجم 1" at bounding box center [618, 133] width 294 height 32
click at [763, 117] on textarea "كجم" at bounding box center [618, 133] width 294 height 32
type textarea "1 كجم"
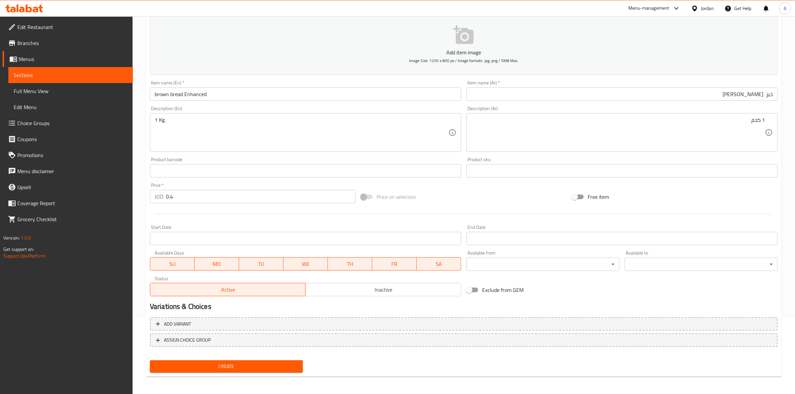
click at [635, 159] on div "Product sku Product sku" at bounding box center [621, 167] width 311 height 20
click at [140, 162] on div "Home / Restaurants management / Menus / Sections / item / create Mixed Bread se…" at bounding box center [464, 167] width 662 height 455
click at [243, 368] on span "Create" at bounding box center [226, 366] width 142 height 8
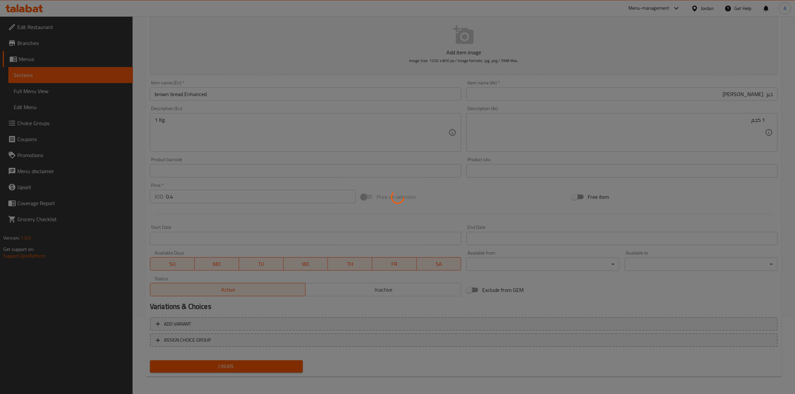
type input "0"
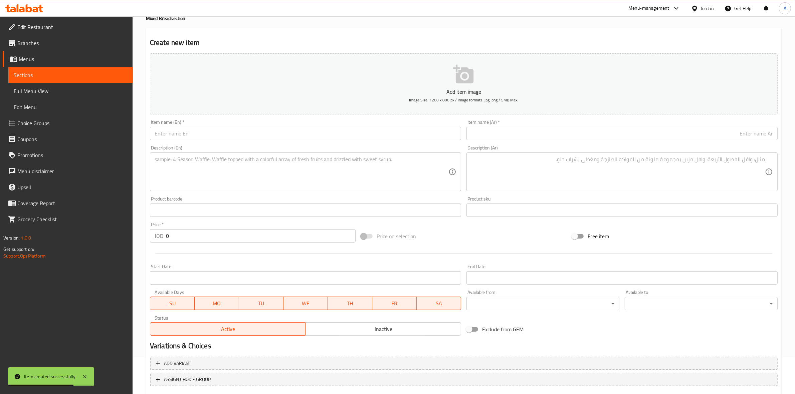
scroll to position [0, 0]
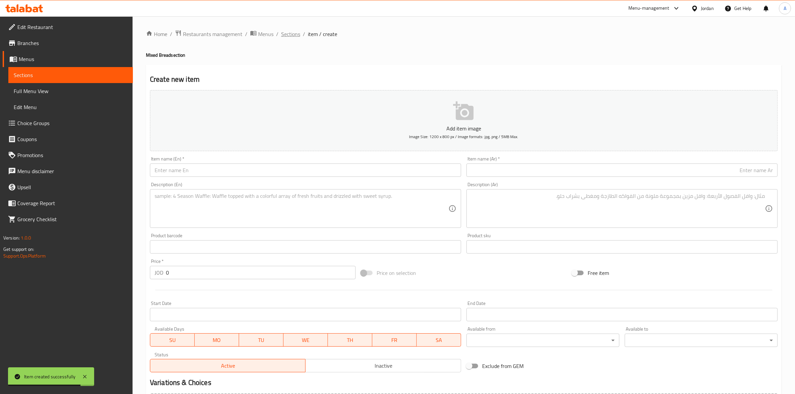
click at [290, 33] on span "Sections" at bounding box center [290, 34] width 19 height 8
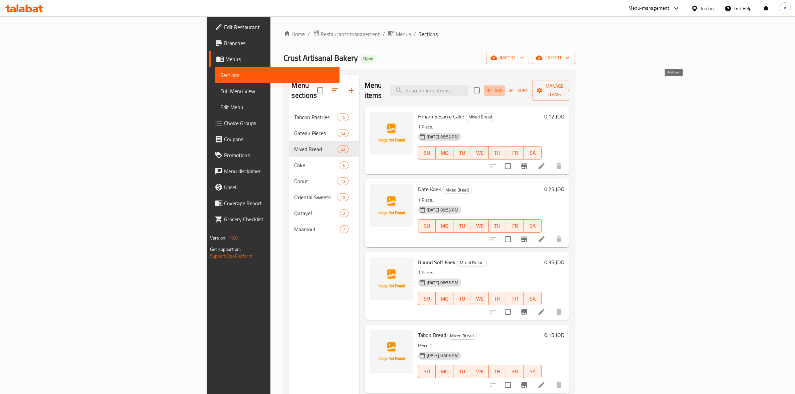
click at [503, 87] on span "Add" at bounding box center [494, 91] width 18 height 8
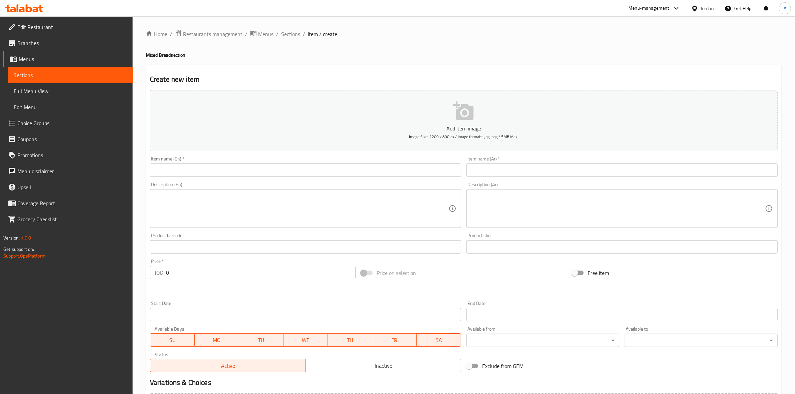
click at [223, 178] on div "Item name (En)   * Item name (En) *" at bounding box center [305, 167] width 316 height 26
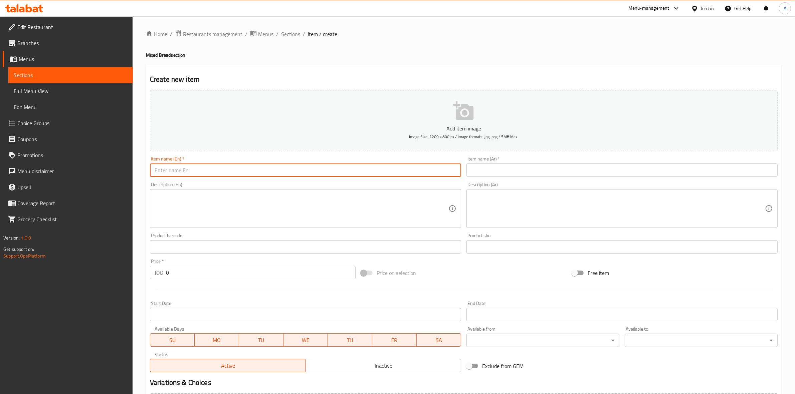
click at [223, 175] on input "text" at bounding box center [305, 170] width 311 height 13
paste input "خبز شاورما اسمر"
type input "خبز شاورما اسمر"
drag, startPoint x: 222, startPoint y: 174, endPoint x: 152, endPoint y: 180, distance: 70.7
click at [152, 180] on div "Add item image Image Size: 1200 x 800 px / Image formats: jpg, png / 5MB Max. I…" at bounding box center [463, 231] width 633 height 288
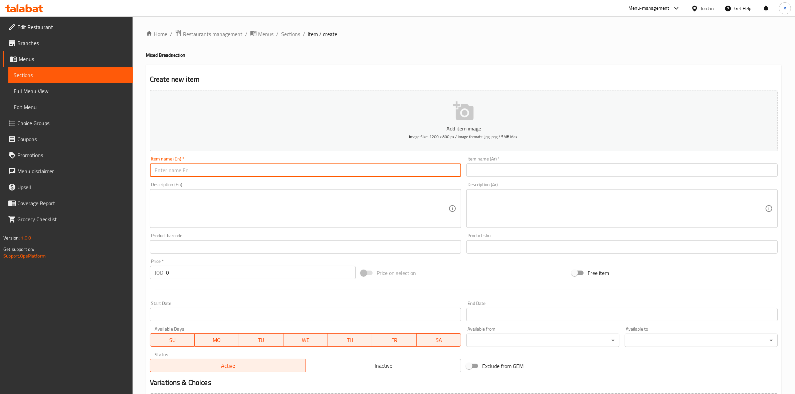
click at [553, 168] on input "text" at bounding box center [621, 170] width 311 height 13
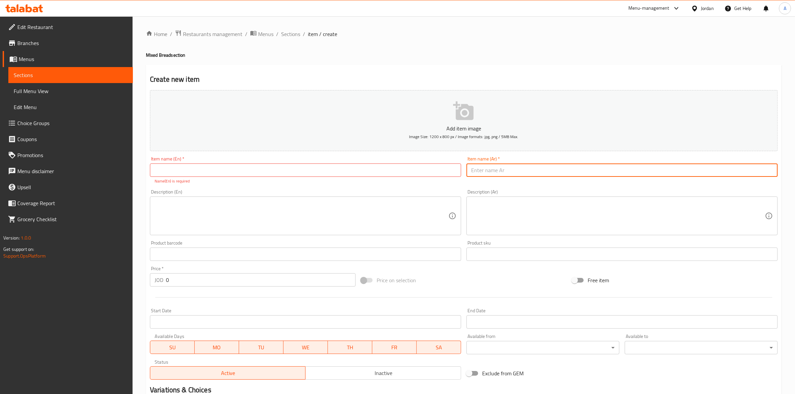
paste input "خبز شاورما اسمر"
type input "خبز شاورما اسمر"
click at [413, 75] on h2 "Create new item" at bounding box center [464, 79] width 628 height 10
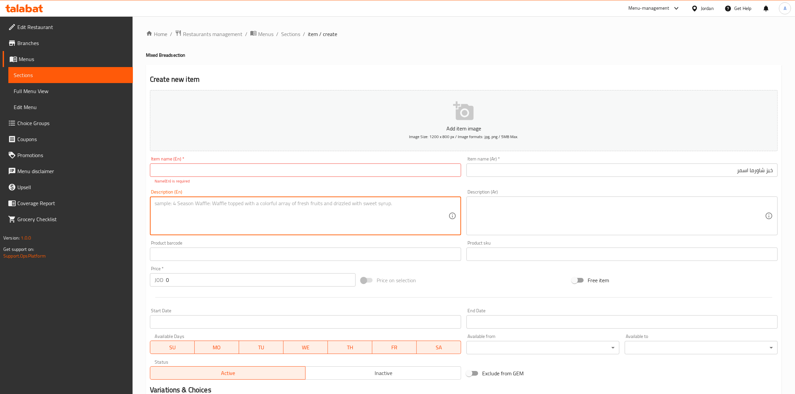
click at [162, 210] on textarea at bounding box center [302, 216] width 294 height 32
paste
drag, startPoint x: 172, startPoint y: 204, endPoint x: 172, endPoint y: 200, distance: 4.0
click at [39, 188] on div "Edit Restaurant Branches Menus Sections Full Menu View Edit Menu Choice Groups …" at bounding box center [397, 247] width 795 height 463
type textarea "1 كجم"
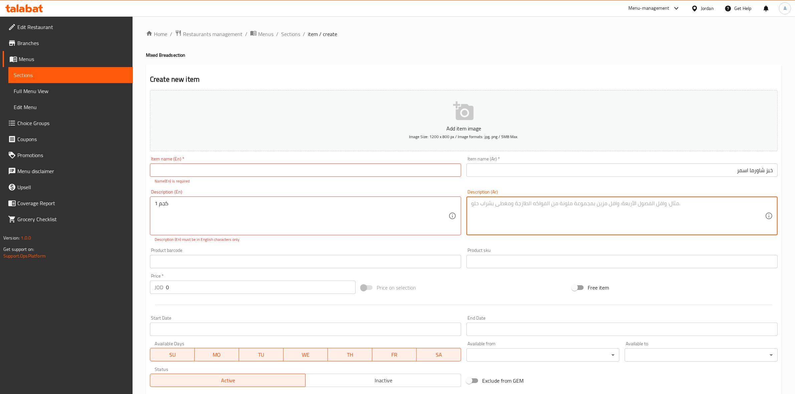
click at [610, 211] on textarea at bounding box center [618, 216] width 294 height 32
type textarea "1 كجم"
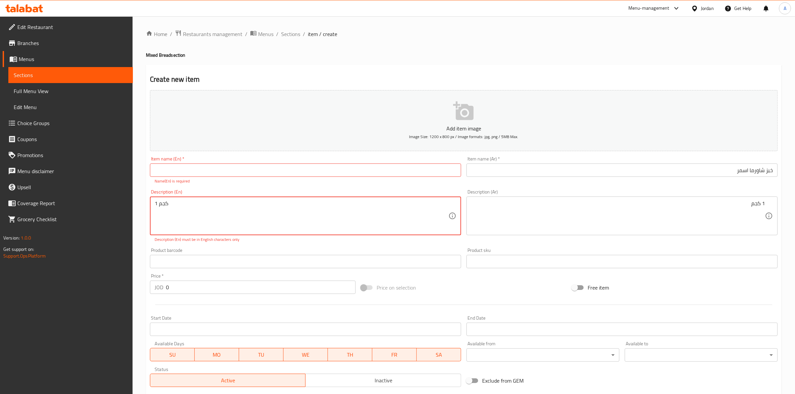
drag, startPoint x: 183, startPoint y: 201, endPoint x: 82, endPoint y: 201, distance: 101.1
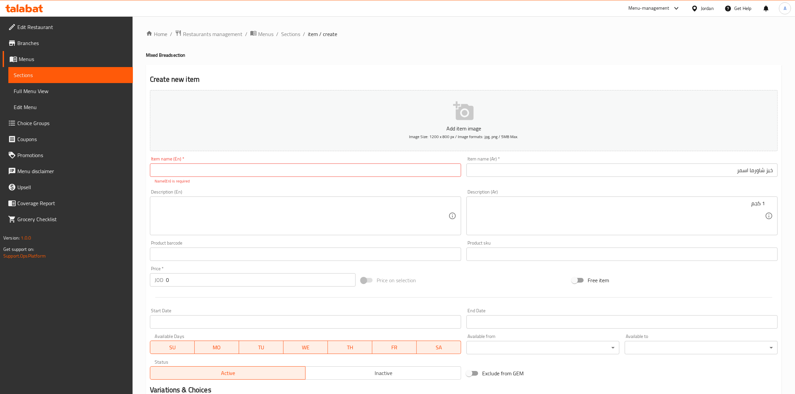
click at [144, 229] on div "Home / Restaurants management / Menus / Sections / item / create Mixed Bread se…" at bounding box center [464, 247] width 662 height 463
drag, startPoint x: 175, startPoint y: 278, endPoint x: 153, endPoint y: 278, distance: 22.0
click at [153, 278] on div "JOD 0 Price *" at bounding box center [253, 279] width 206 height 13
type input "0.4"
click at [190, 301] on div at bounding box center [463, 297] width 633 height 16
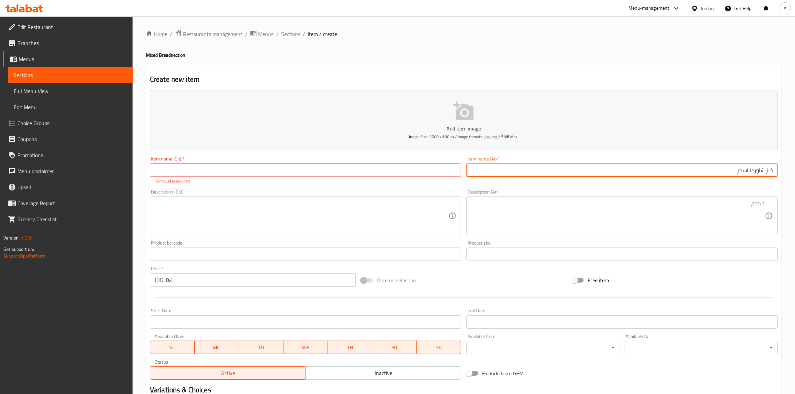
drag, startPoint x: 747, startPoint y: 172, endPoint x: 800, endPoint y: 171, distance: 53.8
click at [794, 171] on html "​ Menu-management Jordan Get Help A Edit Restaurant Branches Menus Sections Ful…" at bounding box center [397, 197] width 795 height 394
click at [397, 63] on div "Home / Restaurants management / Menus / Sections / item / create Mixed Bread se…" at bounding box center [464, 248] width 636 height 436
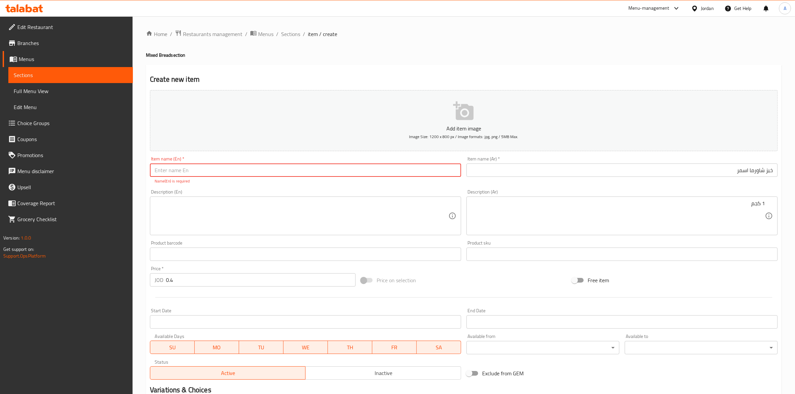
click at [224, 169] on input "text" at bounding box center [305, 170] width 311 height 13
type input "خبز شاورما اسمر"
drag, startPoint x: 226, startPoint y: 169, endPoint x: 114, endPoint y: 173, distance: 111.9
click at [114, 173] on div "Edit Restaurant Branches Menus Sections Full Menu View Edit Menu Choice Groups …" at bounding box center [397, 247] width 795 height 463
click at [354, 65] on div "Create new item Add item image Image Size: 1200 x 800 px / Image formats: jpg, …" at bounding box center [464, 263] width 636 height 396
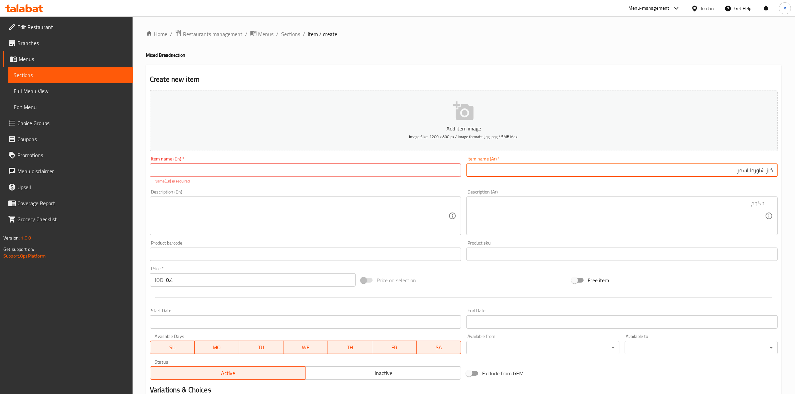
drag, startPoint x: 728, startPoint y: 170, endPoint x: 800, endPoint y: 170, distance: 72.4
click at [794, 170] on html "​ Menu-management Jordan Get Help A Edit Restaurant Branches Menus Sections Ful…" at bounding box center [397, 197] width 795 height 394
click at [249, 172] on input "text" at bounding box center [305, 170] width 311 height 13
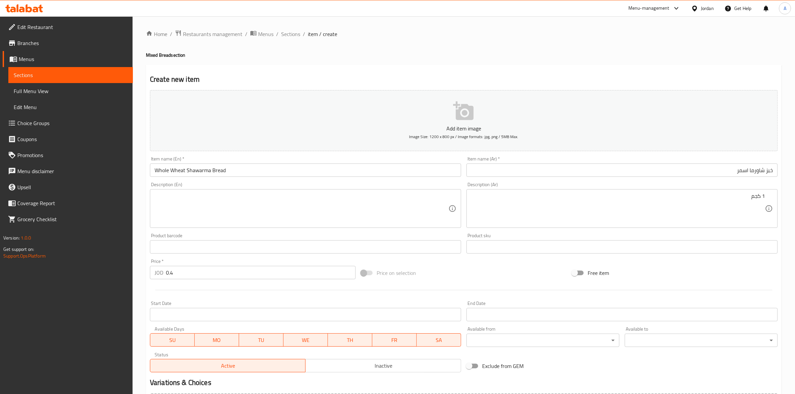
click at [296, 45] on div "Home / Restaurants management / Menus / Sections / item / create Mixed Bread se…" at bounding box center [464, 244] width 636 height 429
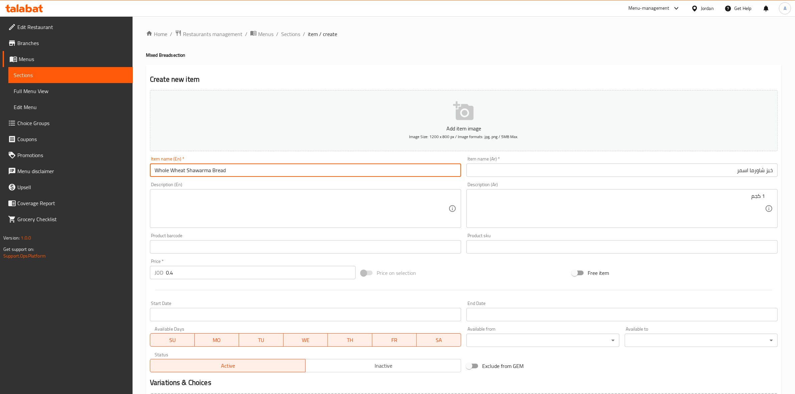
drag, startPoint x: 186, startPoint y: 173, endPoint x: 170, endPoint y: 171, distance: 16.1
click at [170, 171] on input "Whole Wheat Shawarma Bread" at bounding box center [305, 170] width 311 height 13
click at [246, 69] on div "Create new item Add item image Image Size: 1200 x 800 px / Image formats: jpg, …" at bounding box center [464, 259] width 636 height 389
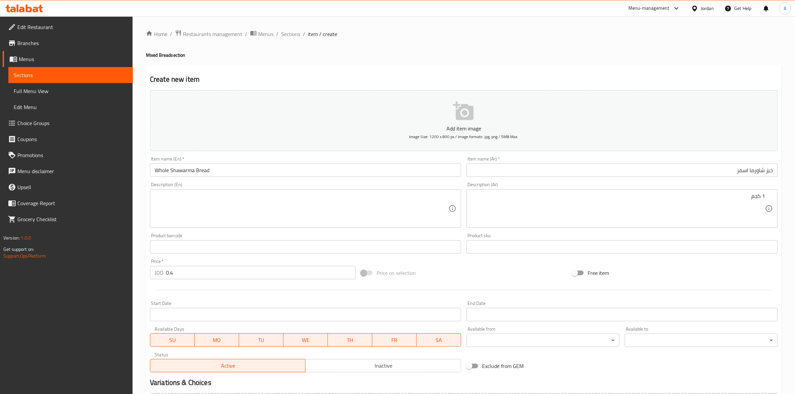
click at [219, 74] on h2 "Create new item" at bounding box center [464, 79] width 628 height 10
click at [472, 71] on div "Create new item Add item image Image Size: 1200 x 800 px / Image formats: jpg, …" at bounding box center [464, 259] width 636 height 389
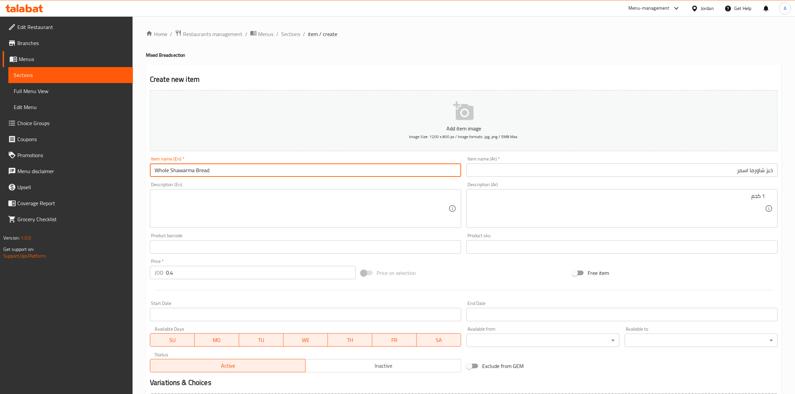
drag, startPoint x: 227, startPoint y: 172, endPoint x: 155, endPoint y: 175, distance: 72.5
click at [155, 177] on input "Whole Shawarma Bread" at bounding box center [305, 170] width 311 height 13
click at [498, 38] on ol "Home / Restaurants management / Menus / Sections / item / create" at bounding box center [464, 34] width 636 height 9
drag, startPoint x: 169, startPoint y: 171, endPoint x: 144, endPoint y: 172, distance: 25.4
click at [144, 172] on div "Home / Restaurants management / Menus / Sections / item / create Mixed Bread se…" at bounding box center [464, 243] width 662 height 455
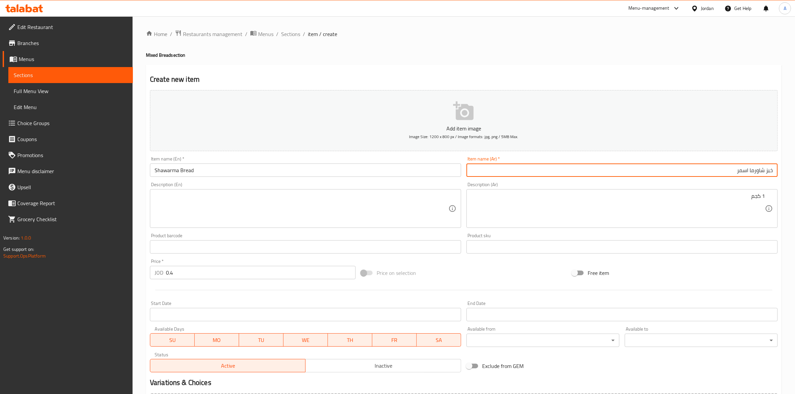
drag, startPoint x: 727, startPoint y: 172, endPoint x: 800, endPoint y: 169, distance: 73.5
click at [794, 169] on html "​ Menu-management Jordan Get Help A Edit Restaurant Branches Menus Sections Ful…" at bounding box center [397, 197] width 795 height 394
click at [156, 171] on input "Shawarma Bread" at bounding box center [305, 170] width 311 height 13
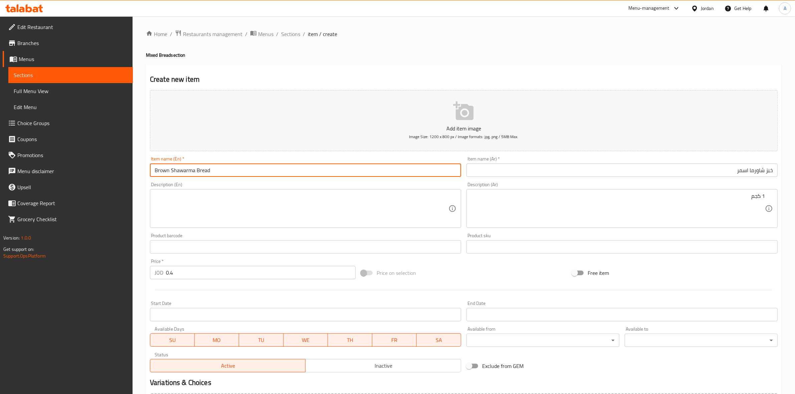
type input "Brown Shawarma Bread"
click at [336, 62] on div "Home / Restaurants management / Menus / Sections / item / create Mixed Bread se…" at bounding box center [464, 244] width 636 height 429
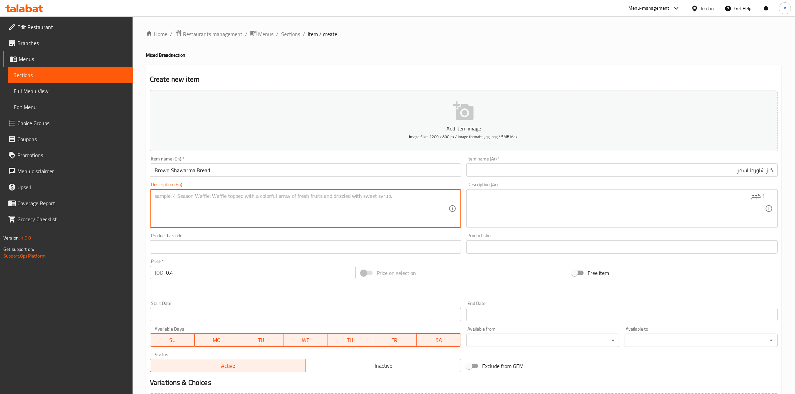
click at [181, 204] on textarea at bounding box center [302, 209] width 294 height 32
type textarea "1 كجم"
drag, startPoint x: 192, startPoint y: 201, endPoint x: 95, endPoint y: 201, distance: 96.8
click at [95, 201] on div "Edit Restaurant Branches Menus Sections Full Menu View Edit Menu Choice Groups …" at bounding box center [397, 243] width 795 height 455
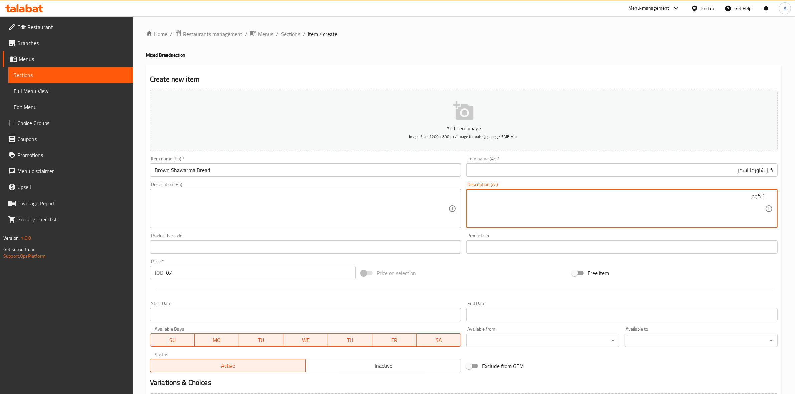
drag, startPoint x: 737, startPoint y: 201, endPoint x: 800, endPoint y: 183, distance: 65.8
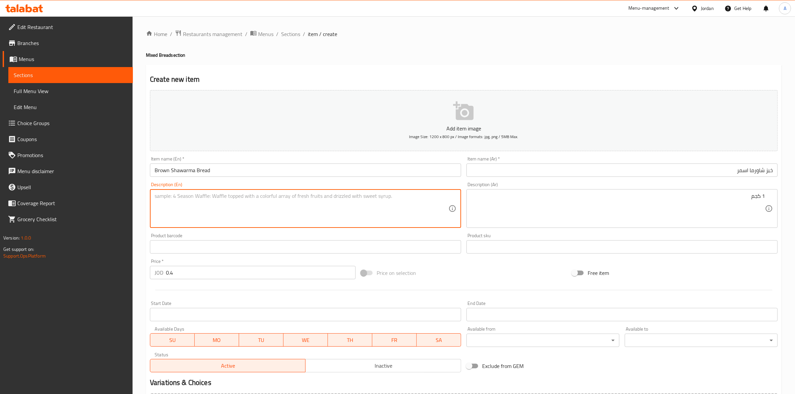
click at [189, 201] on textarea at bounding box center [302, 209] width 294 height 32
type textarea "1 kg"
click at [137, 232] on div "Home / Restaurants management / Menus / Sections / item / create Mixed Bread se…" at bounding box center [464, 243] width 662 height 455
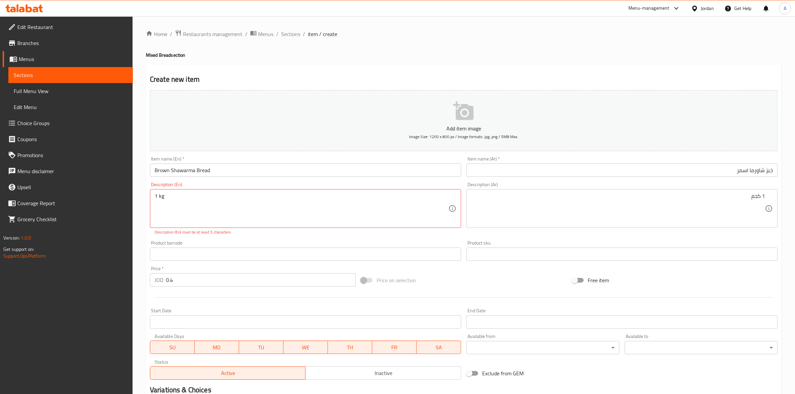
click at [286, 241] on div "Product barcode Product barcode" at bounding box center [305, 251] width 311 height 20
click at [196, 205] on textarea "1 kg" at bounding box center [302, 209] width 294 height 32
drag, startPoint x: 155, startPoint y: 198, endPoint x: 143, endPoint y: 198, distance: 12.7
click at [143, 198] on div "Home / Restaurants management / Menus / Sections / item / create Mixed Bread se…" at bounding box center [464, 247] width 662 height 463
drag, startPoint x: 204, startPoint y: 200, endPoint x: 84, endPoint y: 196, distance: 119.6
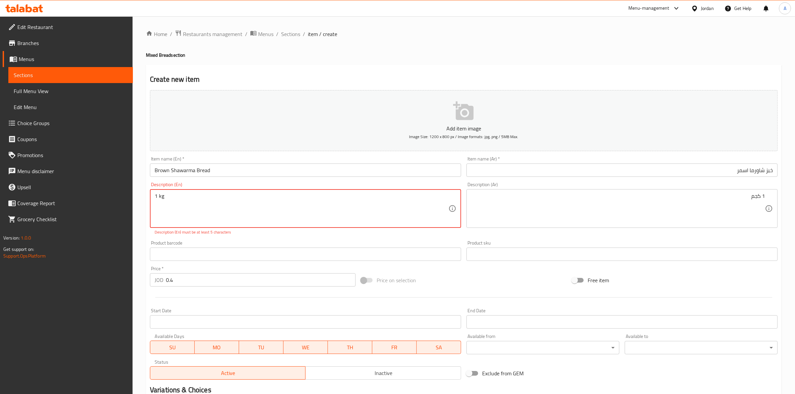
click at [84, 196] on div "Edit Restaurant Branches Menus Sections Full Menu View Edit Menu Choice Groups …" at bounding box center [397, 247] width 795 height 463
click at [143, 231] on div "Home / Restaurants management / Menus / Sections / item / create Mixed Bread se…" at bounding box center [464, 247] width 662 height 463
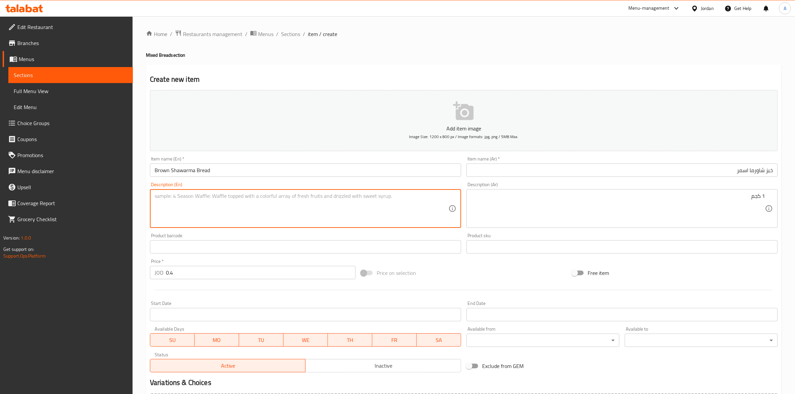
click at [169, 200] on textarea at bounding box center [302, 209] width 294 height 32
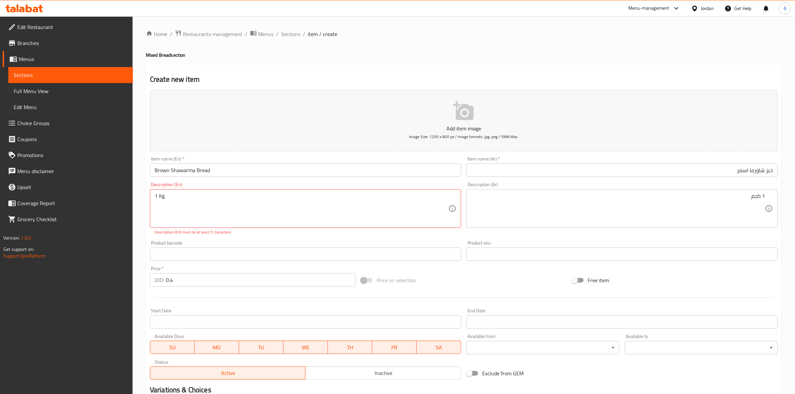
click at [144, 224] on div "Home / Restaurants management / Menus / Sections / item / create Mixed Bread se…" at bounding box center [464, 247] width 662 height 463
click at [141, 224] on div "Home / Restaurants management / Menus / Sections / item / create Mixed Bread se…" at bounding box center [464, 247] width 662 height 463
click at [244, 239] on div "Product barcode Product barcode" at bounding box center [305, 251] width 316 height 26
type textarea "1 Kilo Gram"
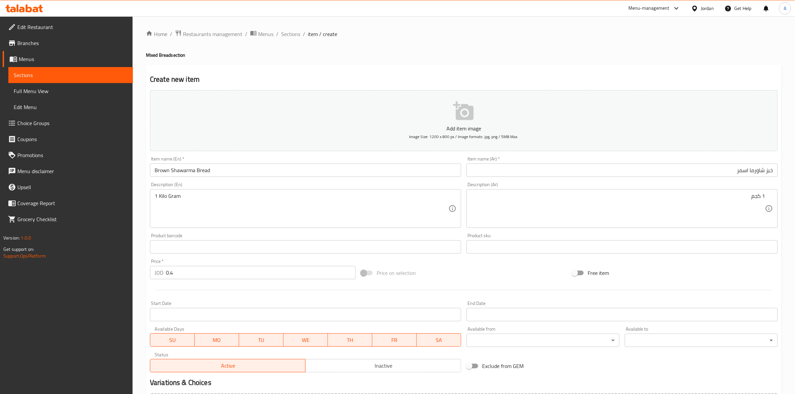
click at [142, 237] on div "Home / Restaurants management / Menus / Sections / item / create Mixed Bread se…" at bounding box center [464, 243] width 662 height 455
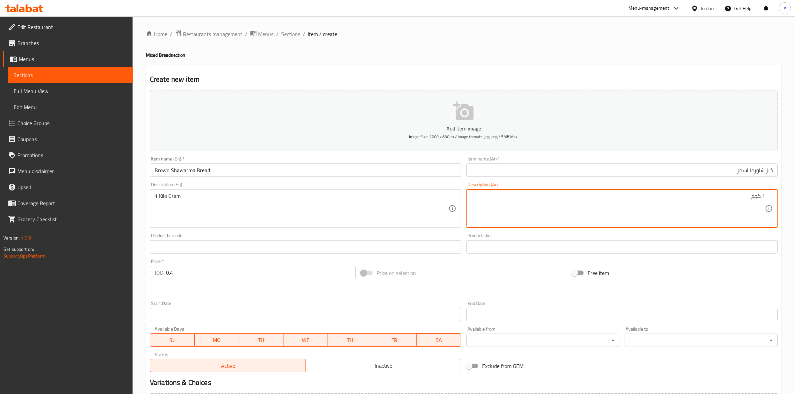
drag, startPoint x: 760, startPoint y: 197, endPoint x: 750, endPoint y: 197, distance: 10.3
type textarea "1 كيلو جرام"
click at [576, 49] on div "Home / Restaurants management / Menus / Sections / item / create Mixed Bread se…" at bounding box center [464, 244] width 636 height 429
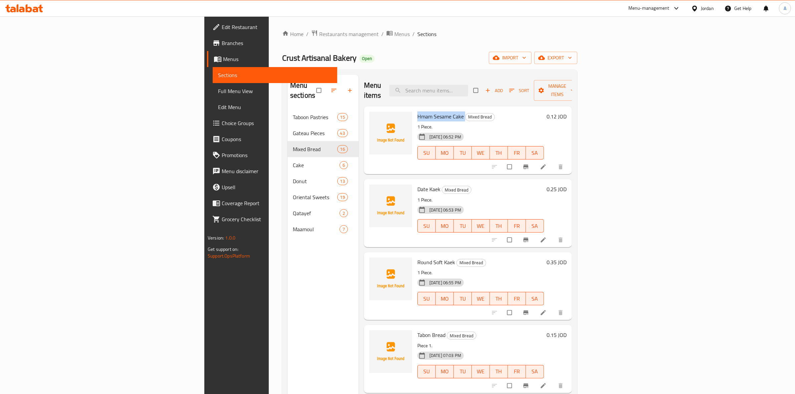
drag, startPoint x: 413, startPoint y: 107, endPoint x: 366, endPoint y: 103, distance: 46.9
click at [417, 112] on h6 "Hmam Sesame Cake Mixed Bread" at bounding box center [480, 116] width 127 height 9
click at [366, 63] on div "Crust Artisanal Bakery Open import export" at bounding box center [429, 58] width 295 height 12
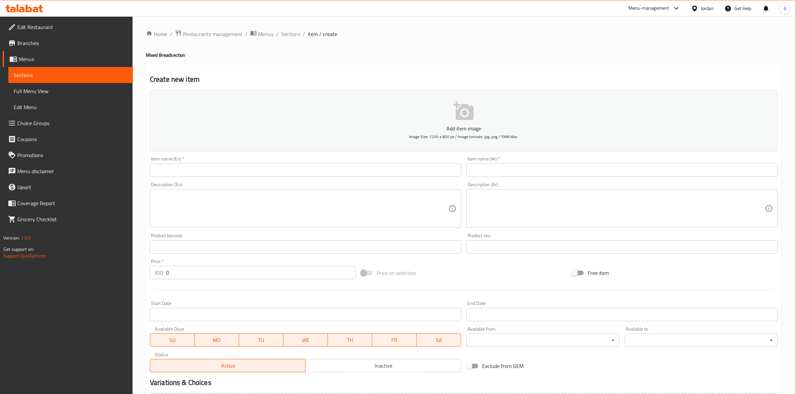
click at [709, 10] on div "Jordan" at bounding box center [707, 8] width 13 height 7
click at [628, 71] on div "Egypt" at bounding box center [641, 68] width 55 height 15
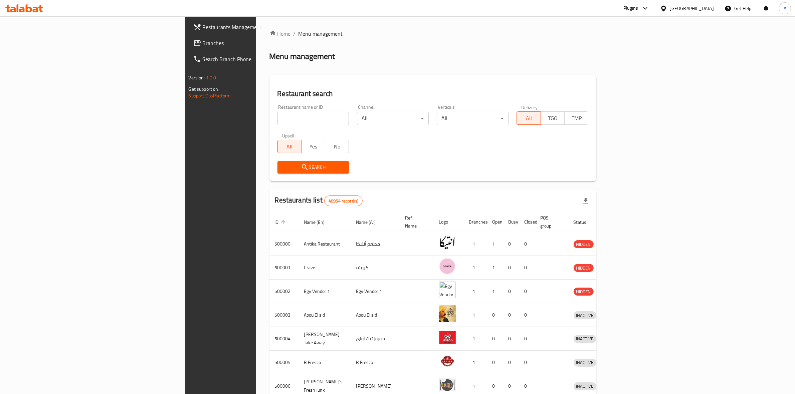
click at [203, 44] on span "Branches" at bounding box center [258, 43] width 110 height 8
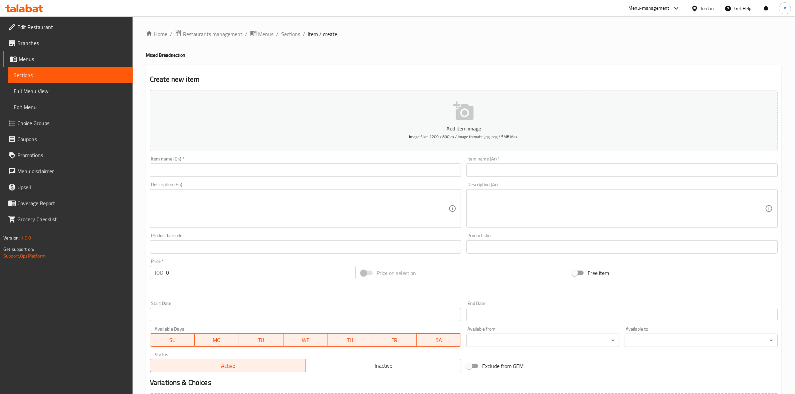
click at [700, 9] on div at bounding box center [696, 8] width 10 height 7
click at [620, 68] on div "[GEOGRAPHIC_DATA]" at bounding box center [641, 68] width 44 height 7
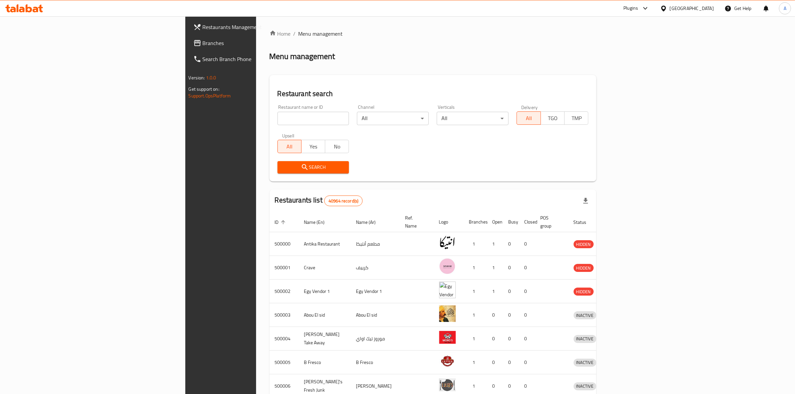
click at [203, 44] on span "Branches" at bounding box center [258, 43] width 110 height 8
